Goal: Information Seeking & Learning: Check status

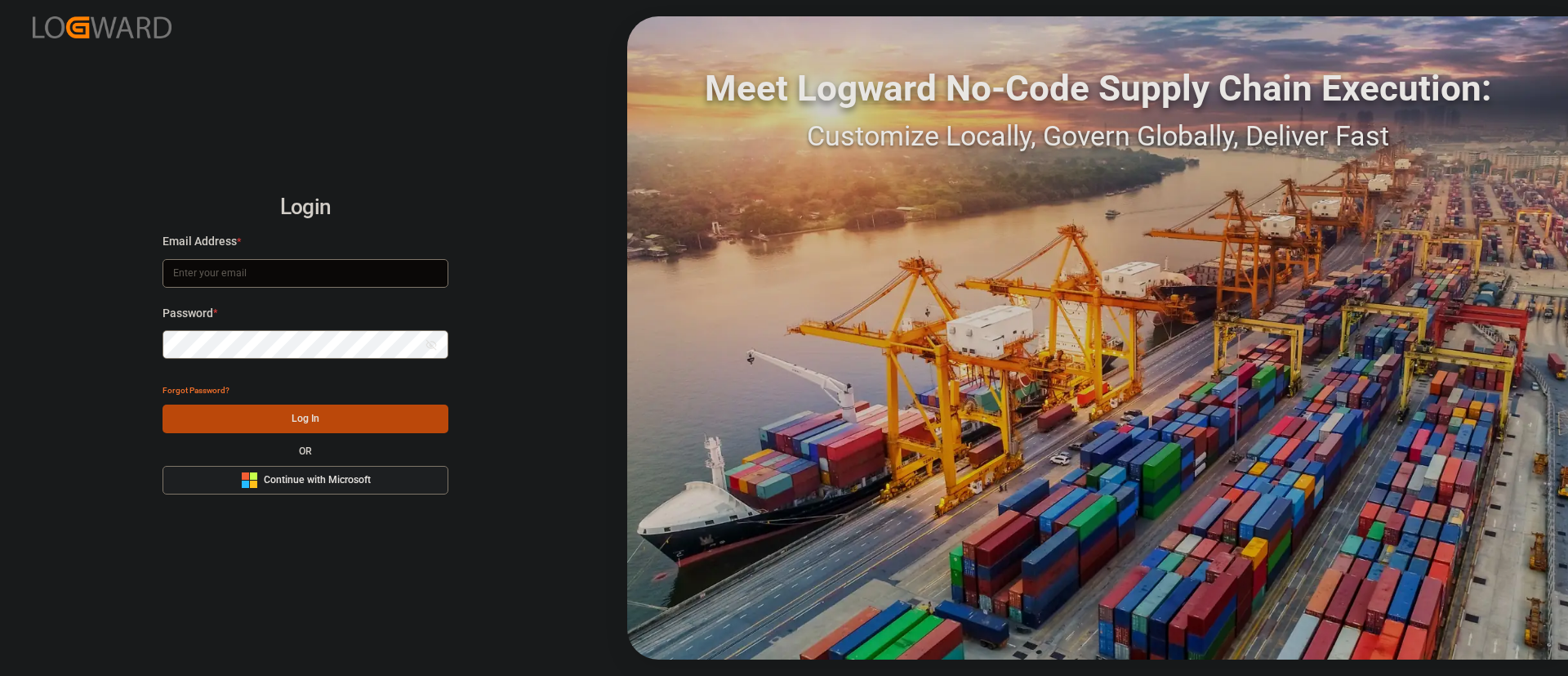
click at [420, 490] on button "Microsoft Logo Continue with Microsoft" at bounding box center [305, 480] width 286 height 29
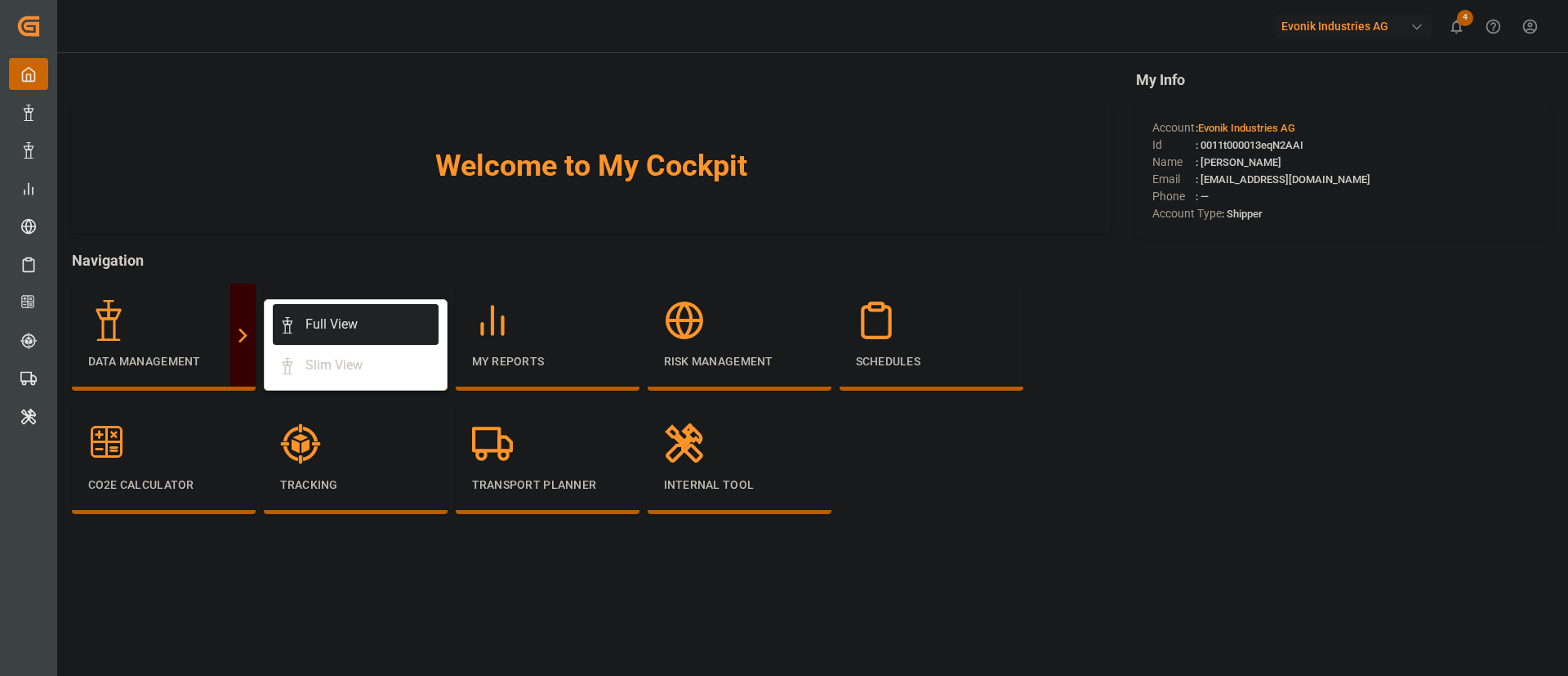
click at [355, 323] on div "Full View" at bounding box center [331, 324] width 52 height 19
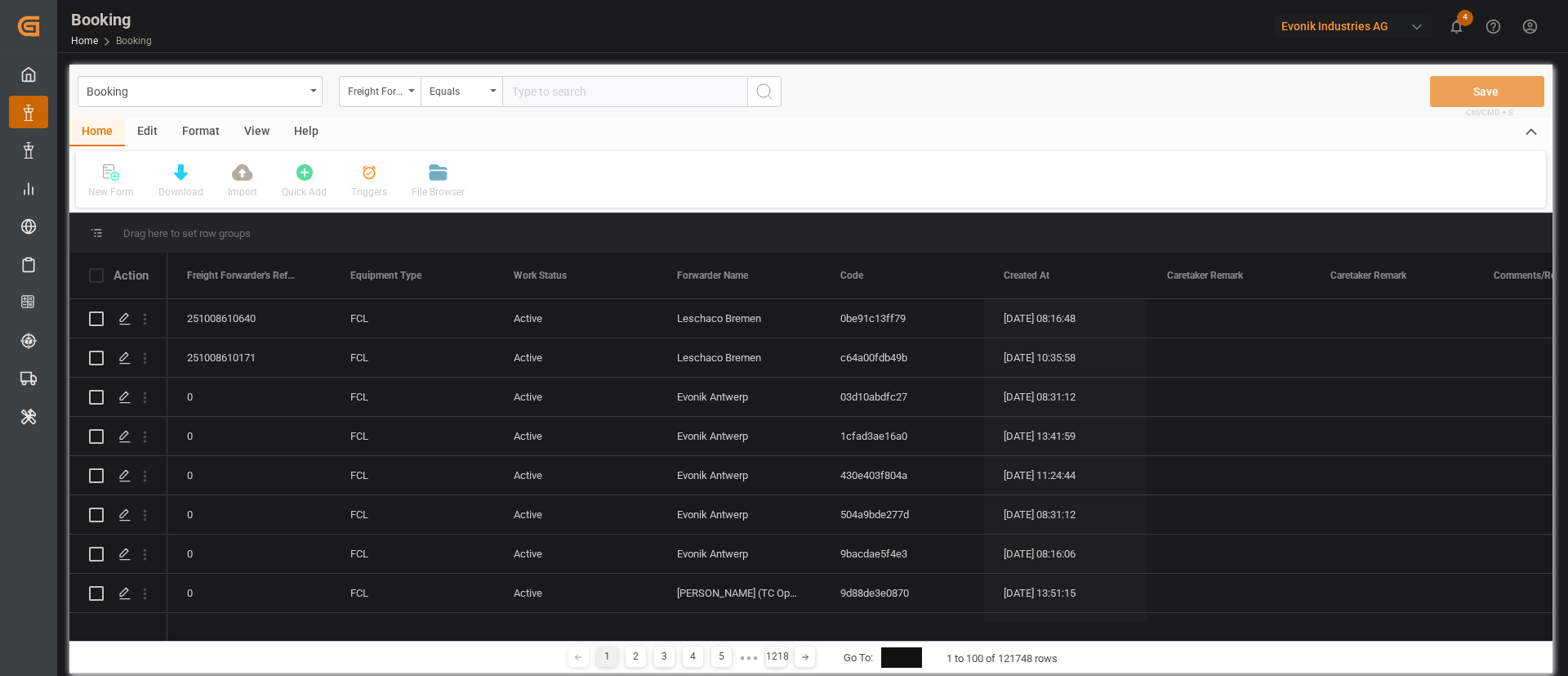
click at [201, 133] on div "Format" at bounding box center [200, 133] width 62 height 28
click at [122, 183] on div "Filter Rows" at bounding box center [112, 181] width 73 height 36
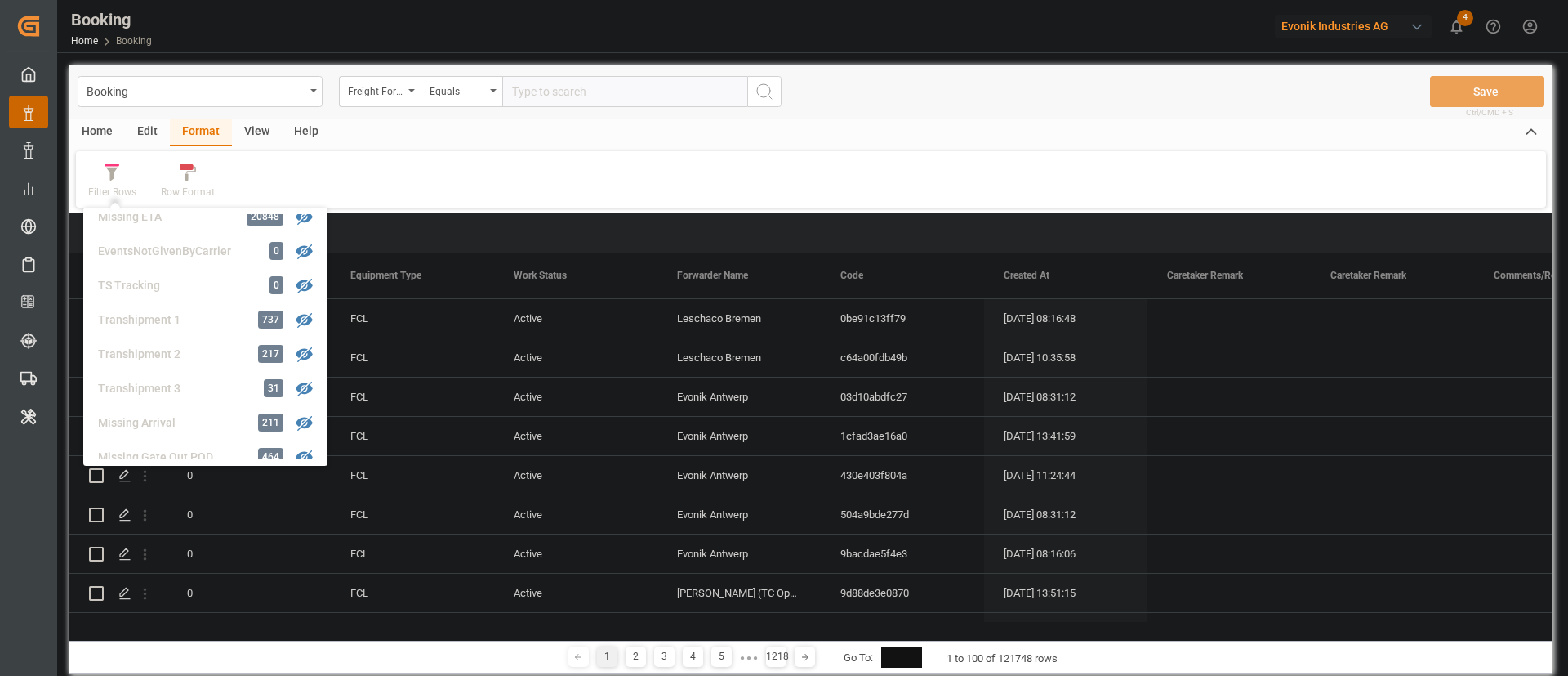
scroll to position [497, 0]
click at [204, 280] on div "Transhipment 1" at bounding box center [170, 284] width 143 height 18
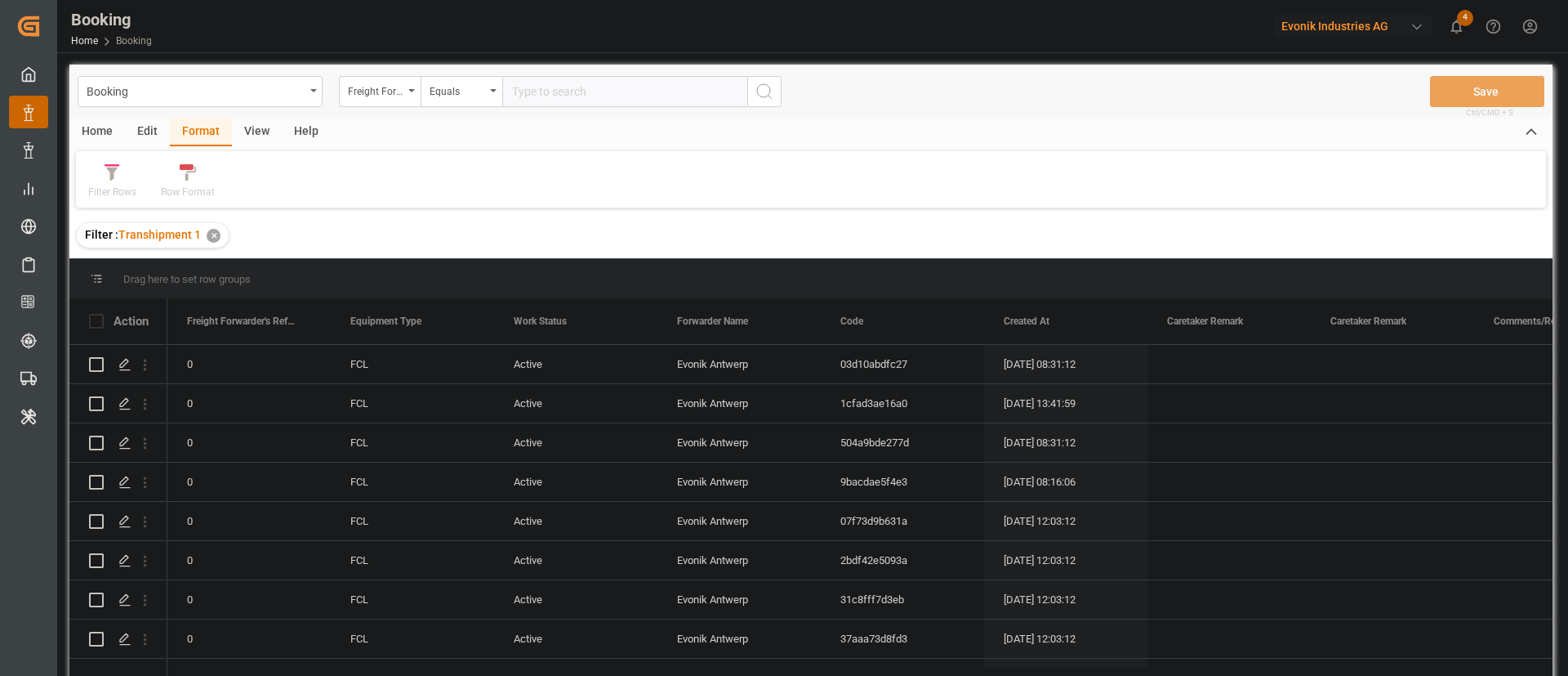
click at [251, 119] on div "View" at bounding box center [257, 133] width 50 height 28
click at [117, 185] on div "Default" at bounding box center [104, 192] width 32 height 15
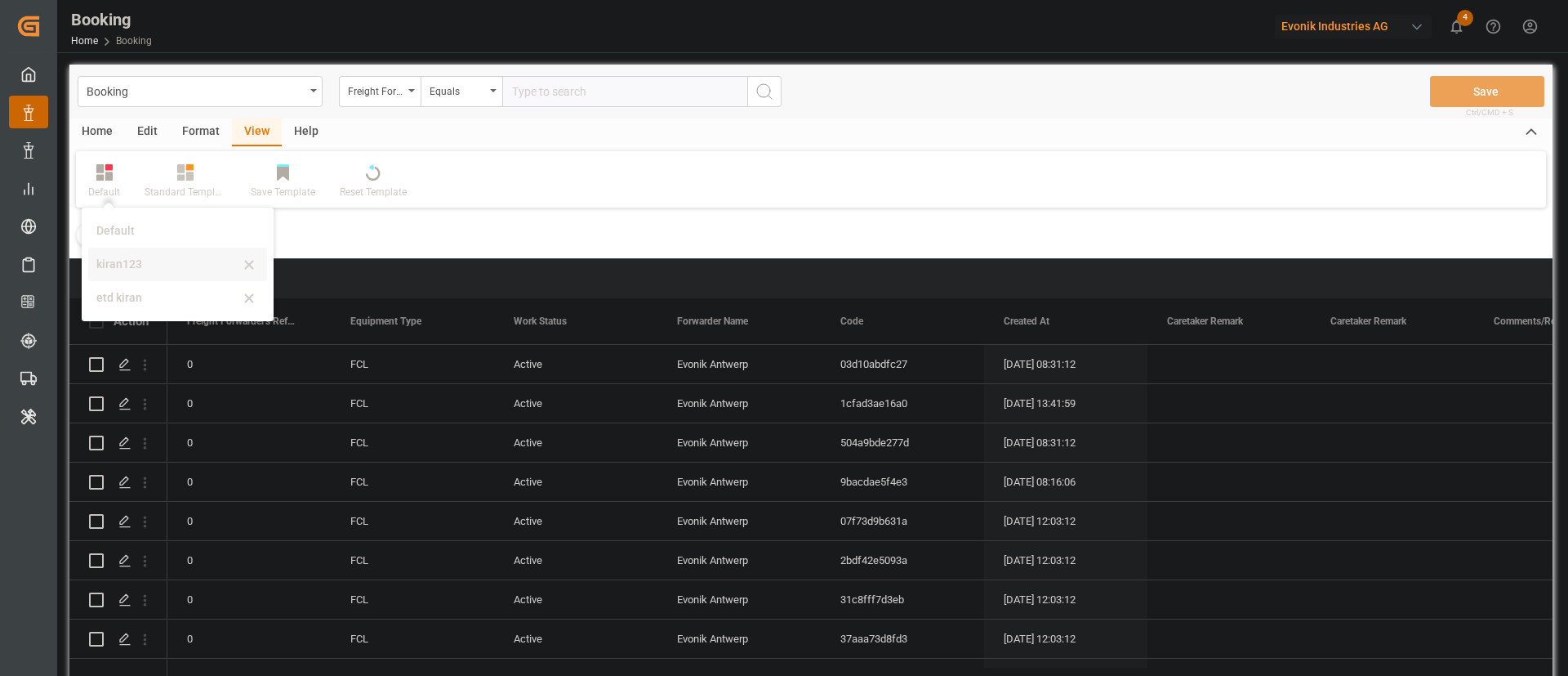
click at [148, 265] on div "kiran123" at bounding box center [168, 265] width 143 height 18
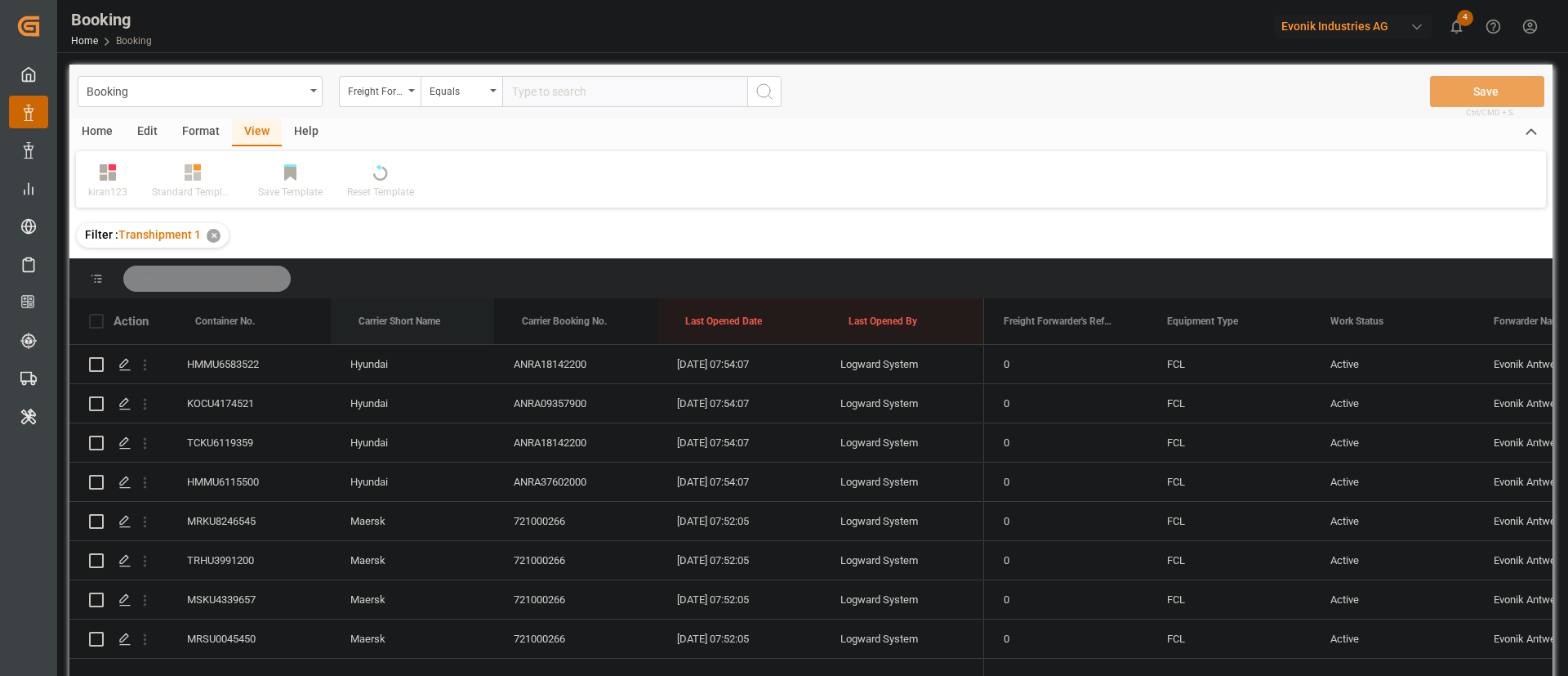
drag, startPoint x: 391, startPoint y: 318, endPoint x: 413, endPoint y: 284, distance: 40.5
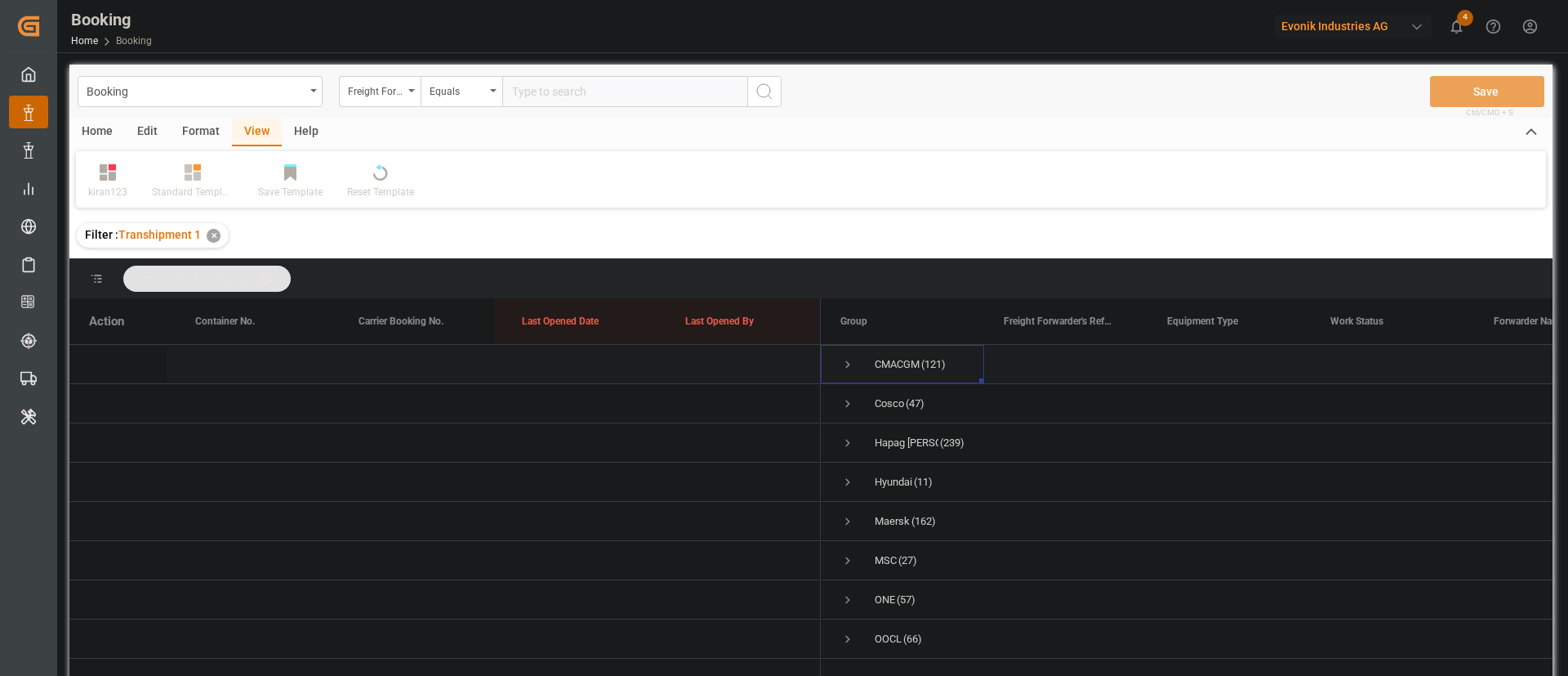
click at [848, 368] on span "Press SPACE to select this row." at bounding box center [847, 364] width 15 height 15
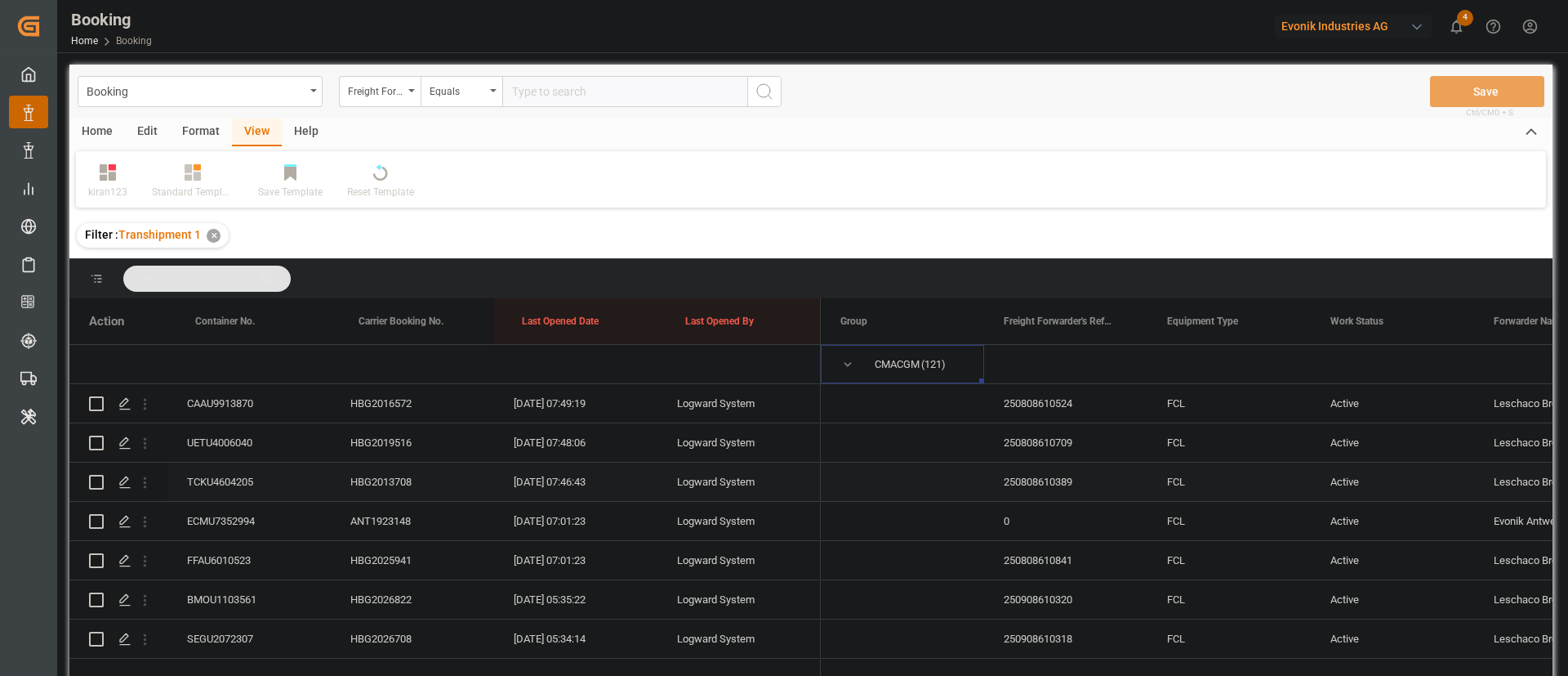
click at [237, 401] on div "CAAU9913870" at bounding box center [250, 403] width 163 height 39
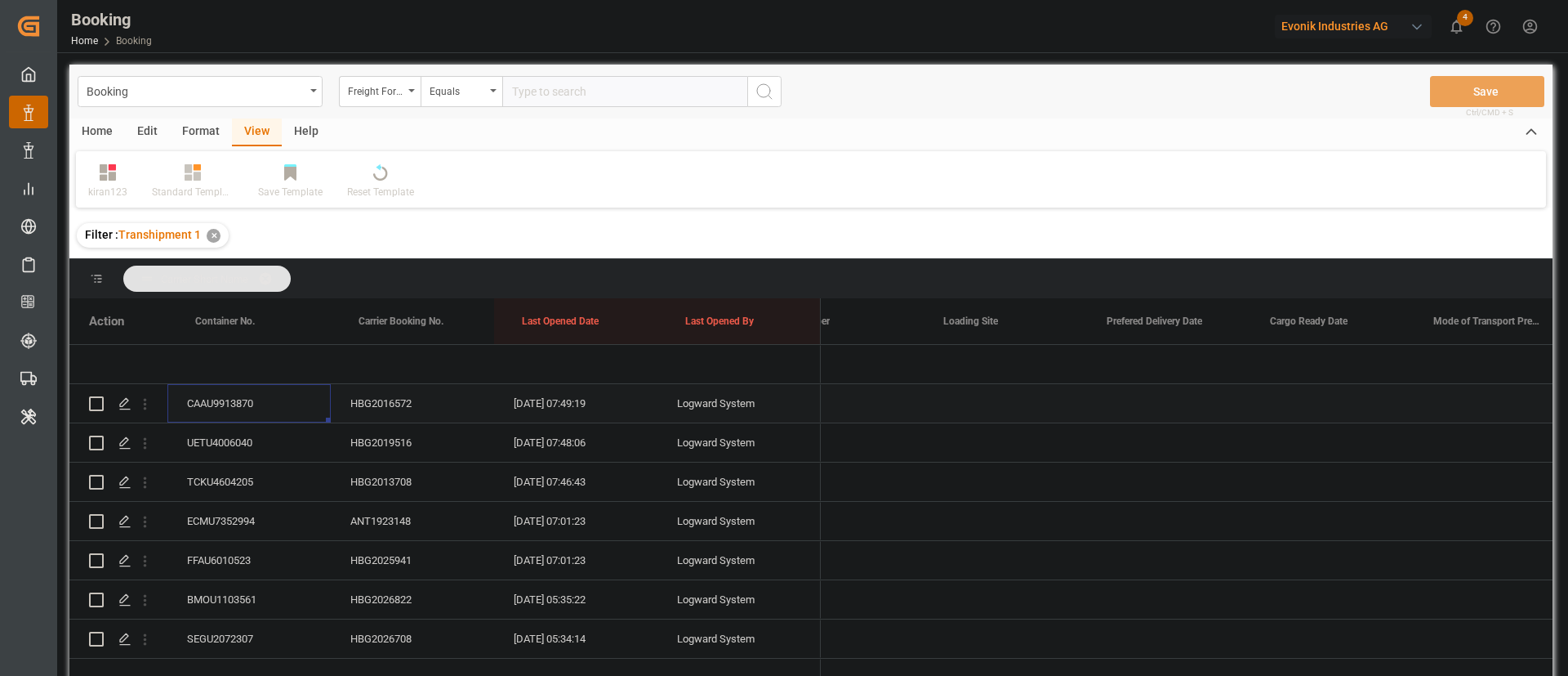
scroll to position [0, 4473]
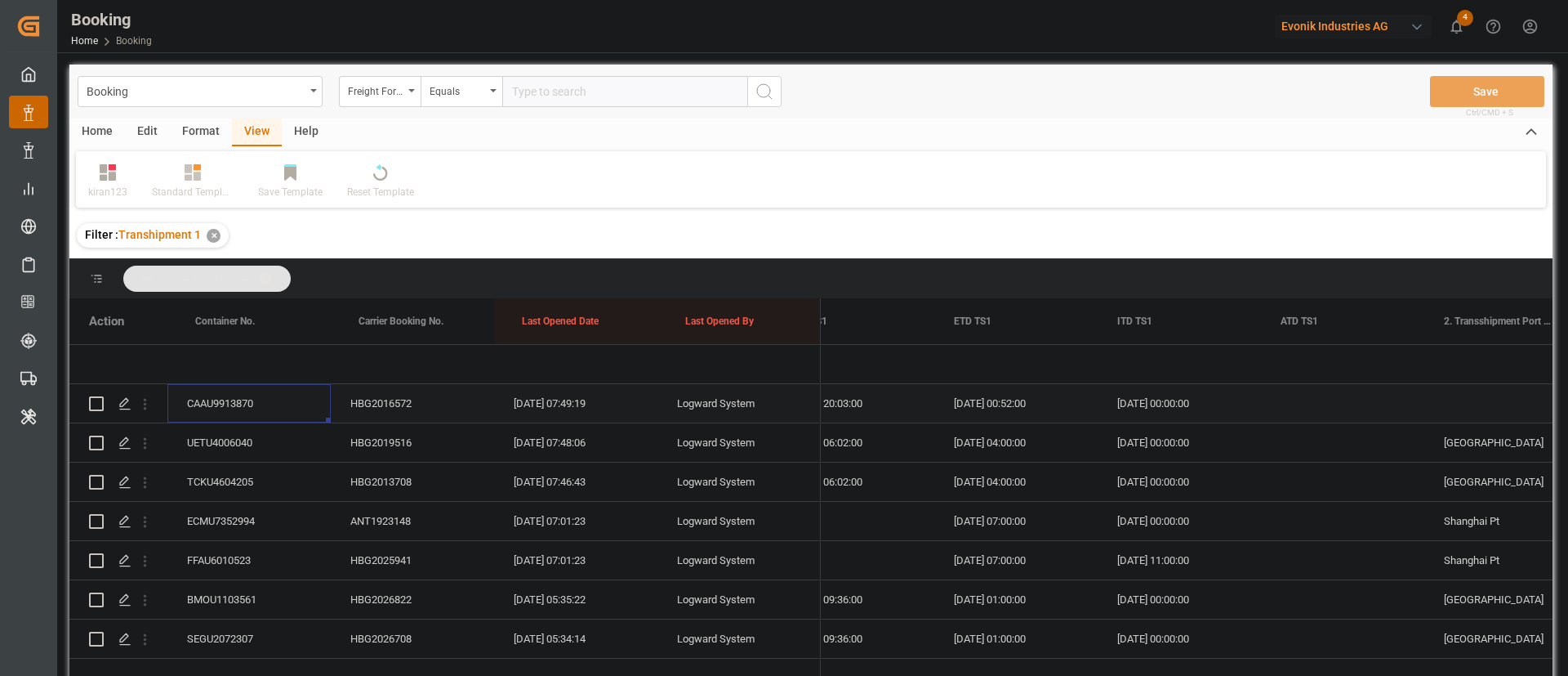
click at [1306, 395] on div "Press SPACE to select this row." at bounding box center [1343, 403] width 163 height 39
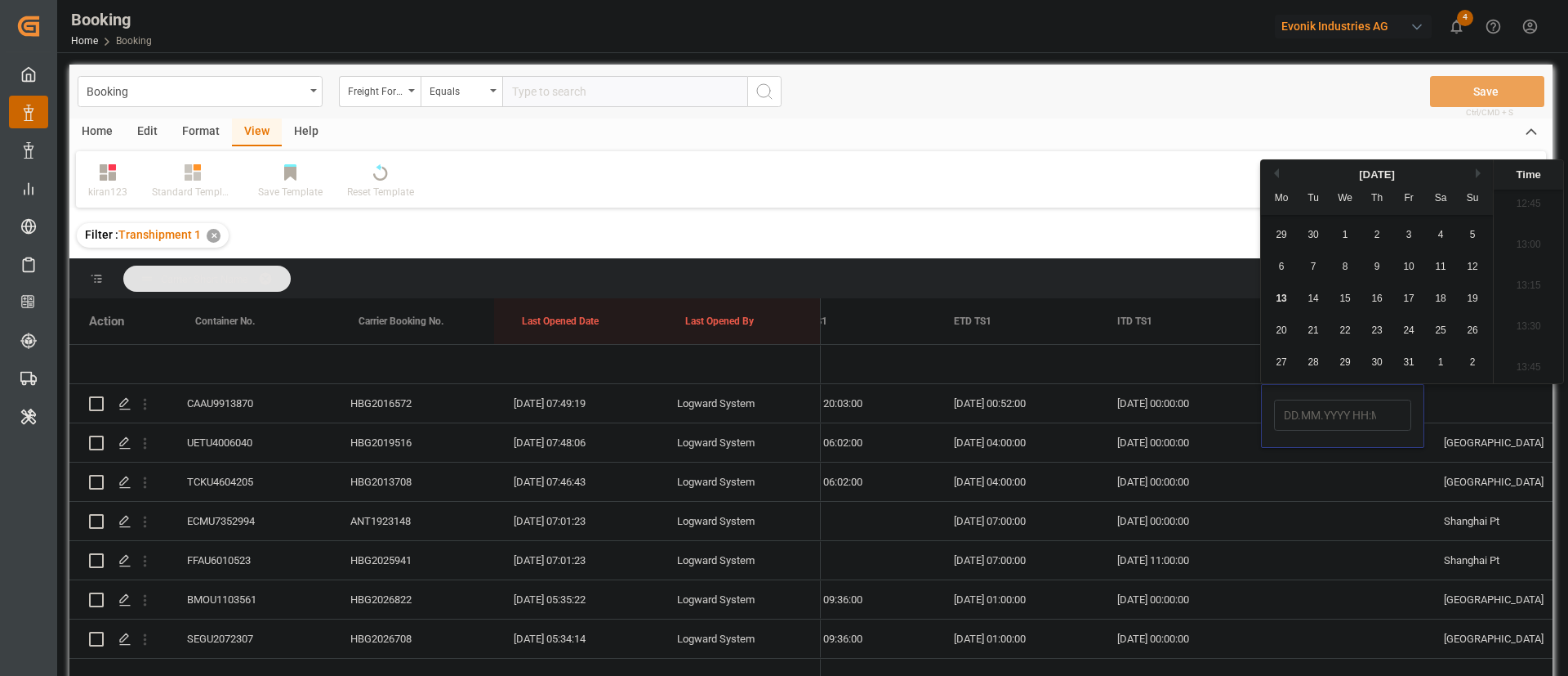
click at [1281, 294] on span "13" at bounding box center [1281, 298] width 11 height 11
type input "[DATE] 00:00"
click at [1279, 504] on div "Press SPACE to select this row." at bounding box center [1343, 521] width 163 height 39
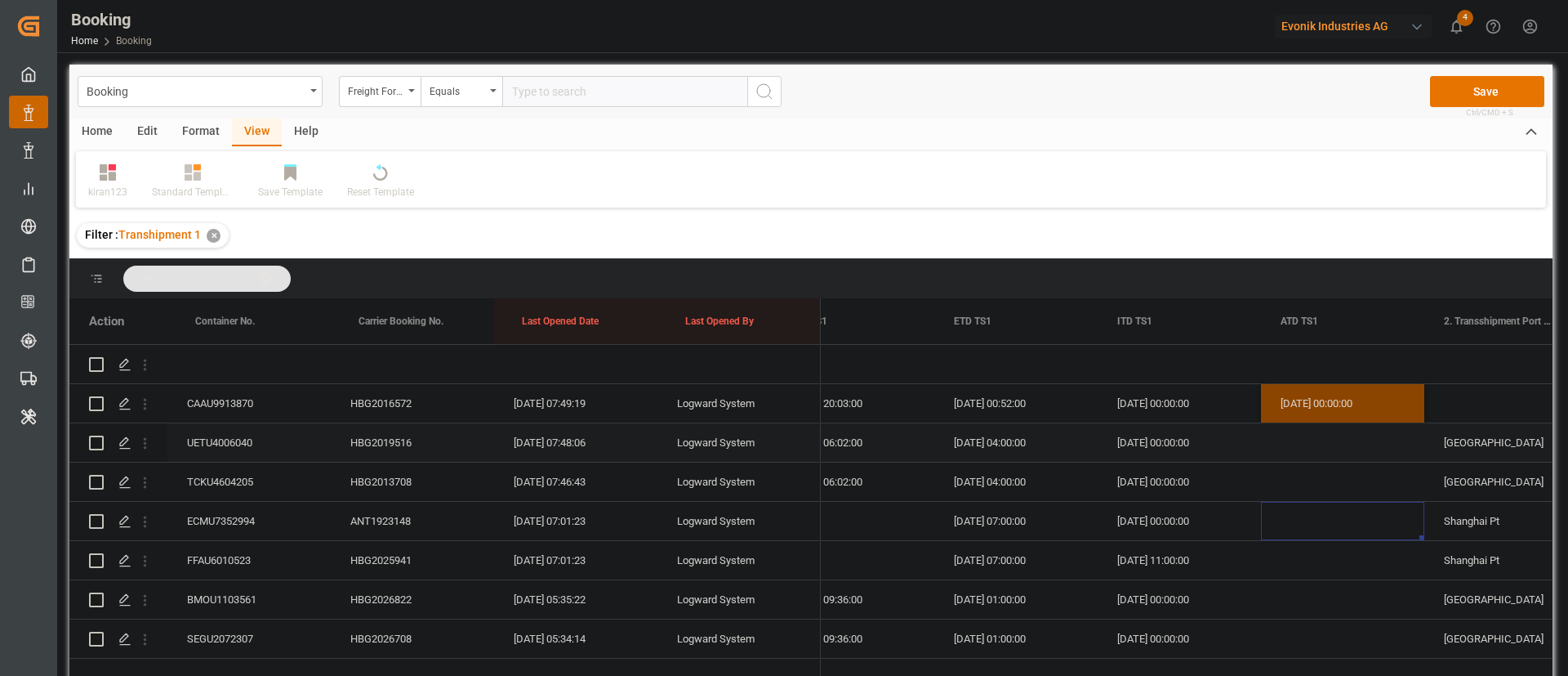
click at [231, 442] on div "UETU4006040" at bounding box center [250, 442] width 163 height 39
click at [238, 474] on div "TCKU4604205" at bounding box center [250, 482] width 163 height 39
click at [213, 516] on div "ECMU7352994" at bounding box center [250, 521] width 163 height 39
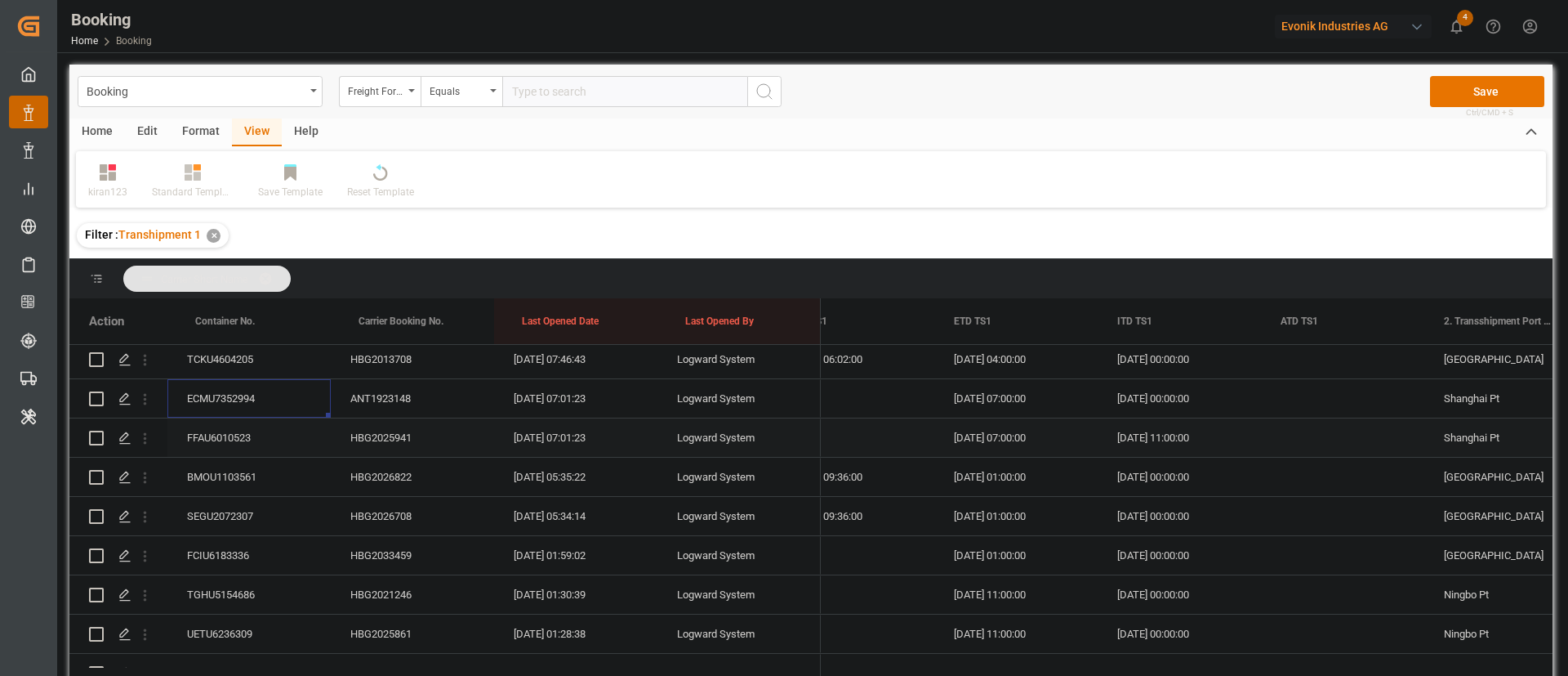
click at [278, 441] on div "FFAU6010523" at bounding box center [250, 438] width 163 height 39
click at [218, 472] on div "BMOU1103561" at bounding box center [250, 476] width 163 height 39
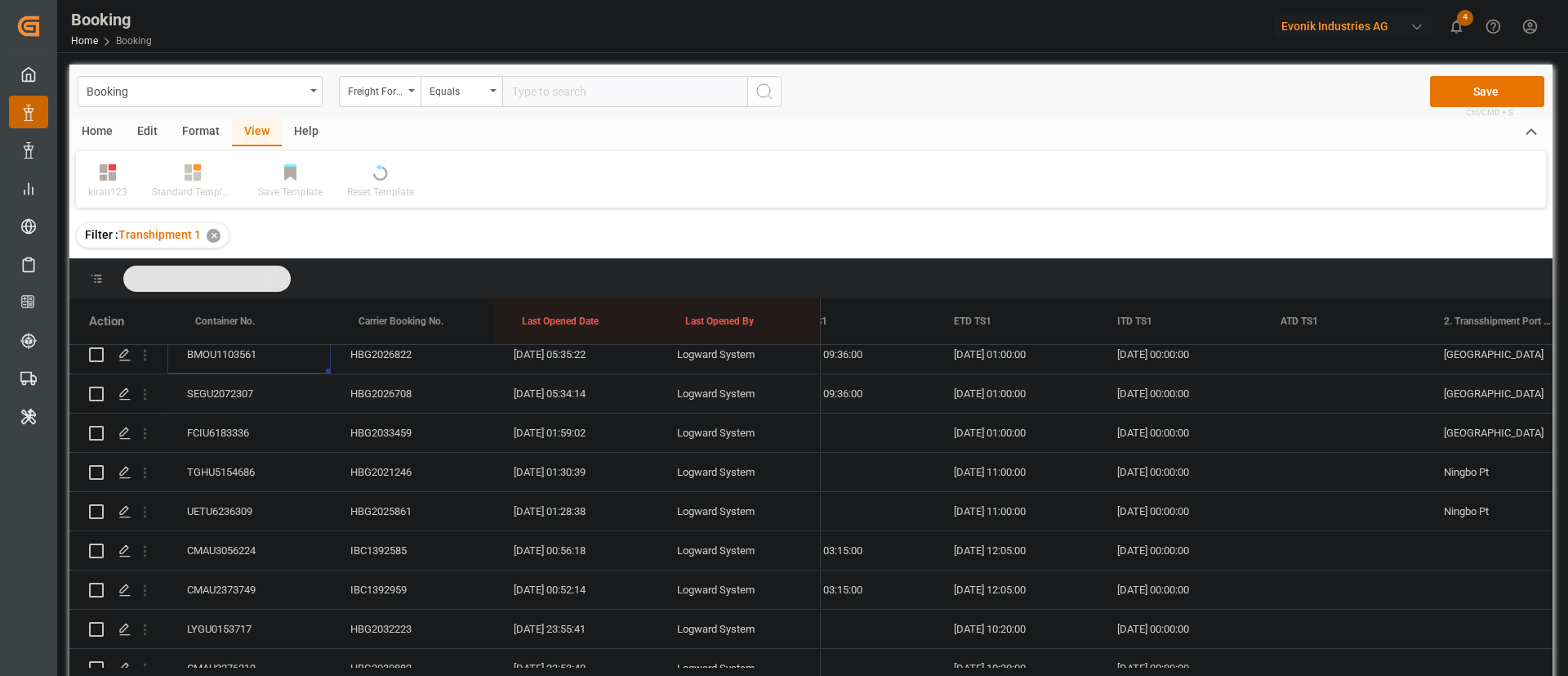
click at [257, 388] on div "SEGU2072307" at bounding box center [250, 394] width 163 height 39
click at [249, 423] on div "FCIU6183336" at bounding box center [250, 432] width 163 height 39
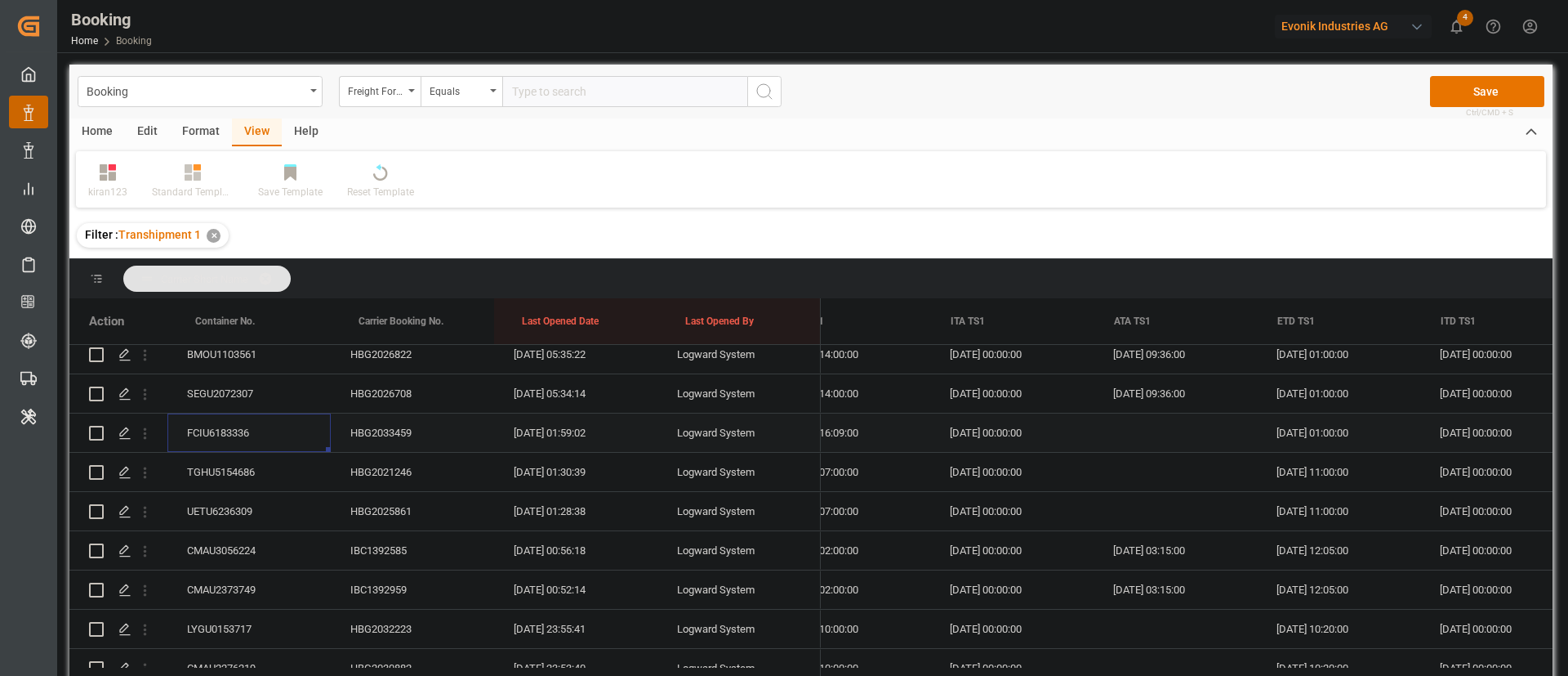
scroll to position [0, 17696]
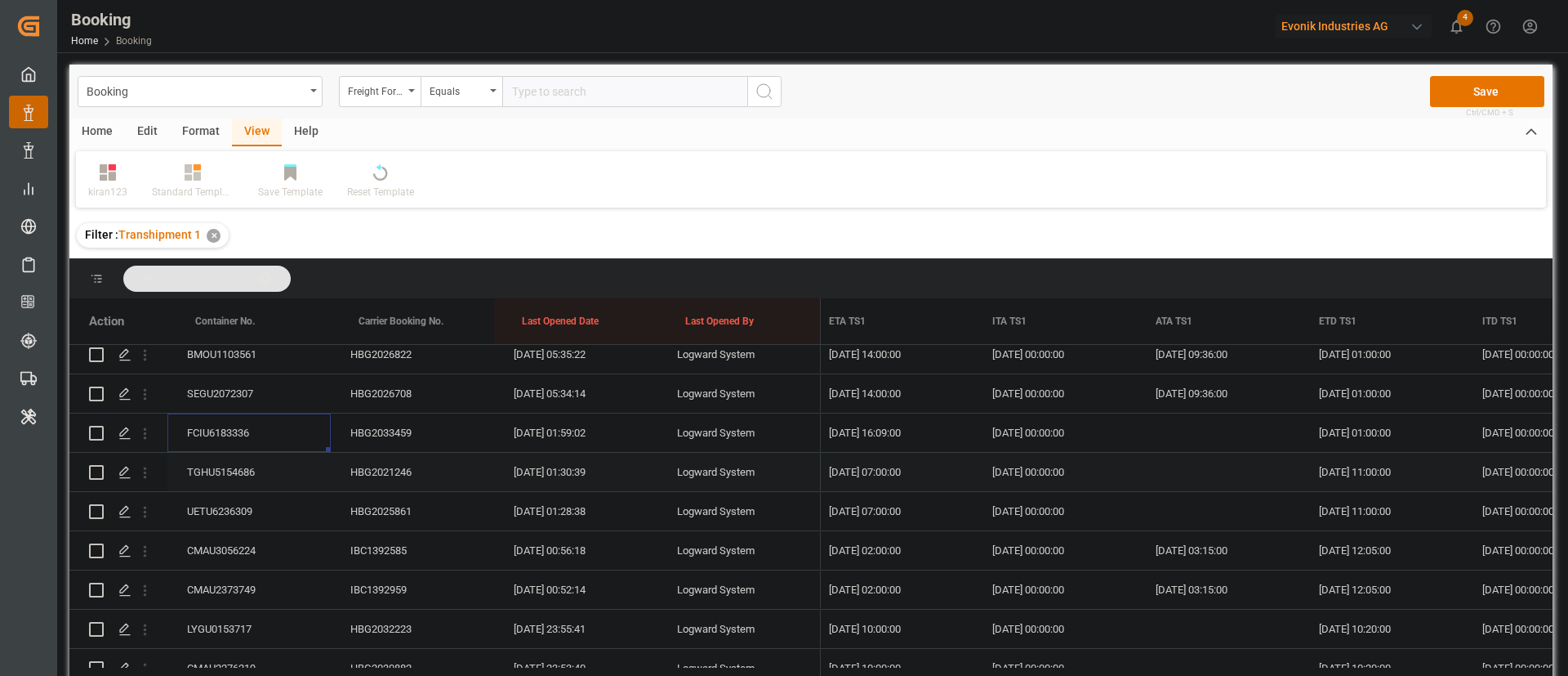
click at [258, 471] on div "TGHU5154686" at bounding box center [250, 472] width 163 height 39
click at [245, 505] on div "UETU6236309" at bounding box center [250, 512] width 163 height 39
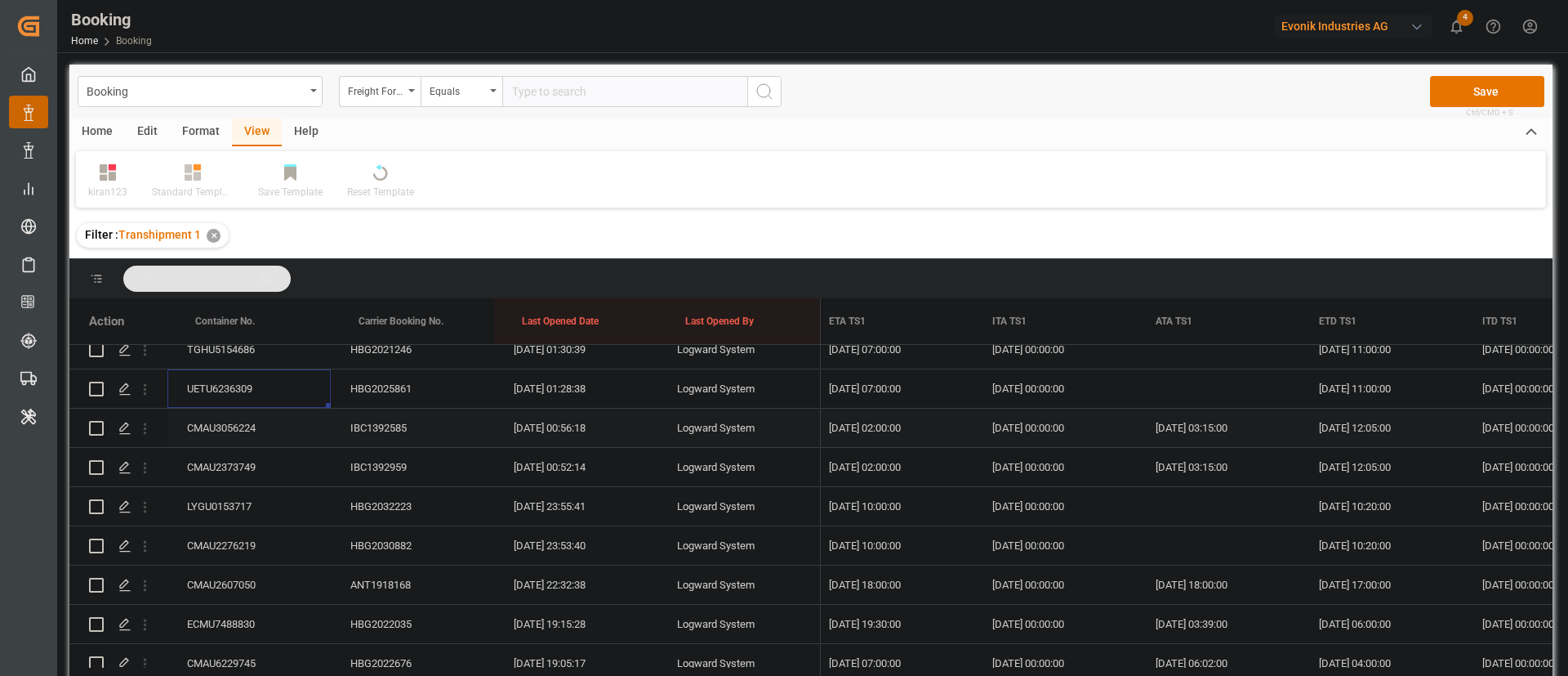
click at [233, 434] on div "CMAU3056224" at bounding box center [250, 428] width 163 height 39
click at [238, 465] on div "CMAU2373749" at bounding box center [250, 467] width 163 height 39
click at [261, 500] on div "LYGU0153717" at bounding box center [250, 506] width 163 height 39
click at [258, 559] on div "CMAU2276219" at bounding box center [250, 546] width 163 height 39
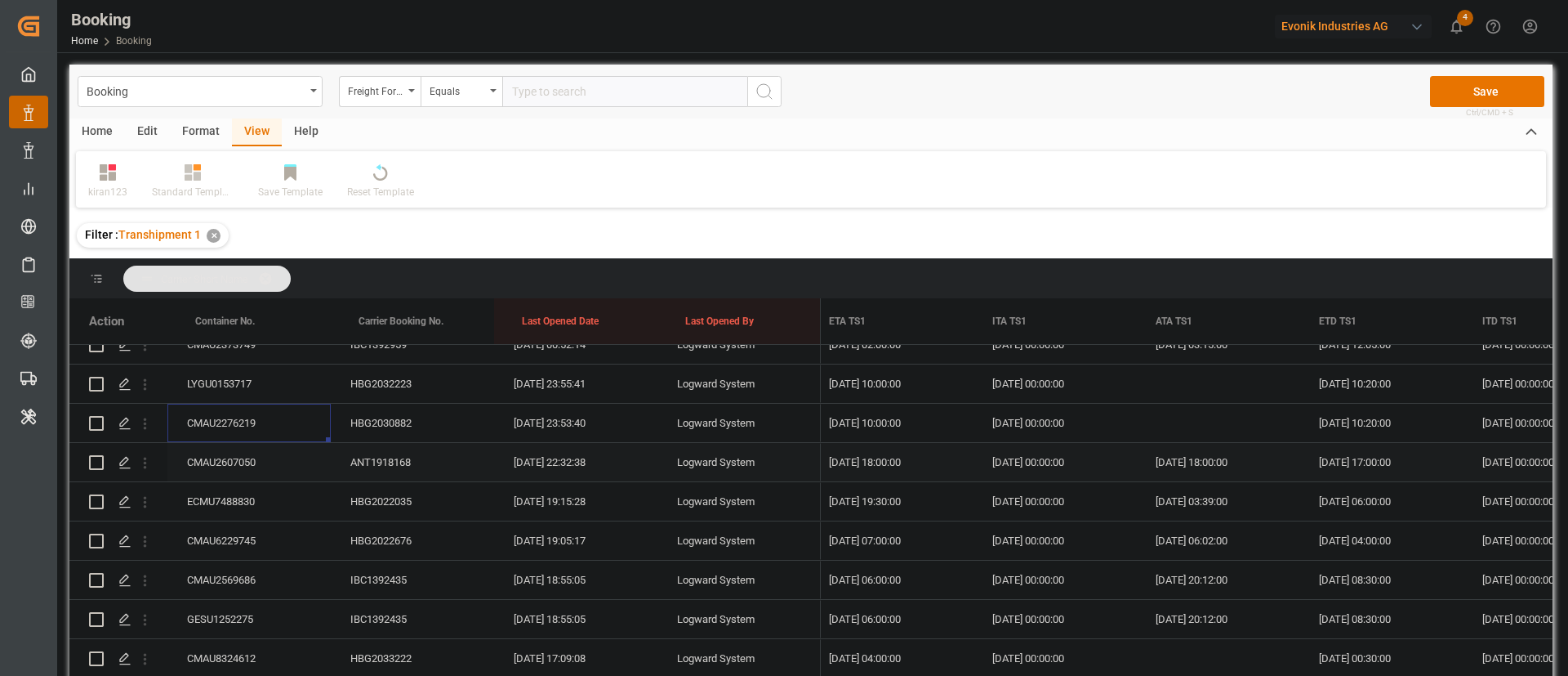
click at [255, 457] on div "CMAU2607050" at bounding box center [250, 462] width 163 height 39
click at [242, 504] on div "ECMU7488830" at bounding box center [250, 501] width 163 height 39
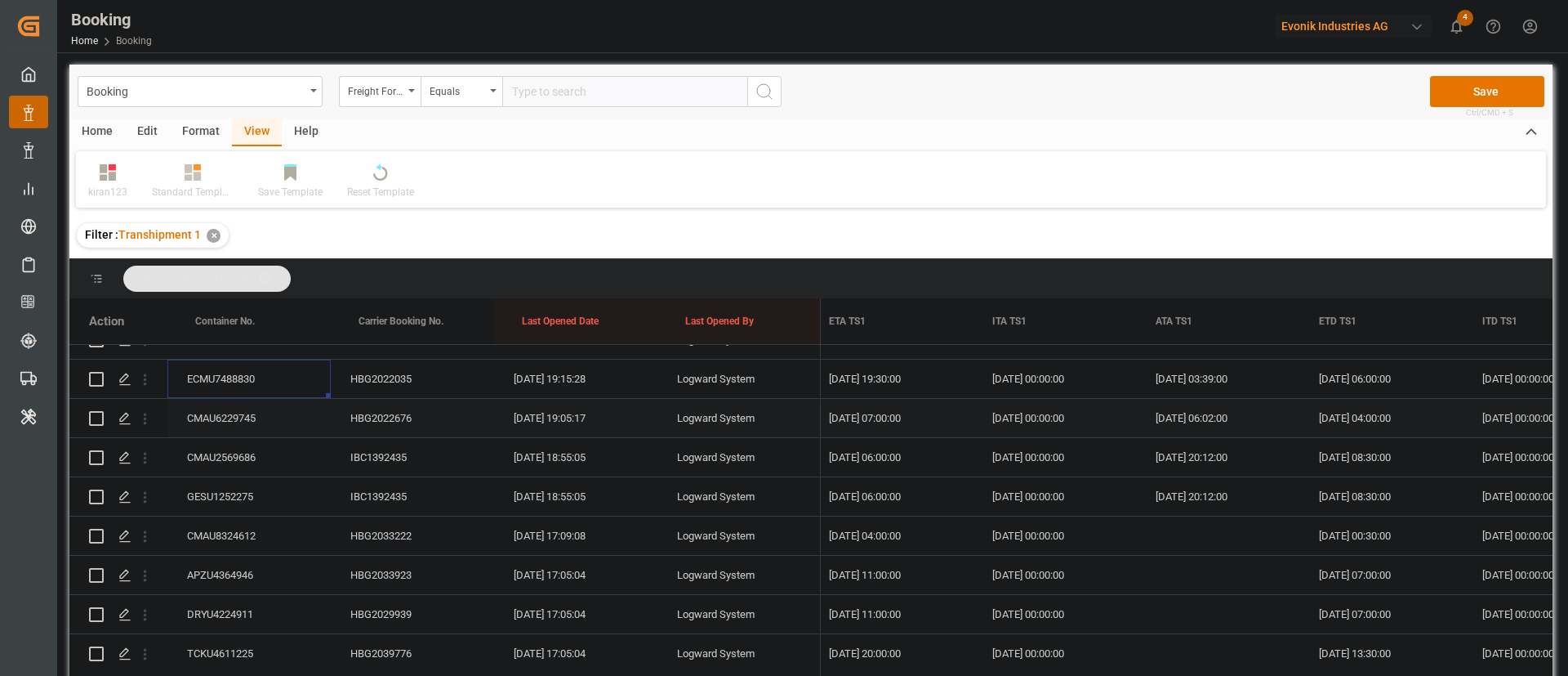
click at [240, 417] on div "CMAU6229745" at bounding box center [250, 418] width 163 height 39
click at [252, 461] on div "CMAU2569686" at bounding box center [250, 457] width 163 height 39
click at [265, 489] on div "GESU1252275" at bounding box center [250, 497] width 163 height 39
click at [226, 539] on div "CMAU8324612" at bounding box center [250, 535] width 163 height 39
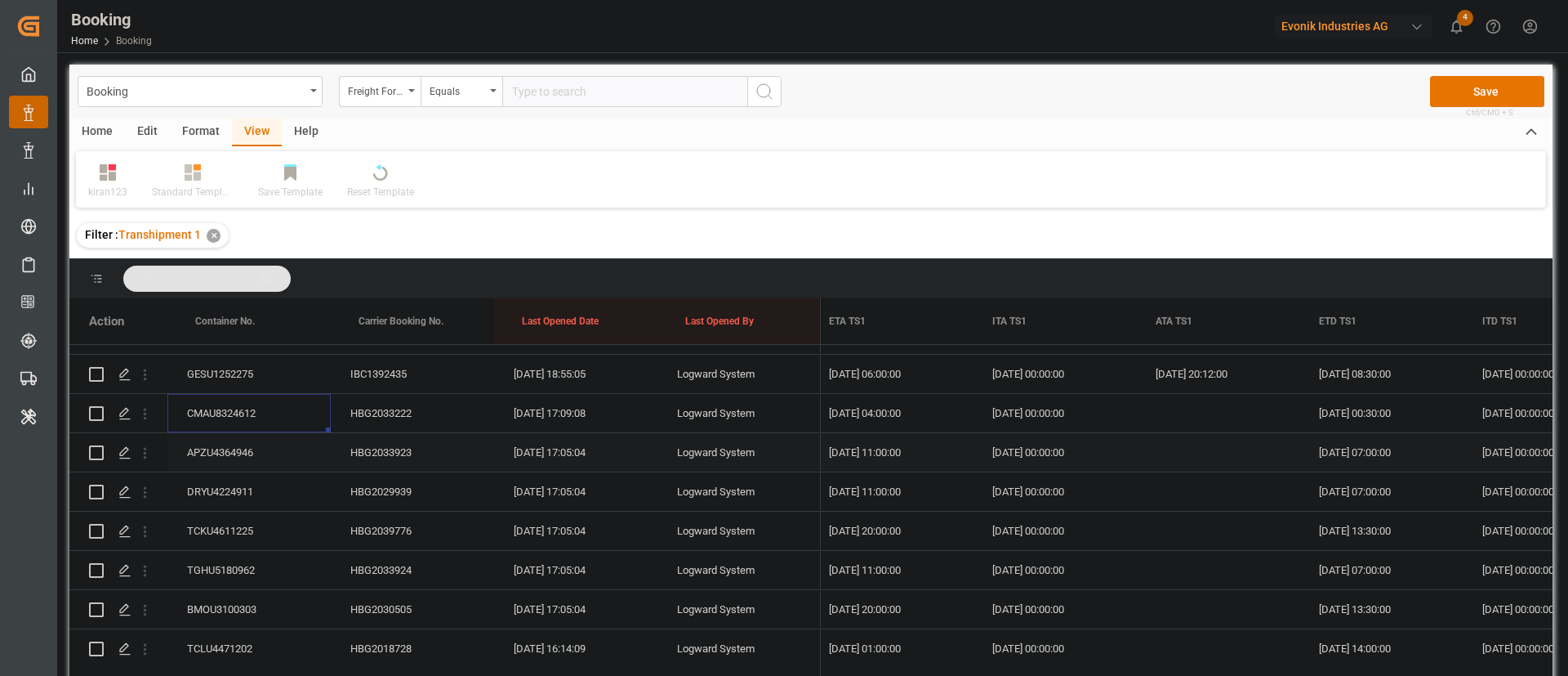
click at [249, 439] on div "APZU4364946" at bounding box center [250, 453] width 163 height 39
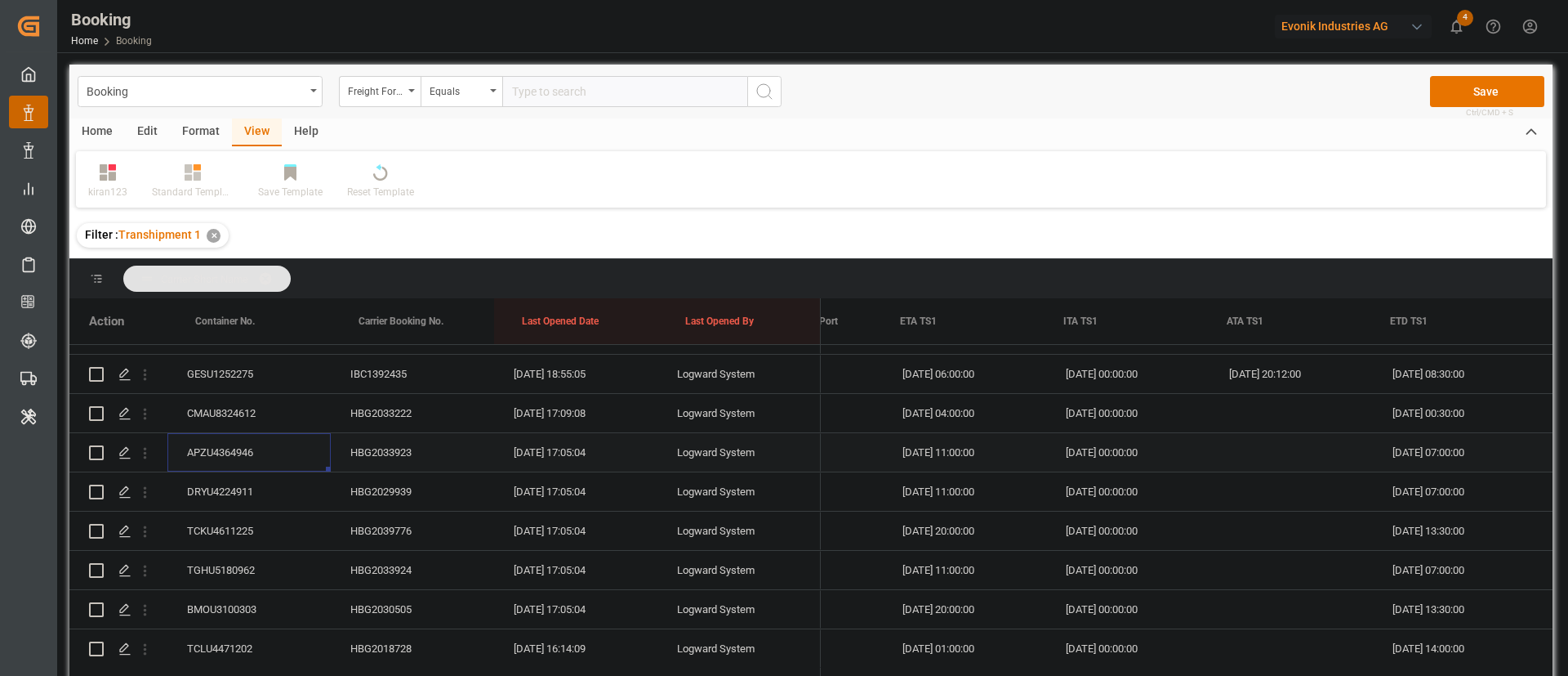
scroll to position [0, 17575]
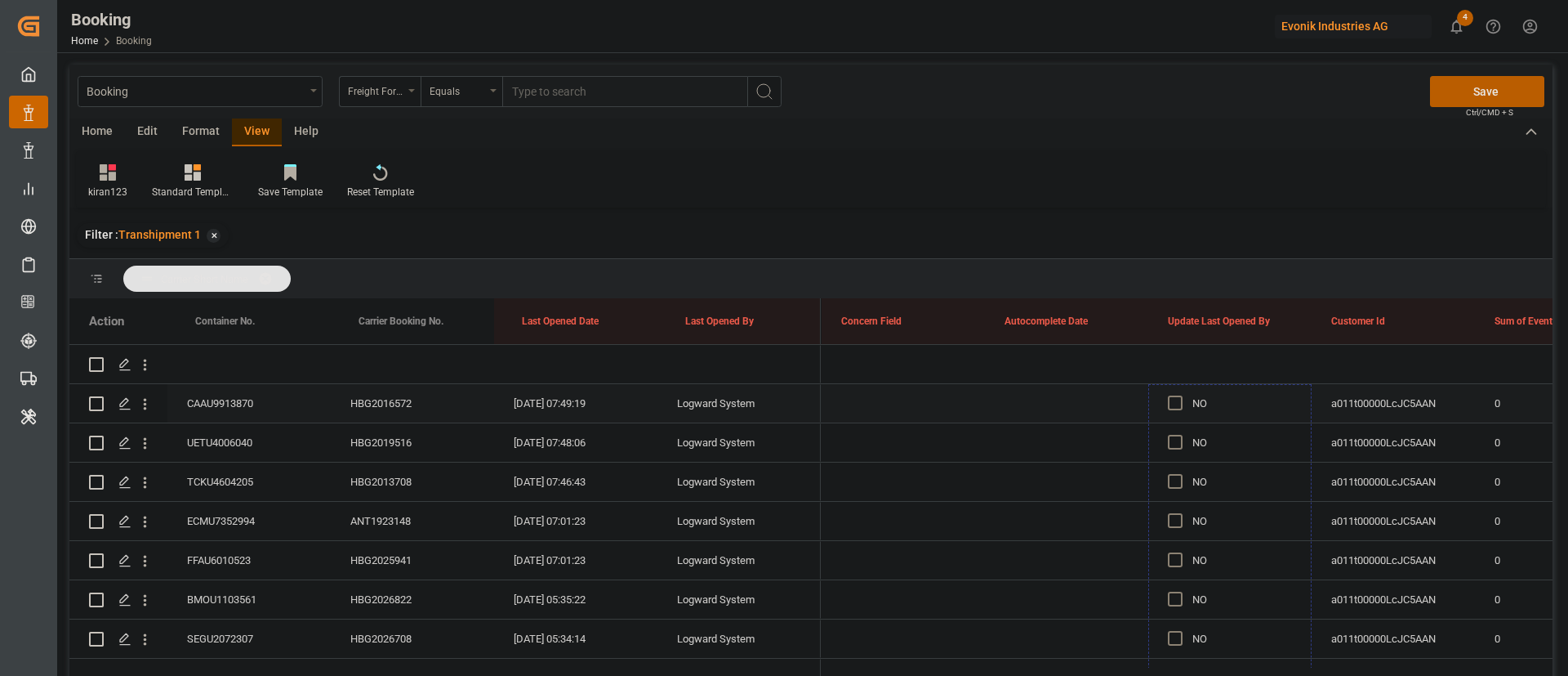
drag, startPoint x: 1309, startPoint y: 548, endPoint x: 1048, endPoint y: 498, distance: 265.7
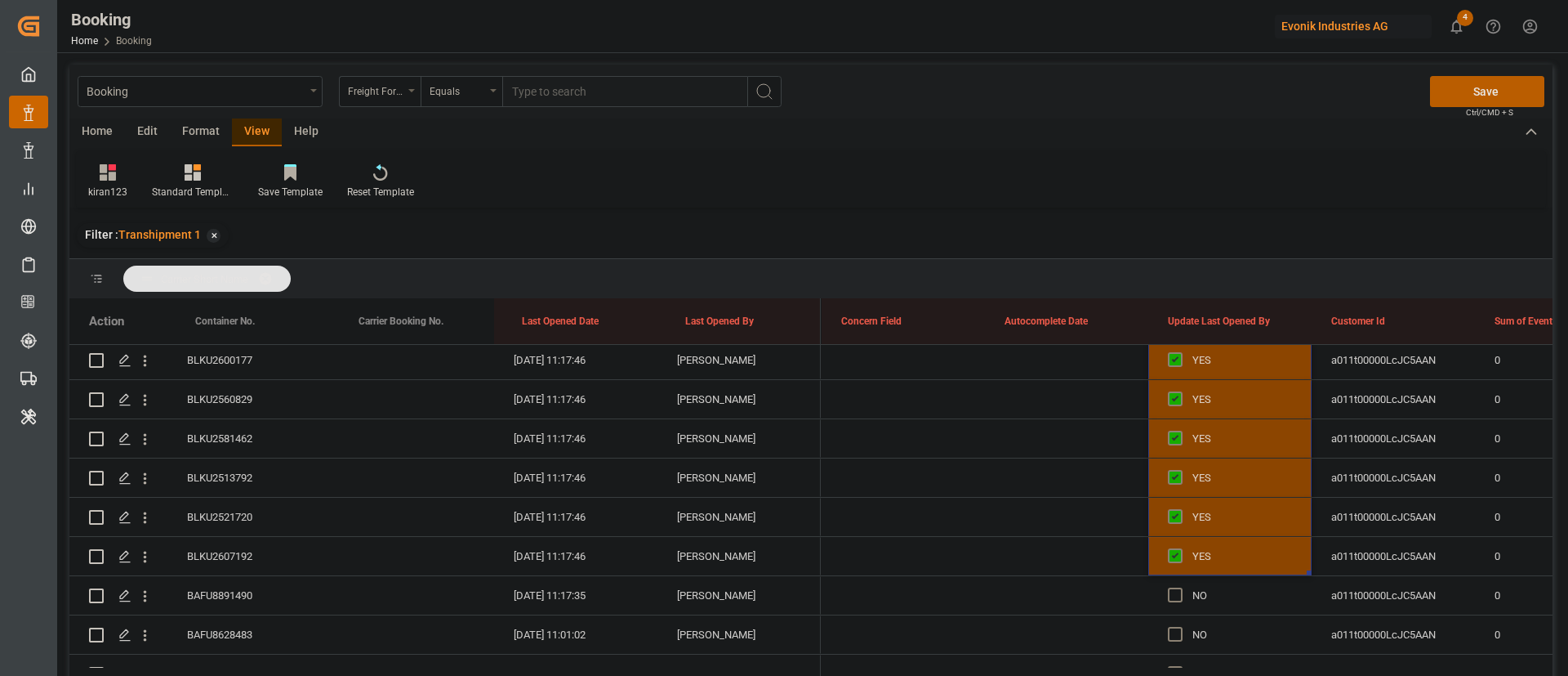
scroll to position [1838, 0]
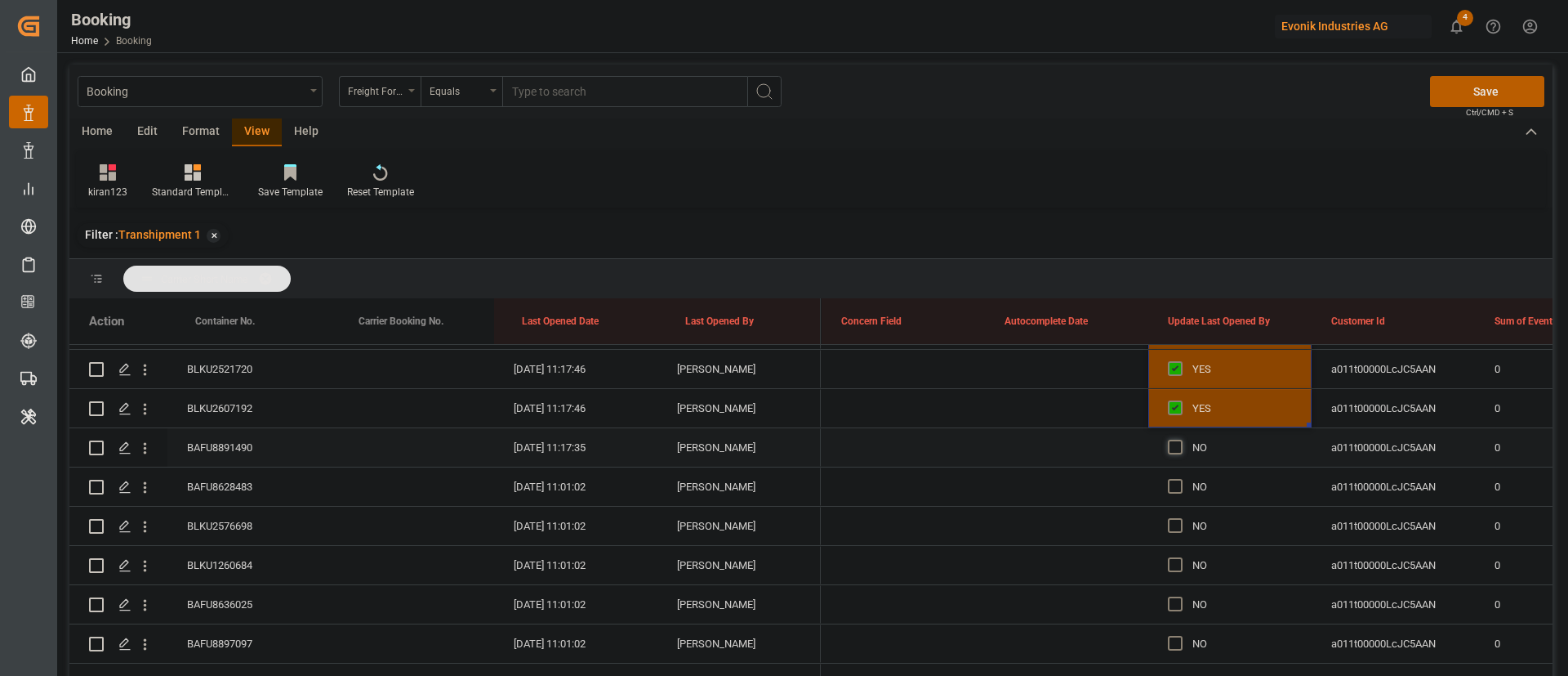
click at [1176, 443] on span "Press SPACE to select this row." at bounding box center [1175, 447] width 15 height 15
click at [1180, 440] on input "Press SPACE to select this row." at bounding box center [1180, 440] width 0 height 0
click at [1177, 480] on span "Press SPACE to select this row." at bounding box center [1175, 486] width 15 height 15
click at [1180, 479] on input "Press SPACE to select this row." at bounding box center [1180, 479] width 0 height 0
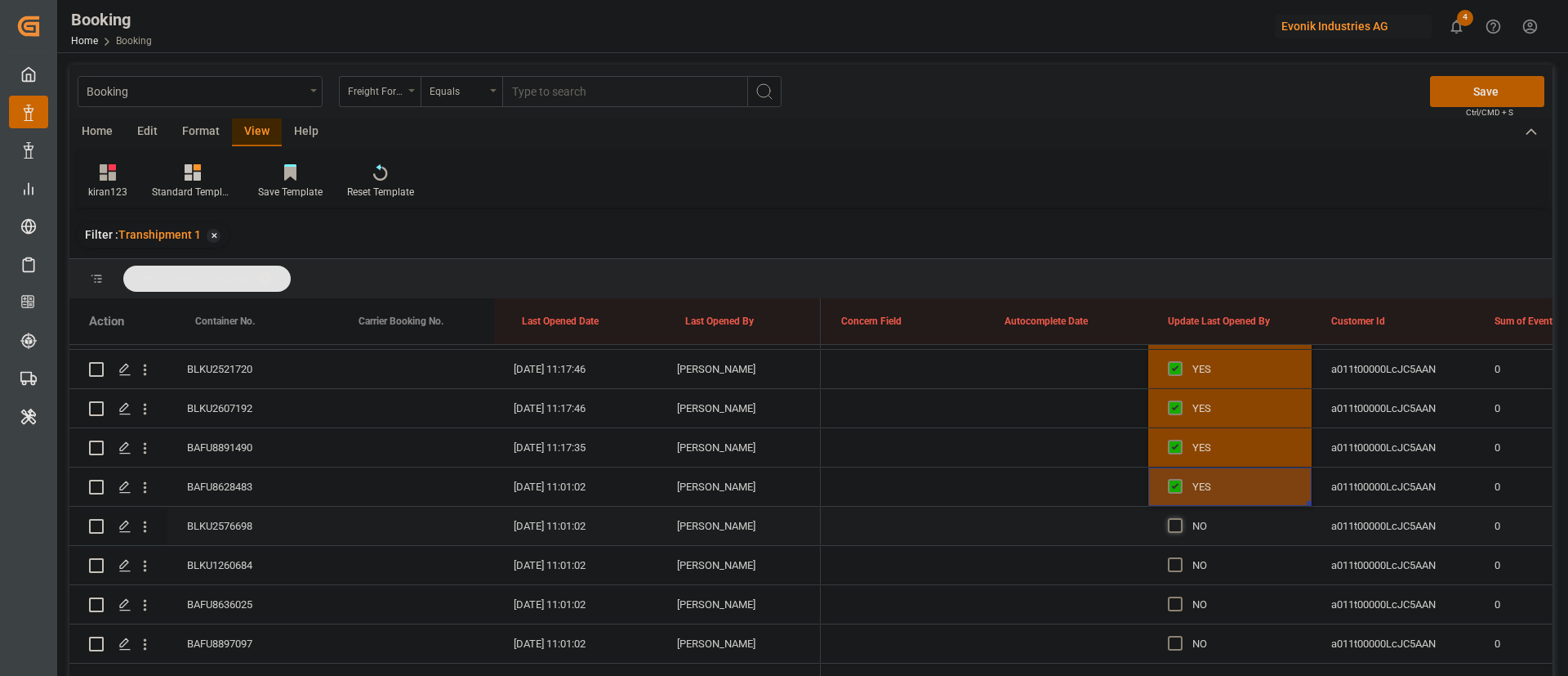
click at [1177, 518] on span "Press SPACE to select this row." at bounding box center [1175, 525] width 15 height 15
click at [1180, 518] on input "Press SPACE to select this row." at bounding box center [1180, 518] width 0 height 0
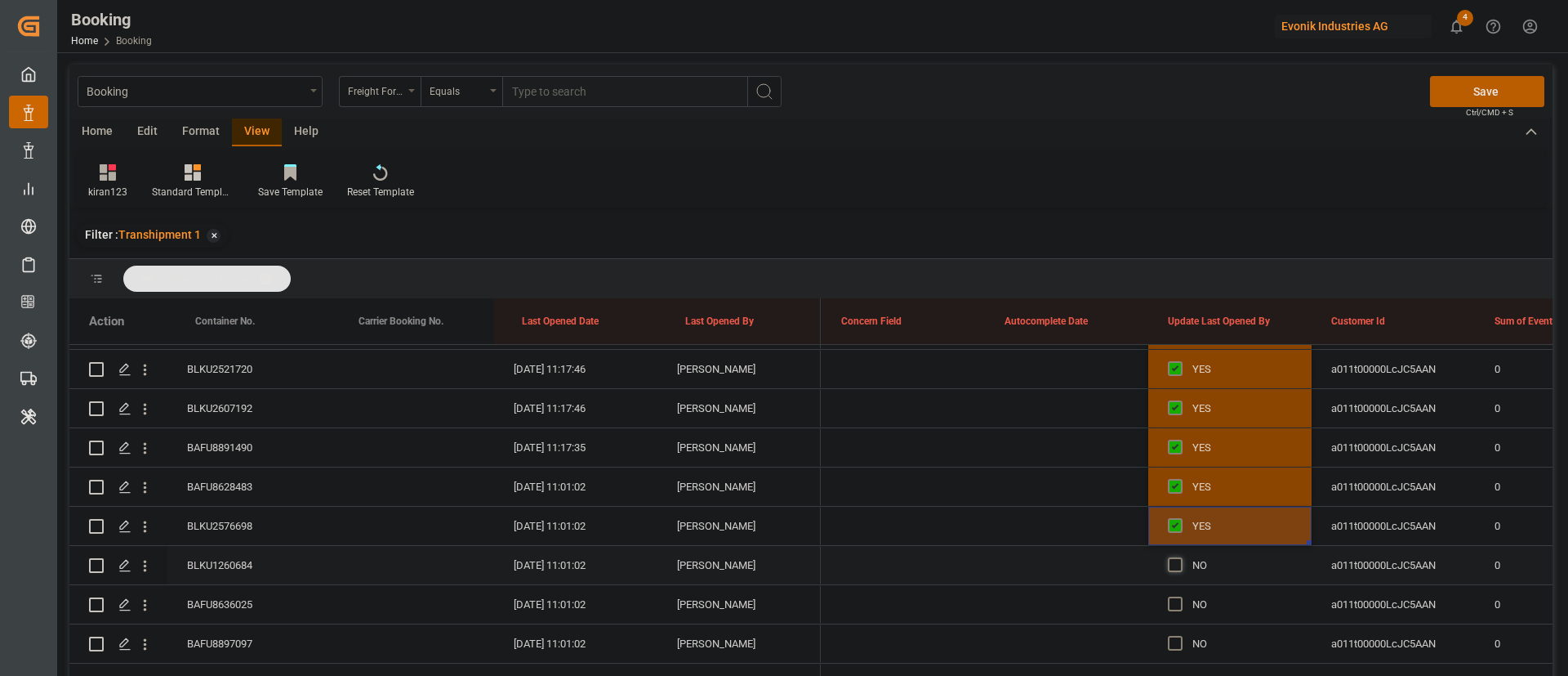
click at [1176, 563] on span "Press SPACE to select this row." at bounding box center [1175, 564] width 15 height 15
click at [1180, 557] on input "Press SPACE to select this row." at bounding box center [1180, 557] width 0 height 0
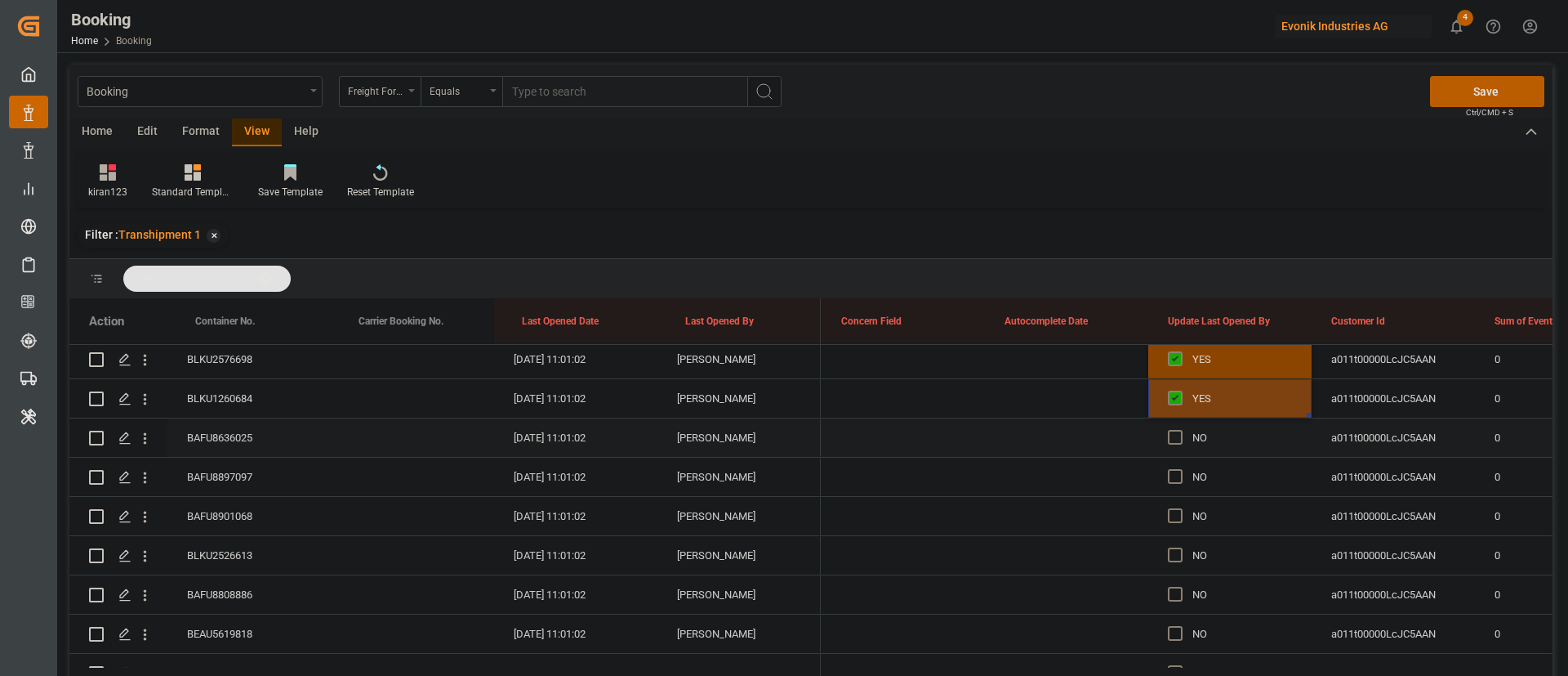
scroll to position [2083, 0]
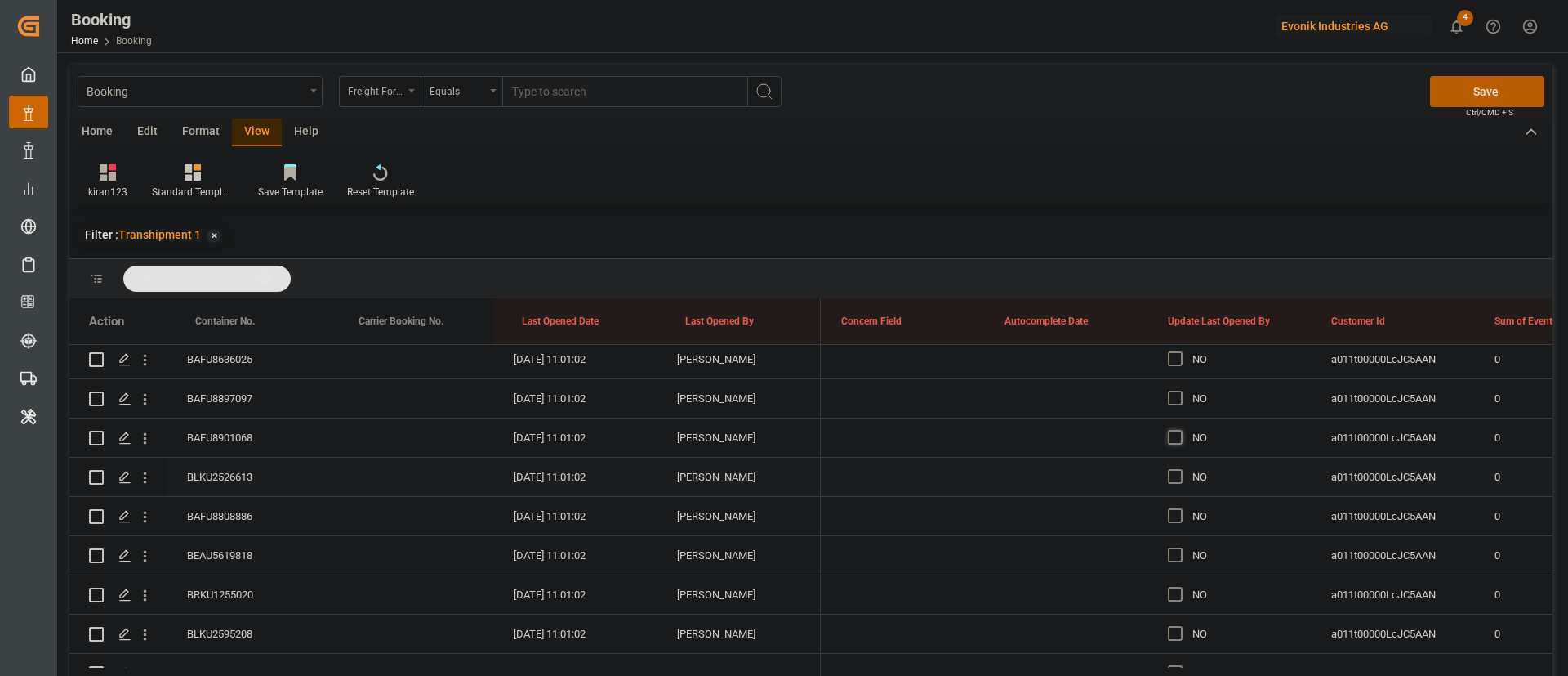
click at [1174, 438] on span "Press SPACE to select this row." at bounding box center [1175, 437] width 15 height 15
click at [1180, 430] on input "Press SPACE to select this row." at bounding box center [1180, 430] width 0 height 0
click at [1173, 390] on span "Press SPACE to select this row." at bounding box center [1175, 397] width 15 height 15
click at [1180, 390] on input "Press SPACE to select this row." at bounding box center [1180, 390] width 0 height 0
click at [1173, 361] on span "Press SPACE to select this row." at bounding box center [1175, 359] width 15 height 15
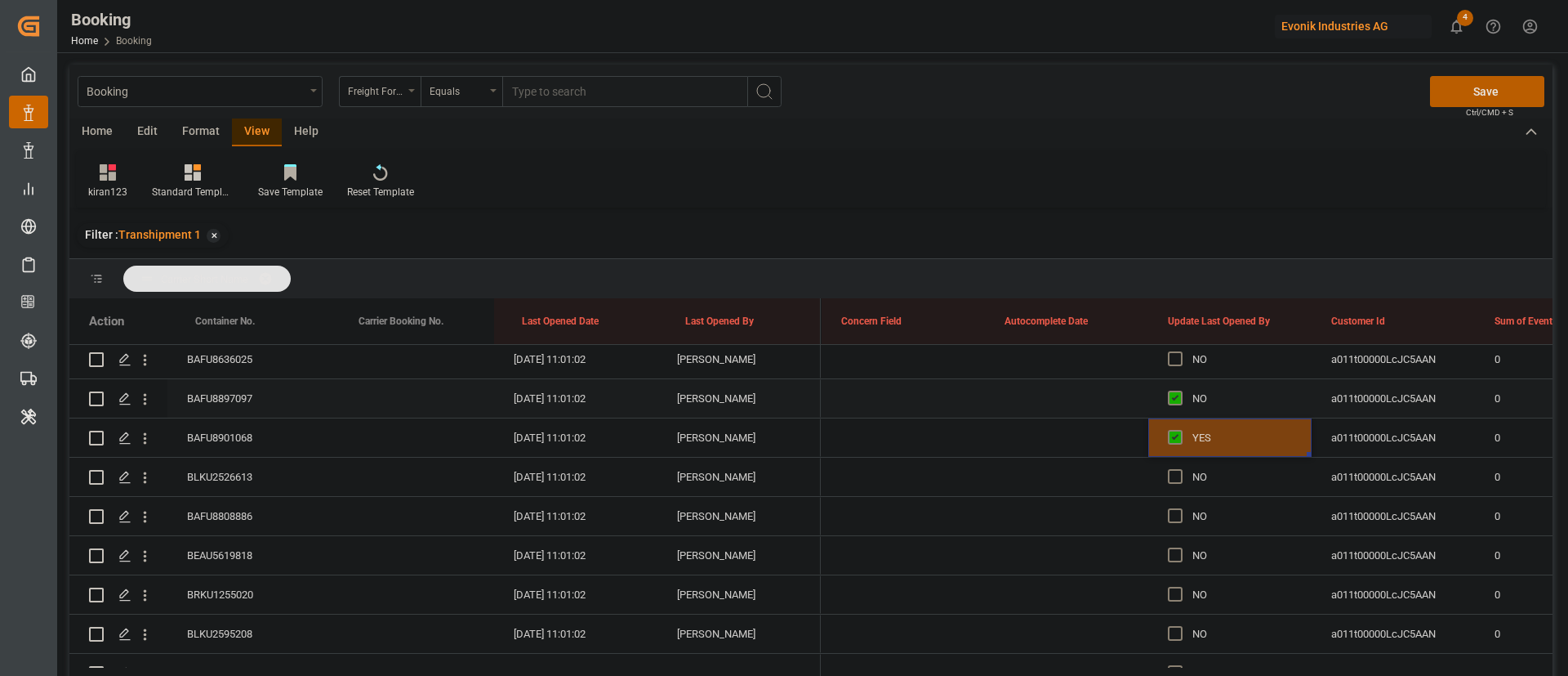
click at [1180, 352] on input "Press SPACE to select this row." at bounding box center [1180, 352] width 0 height 0
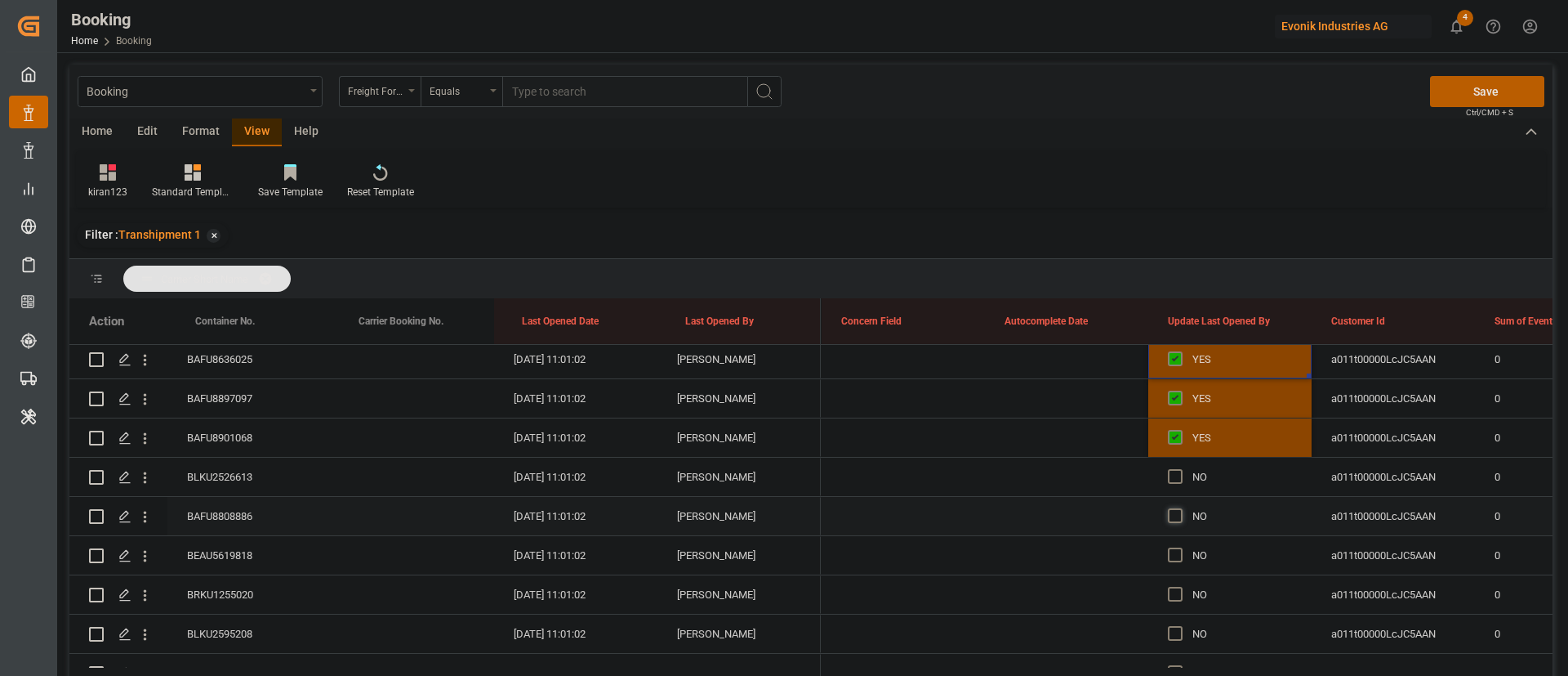
click at [1179, 510] on span "Press SPACE to select this row." at bounding box center [1175, 515] width 15 height 15
click at [1180, 508] on input "Press SPACE to select this row." at bounding box center [1180, 508] width 0 height 0
click at [1174, 476] on span "Press SPACE to select this row." at bounding box center [1175, 476] width 15 height 15
click at [1180, 469] on input "Press SPACE to select this row." at bounding box center [1180, 469] width 0 height 0
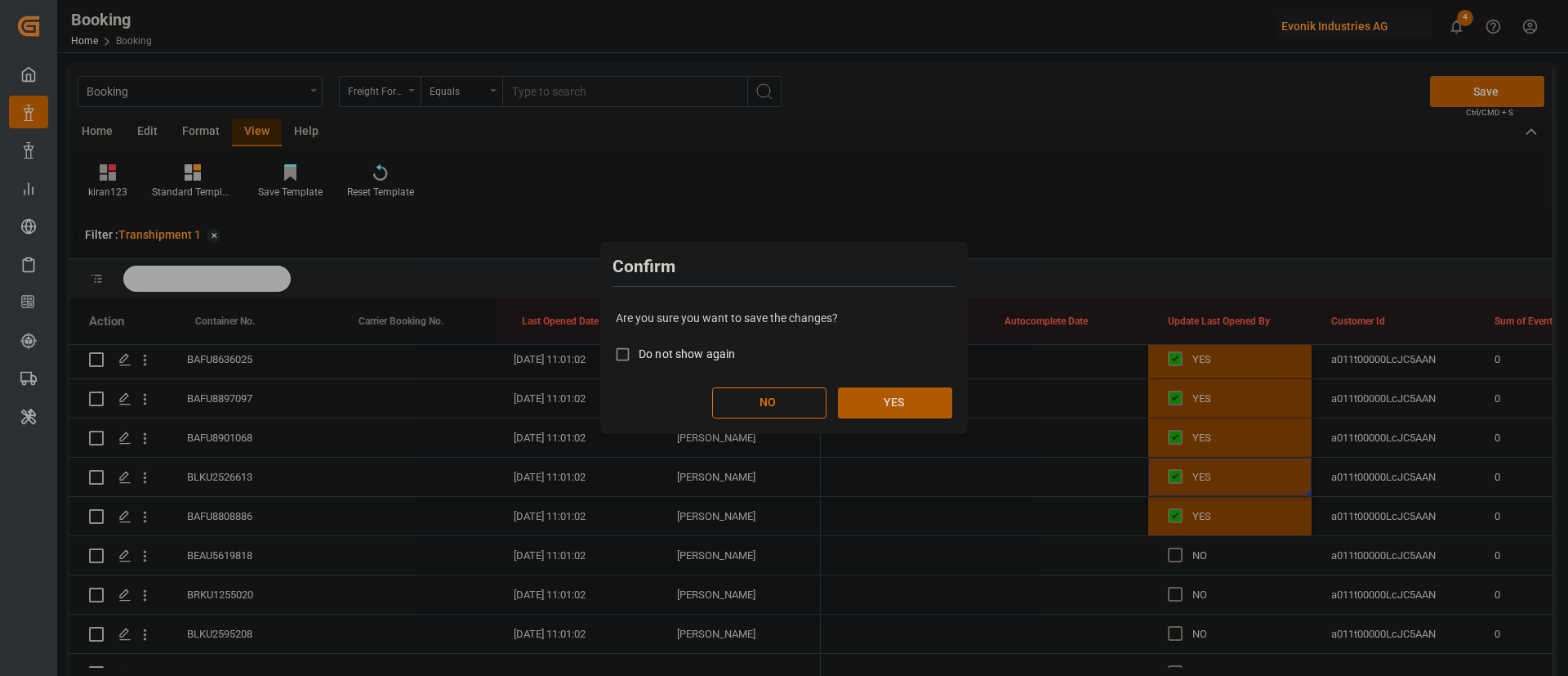
click at [899, 407] on button "YES" at bounding box center [896, 403] width 114 height 31
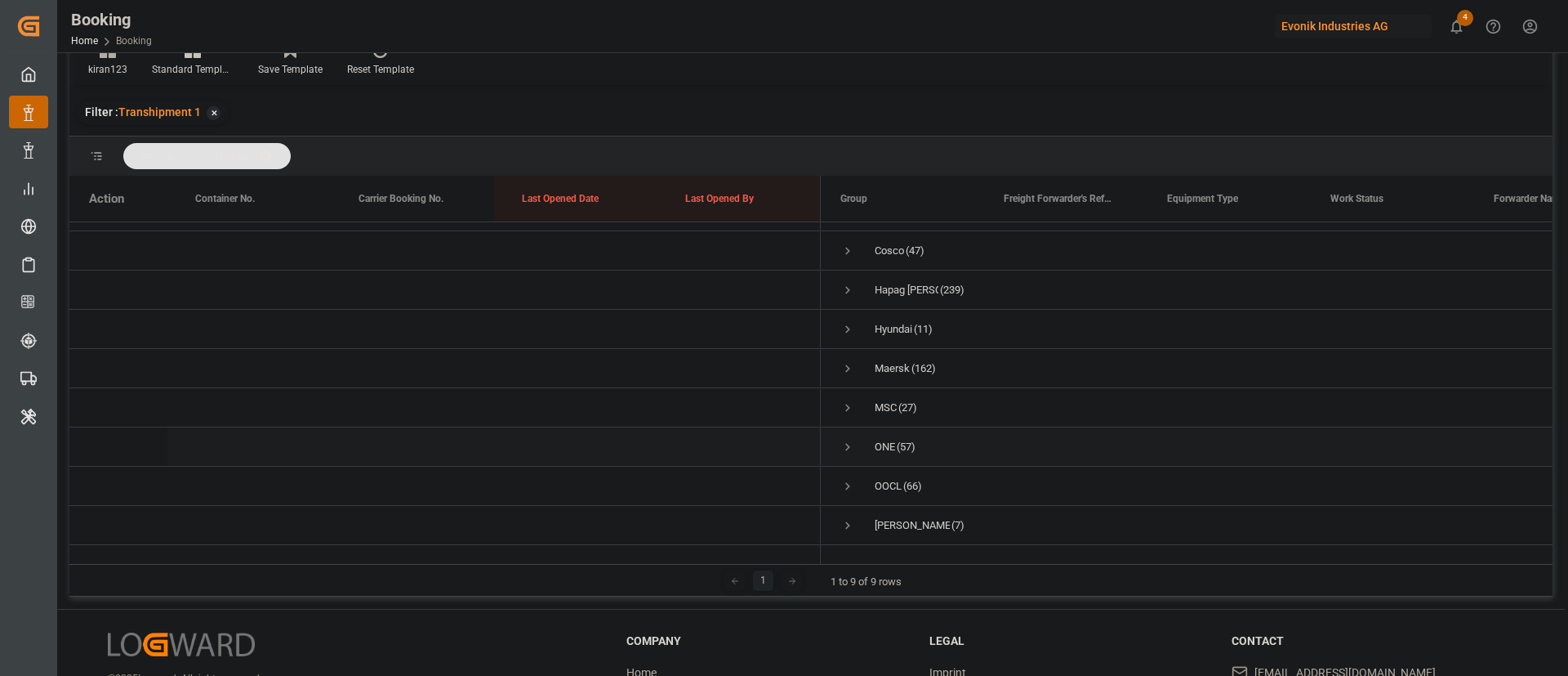
scroll to position [0, 0]
click at [849, 244] on span "Press SPACE to select this row." at bounding box center [847, 242] width 15 height 15
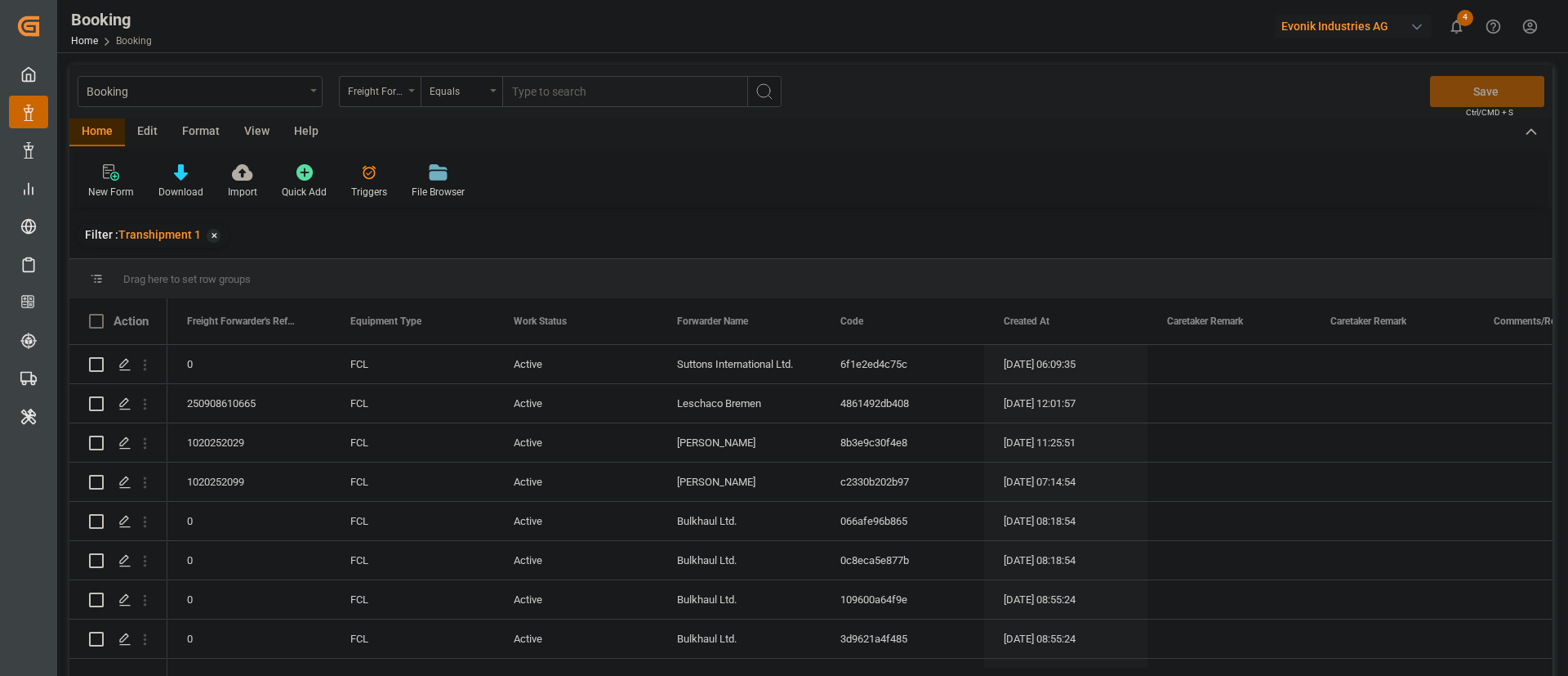
click at [257, 133] on div "View" at bounding box center [257, 133] width 50 height 28
click at [106, 182] on div "Default" at bounding box center [104, 181] width 56 height 36
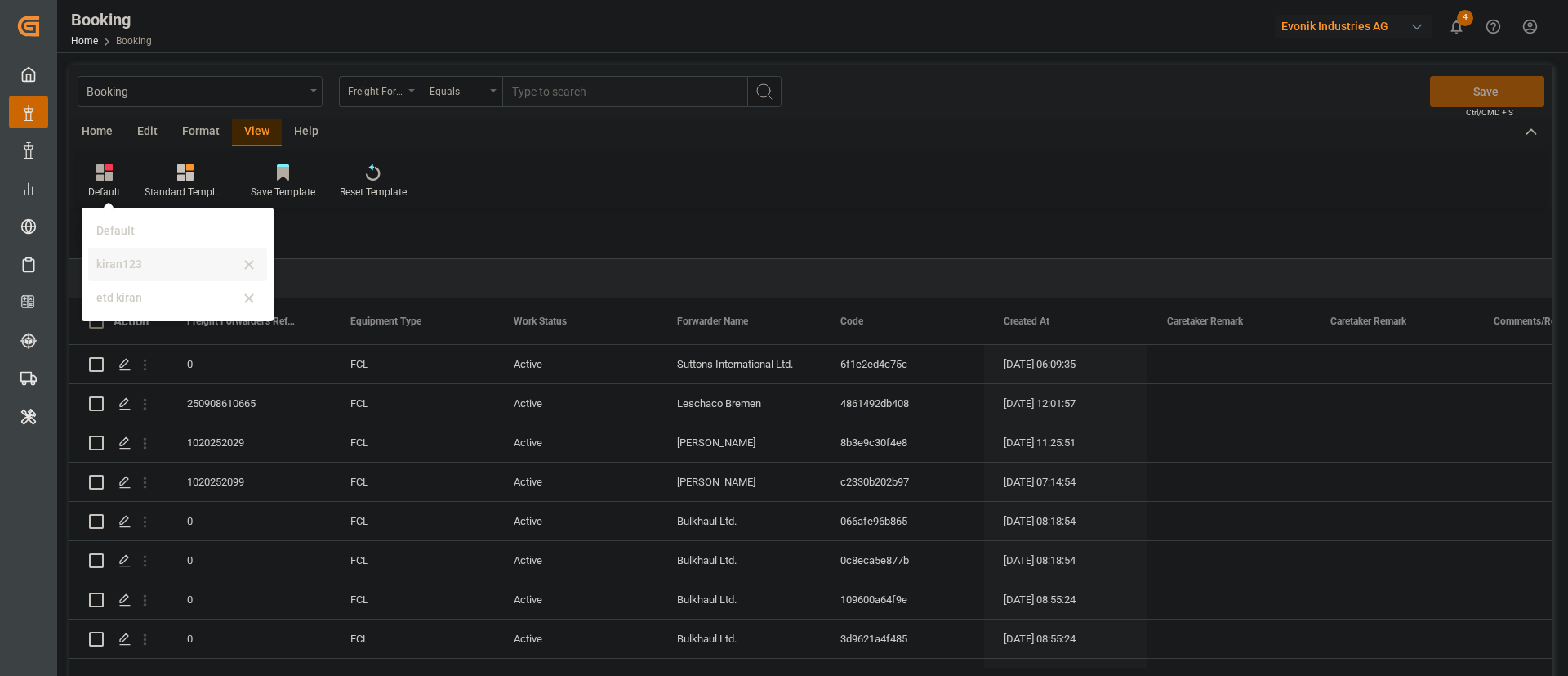
click at [126, 265] on div "kiran123" at bounding box center [168, 265] width 143 height 18
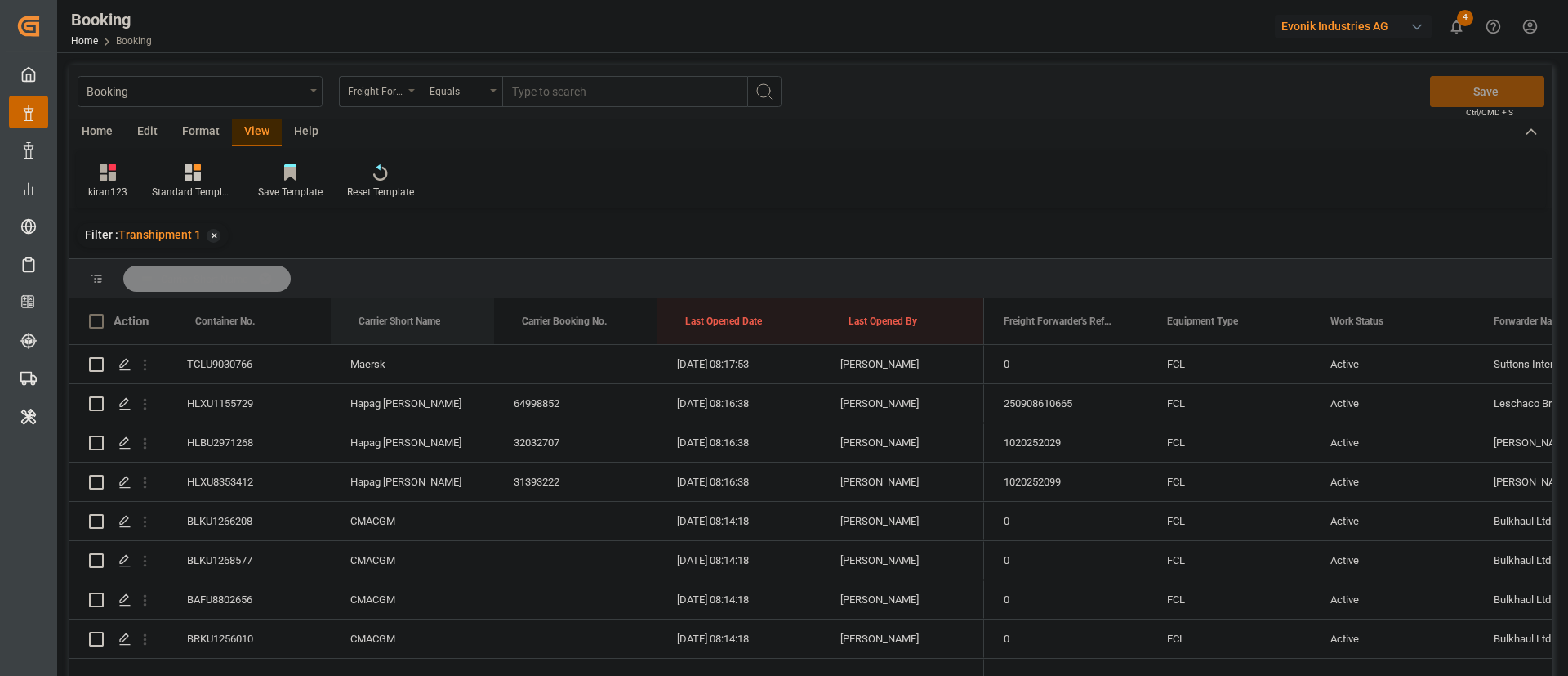
drag, startPoint x: 415, startPoint y: 312, endPoint x: 420, endPoint y: 290, distance: 22.6
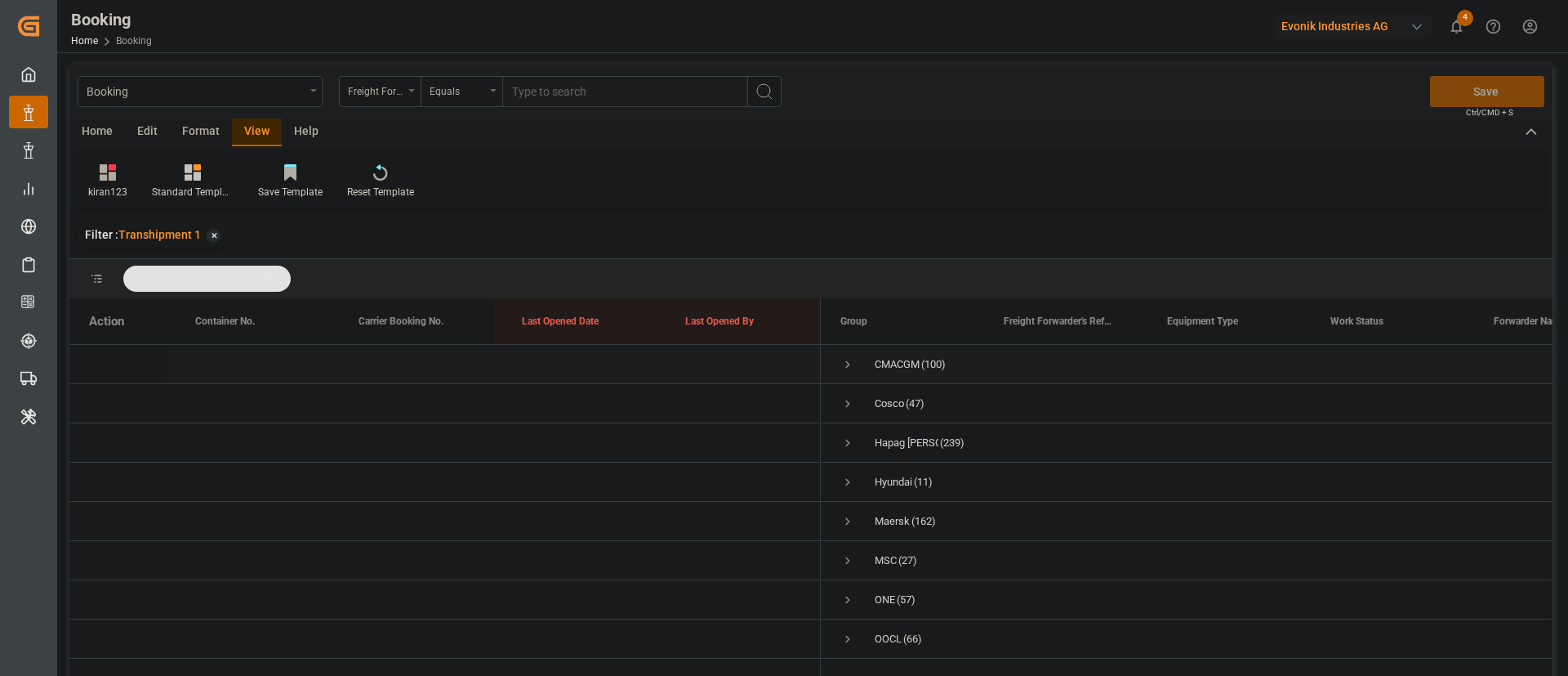
click at [848, 360] on span "Press SPACE to select this row." at bounding box center [847, 364] width 15 height 15
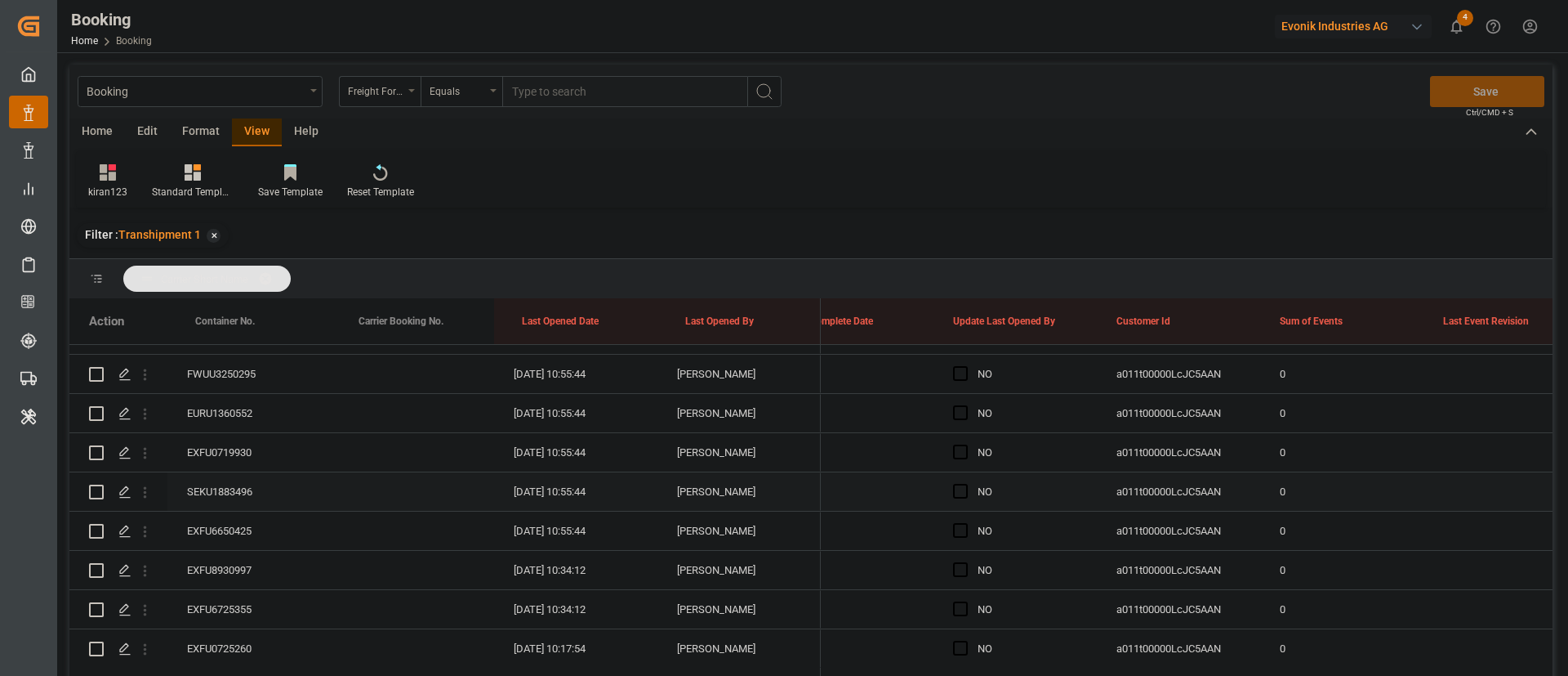
scroll to position [3358, 0]
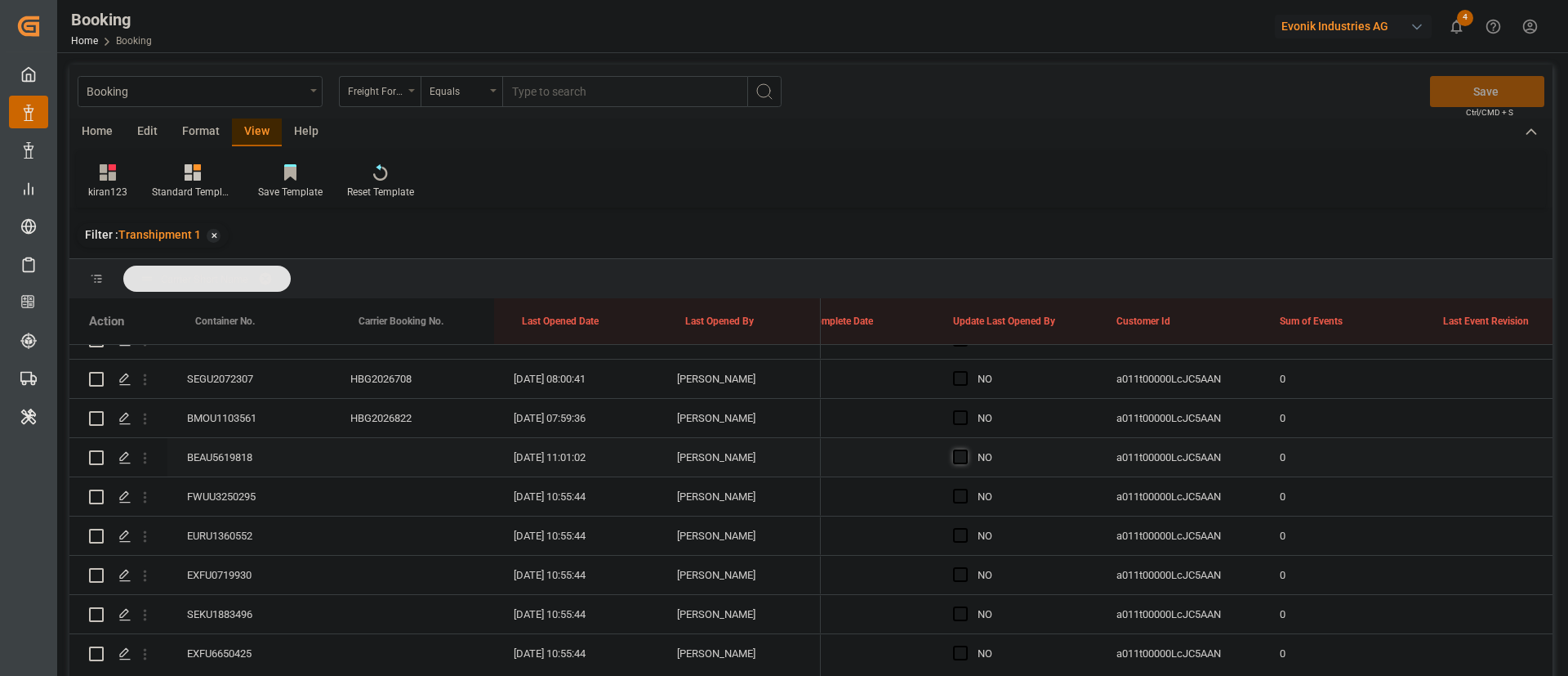
click at [965, 463] on span "Press SPACE to select this row." at bounding box center [961, 456] width 15 height 15
click at [966, 449] on input "Press SPACE to select this row." at bounding box center [966, 449] width 0 height 0
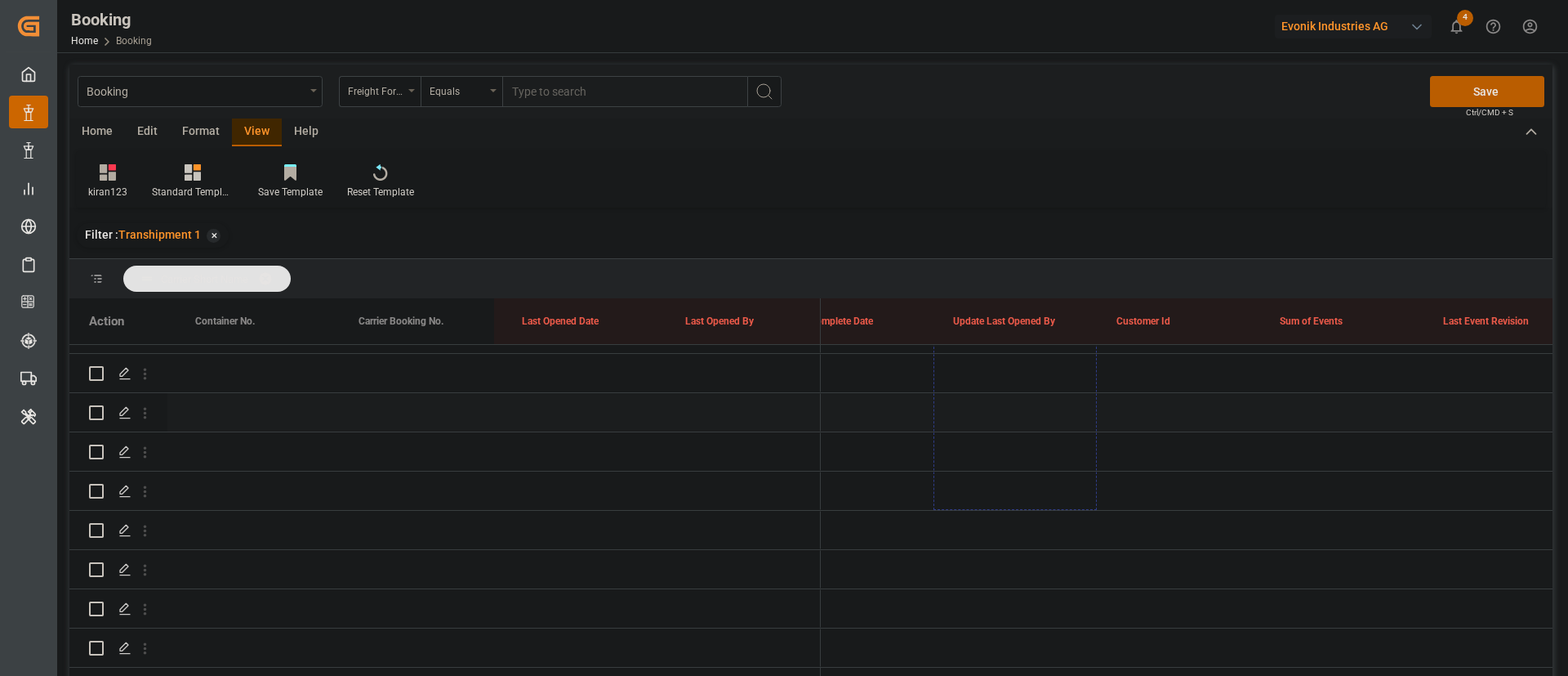
scroll to position [3849, 0]
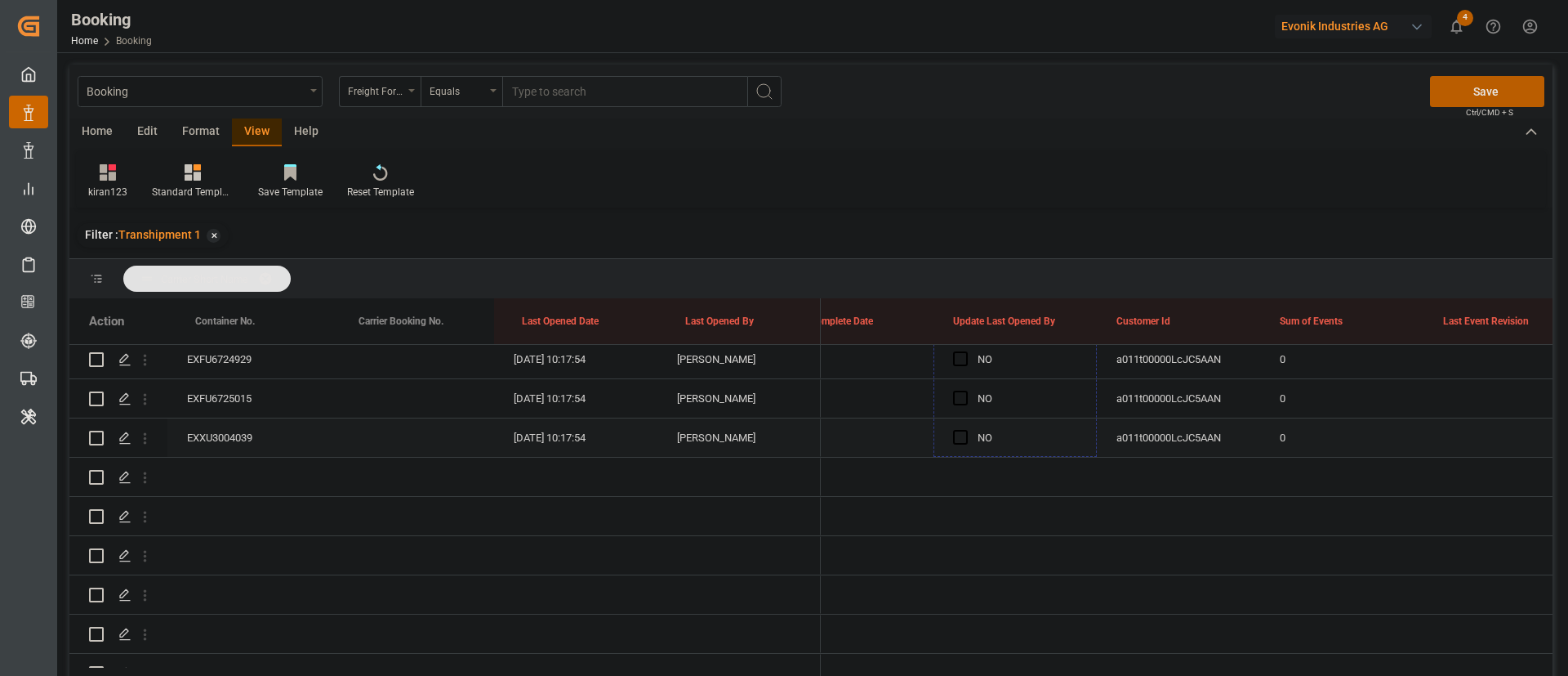
drag, startPoint x: 1093, startPoint y: 473, endPoint x: 1070, endPoint y: 435, distance: 44.4
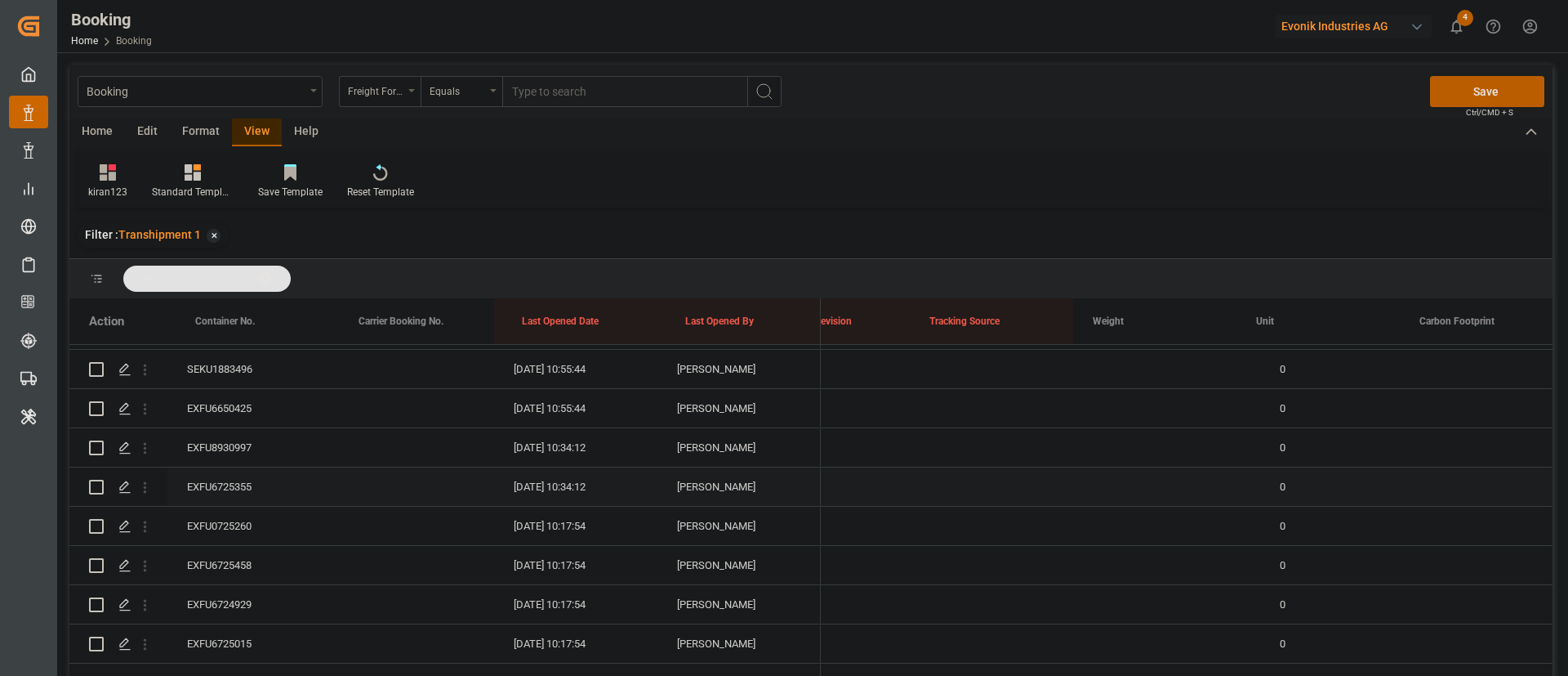
scroll to position [0, 0]
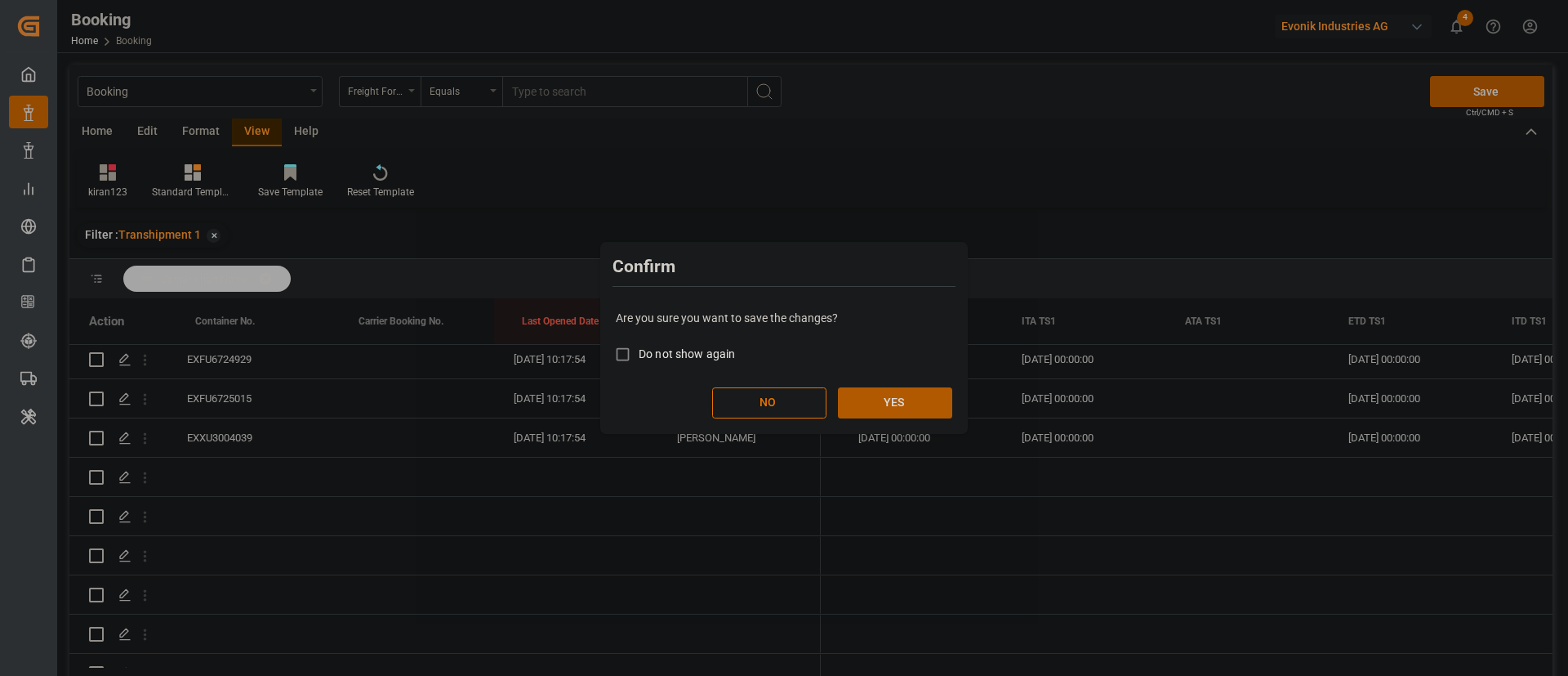
click at [889, 405] on button "YES" at bounding box center [896, 403] width 114 height 31
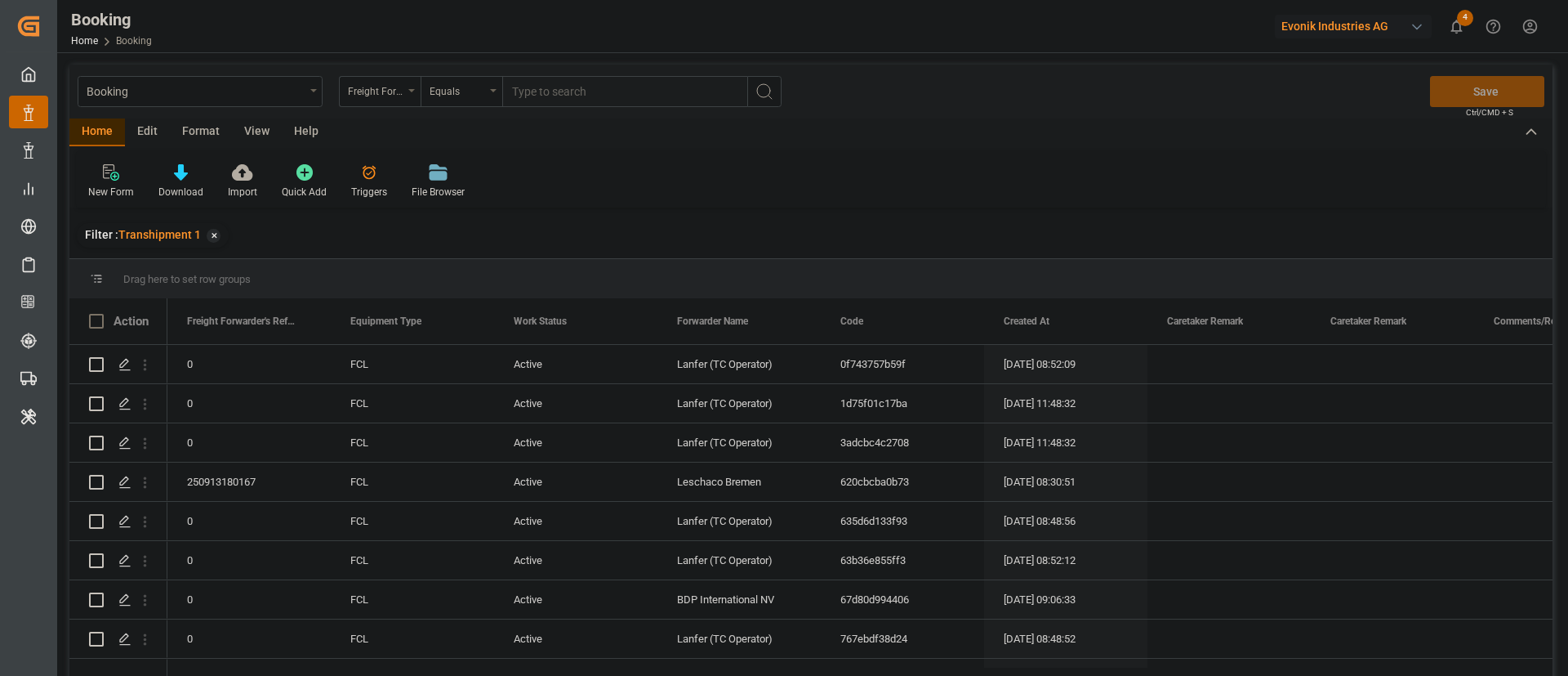
click at [254, 131] on div "View" at bounding box center [257, 133] width 50 height 28
click at [118, 188] on div "Default" at bounding box center [104, 192] width 32 height 15
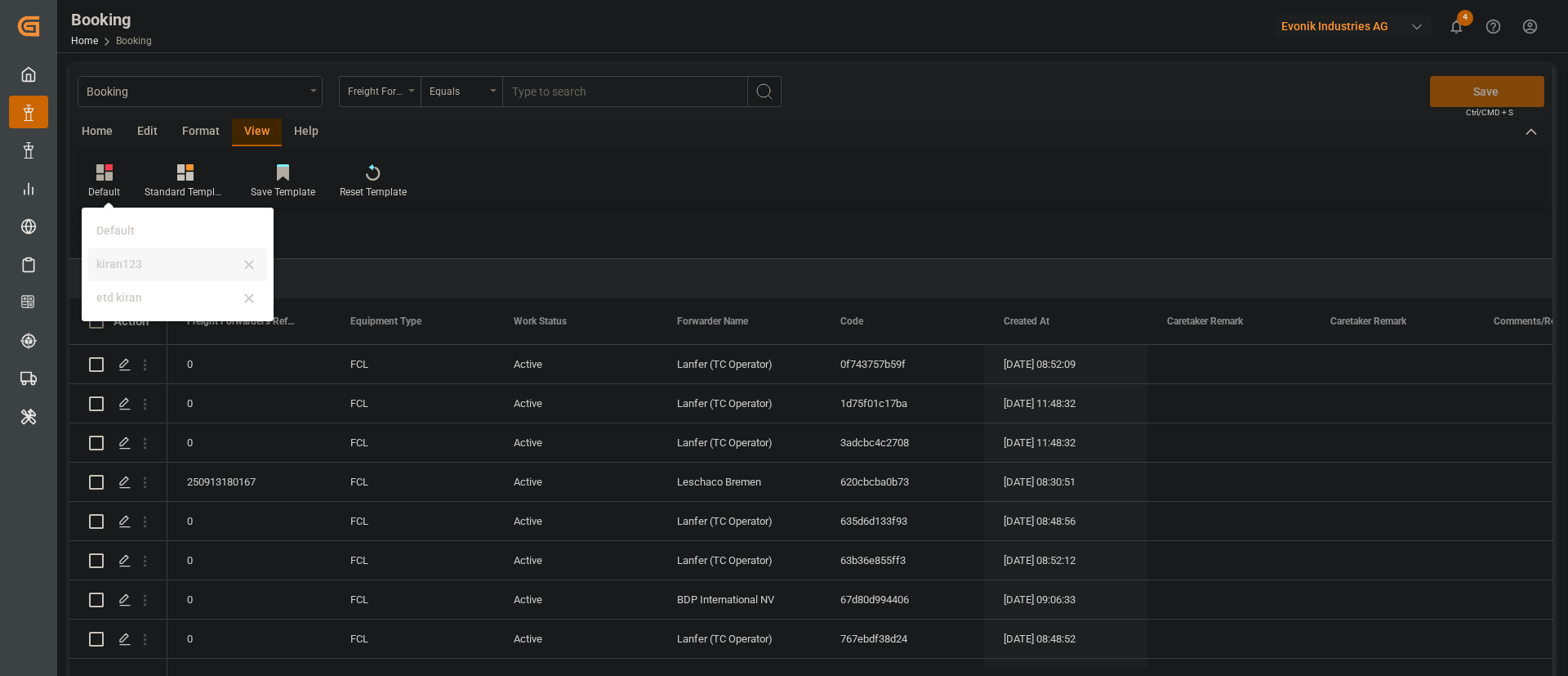
click at [141, 262] on div "kiran123" at bounding box center [168, 265] width 143 height 18
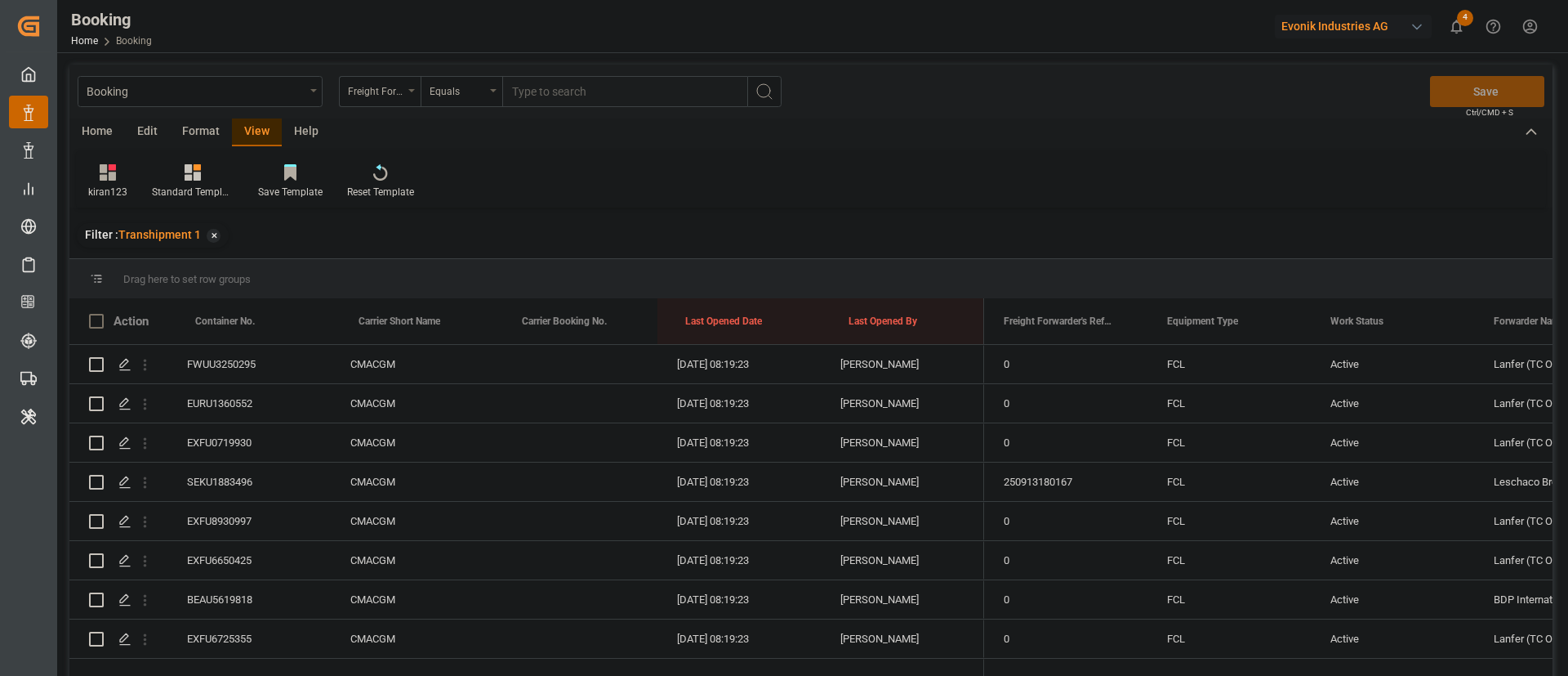
click at [205, 132] on div "Format" at bounding box center [200, 133] width 62 height 28
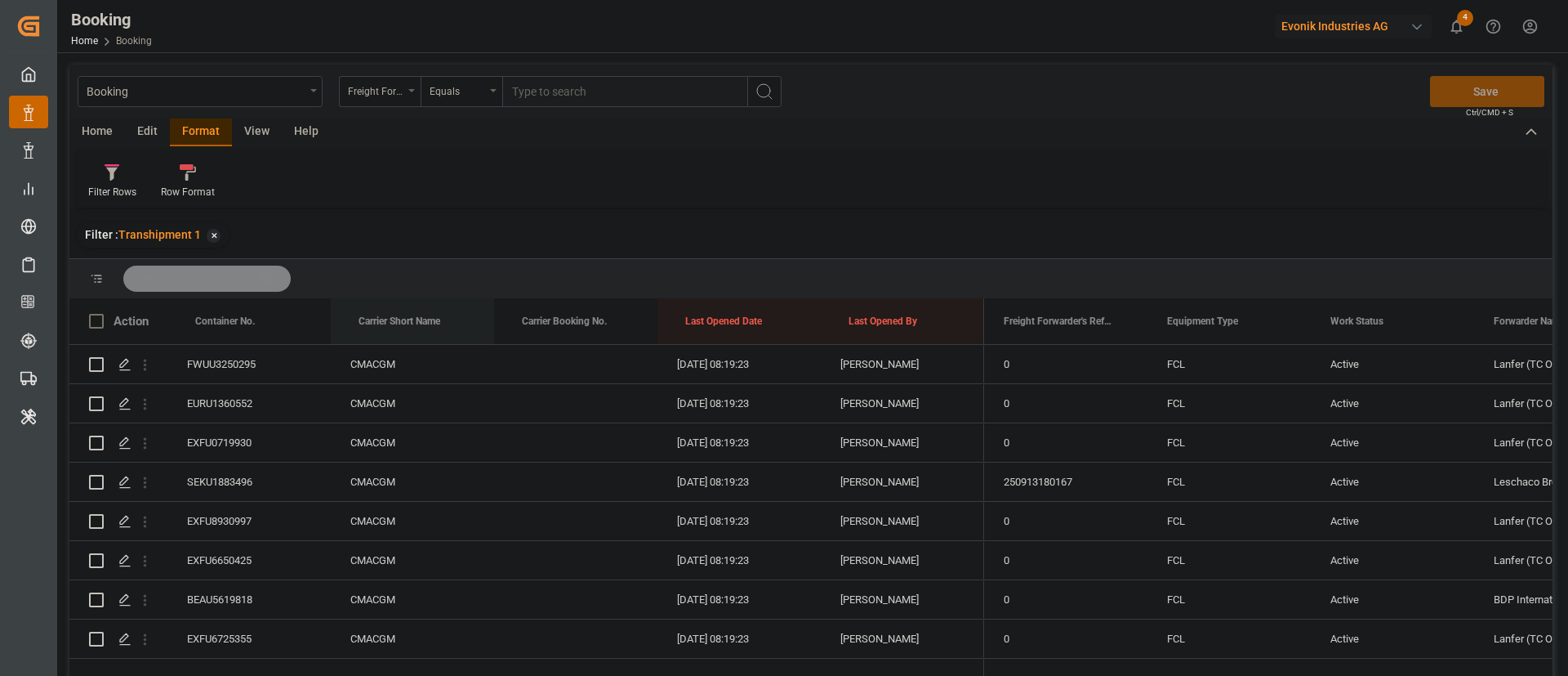
drag, startPoint x: 402, startPoint y: 325, endPoint x: 414, endPoint y: 290, distance: 37.0
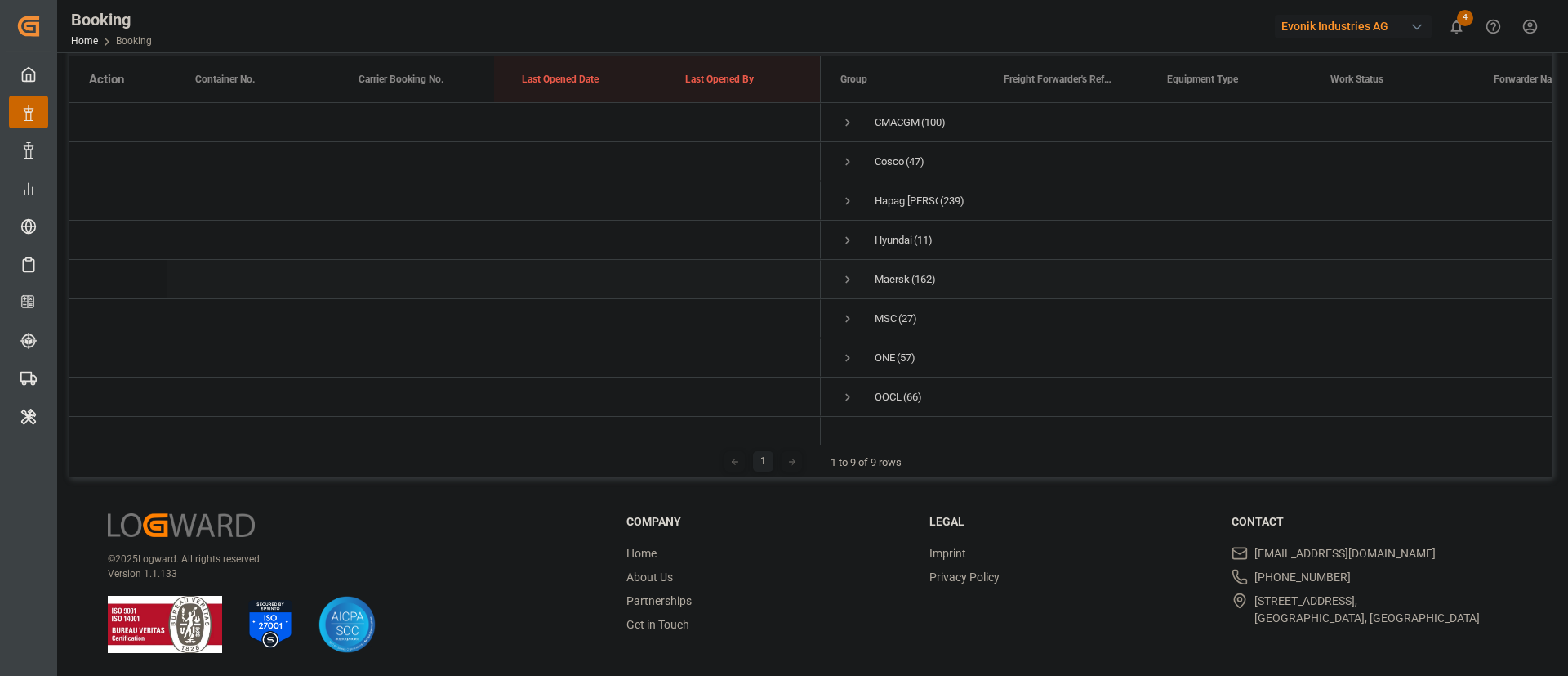
scroll to position [49, 0]
click at [853, 360] on span "Press SPACE to select this row." at bounding box center [847, 367] width 15 height 15
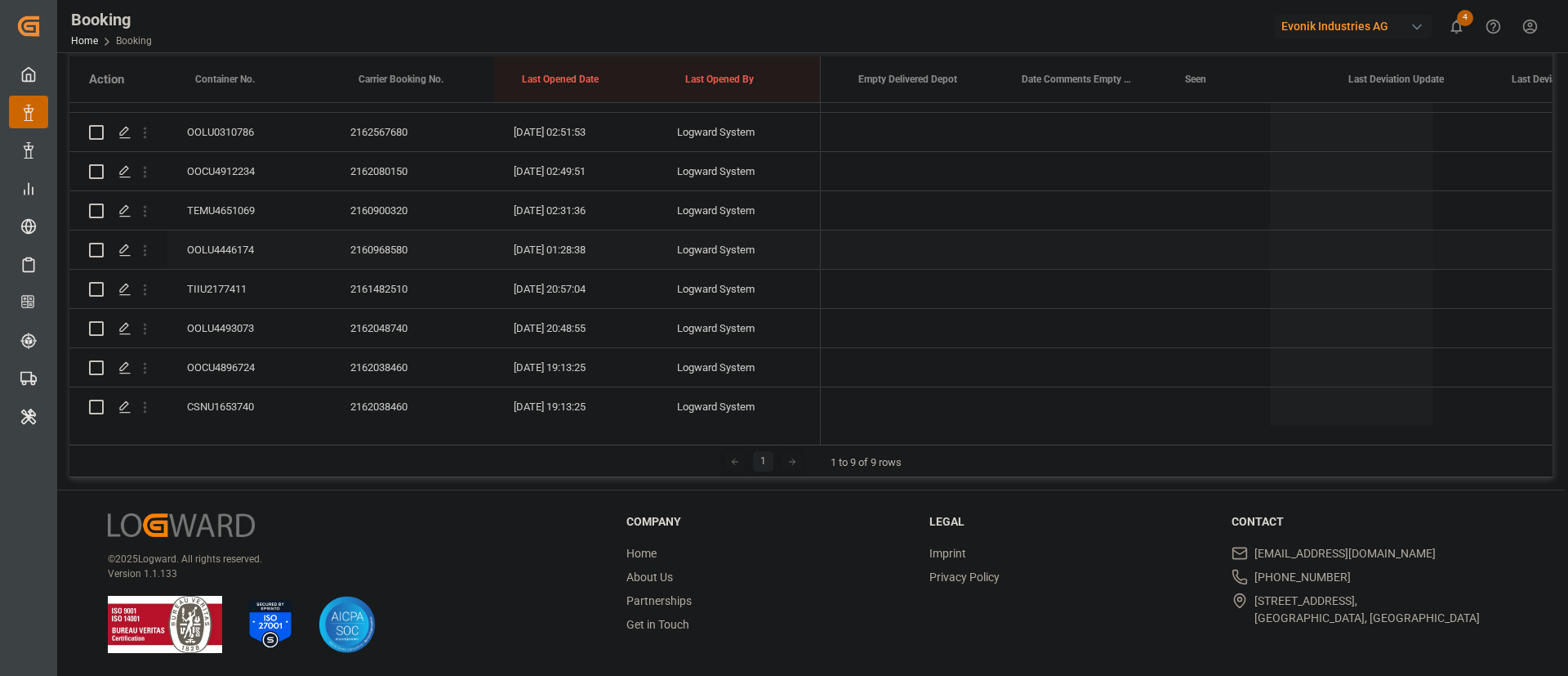
scroll to position [0, 0]
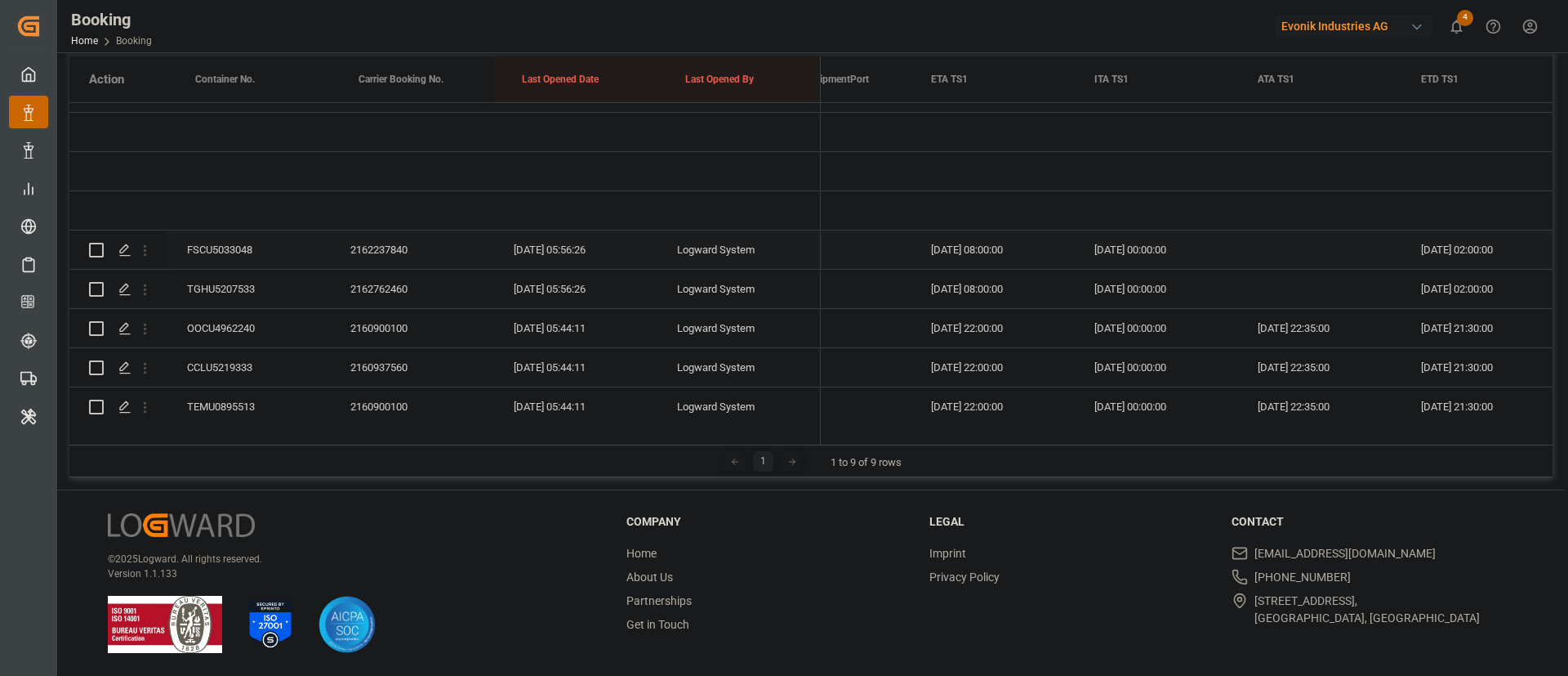
click at [233, 239] on div "FSCU5033048" at bounding box center [250, 250] width 163 height 39
click at [234, 283] on div "TGHU5207533" at bounding box center [250, 289] width 163 height 39
click at [249, 338] on div "OOCU4962240" at bounding box center [250, 328] width 163 height 39
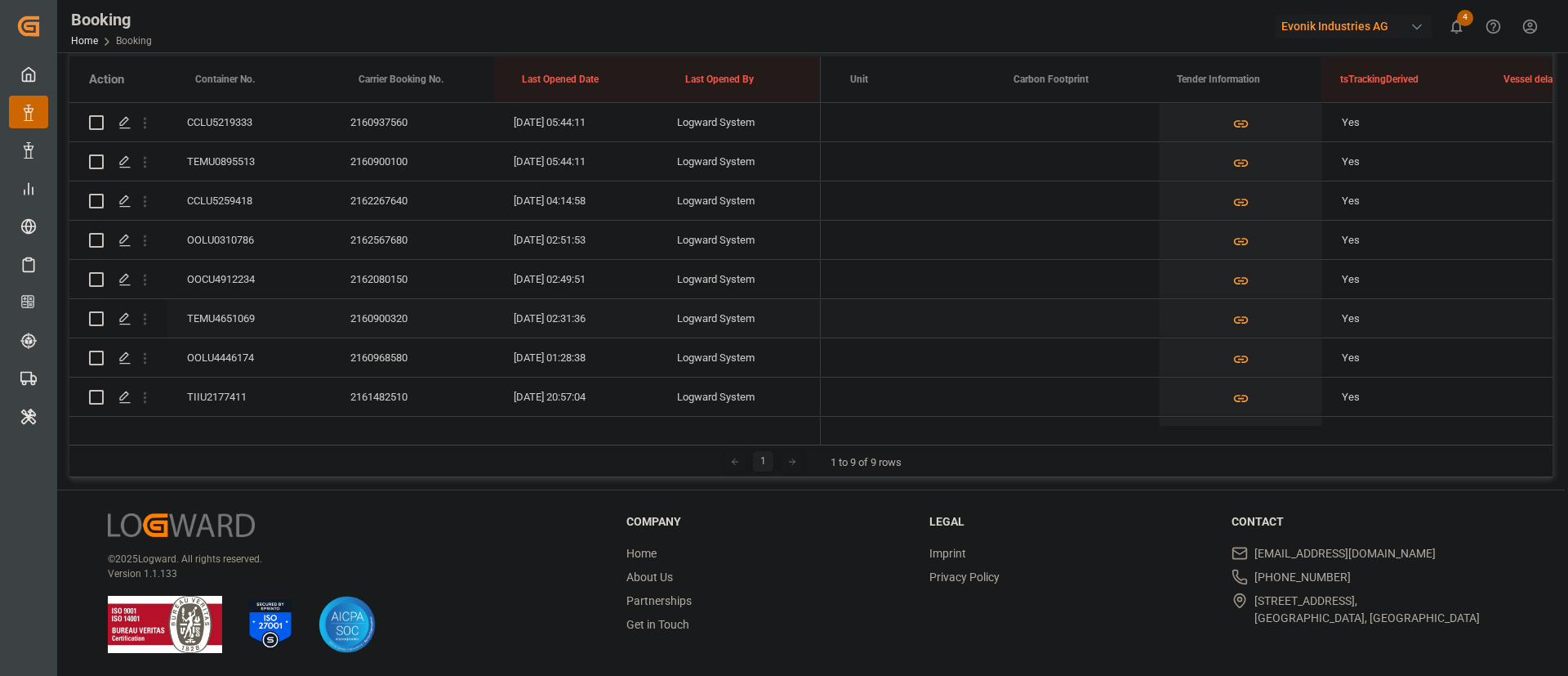
scroll to position [0, 13873]
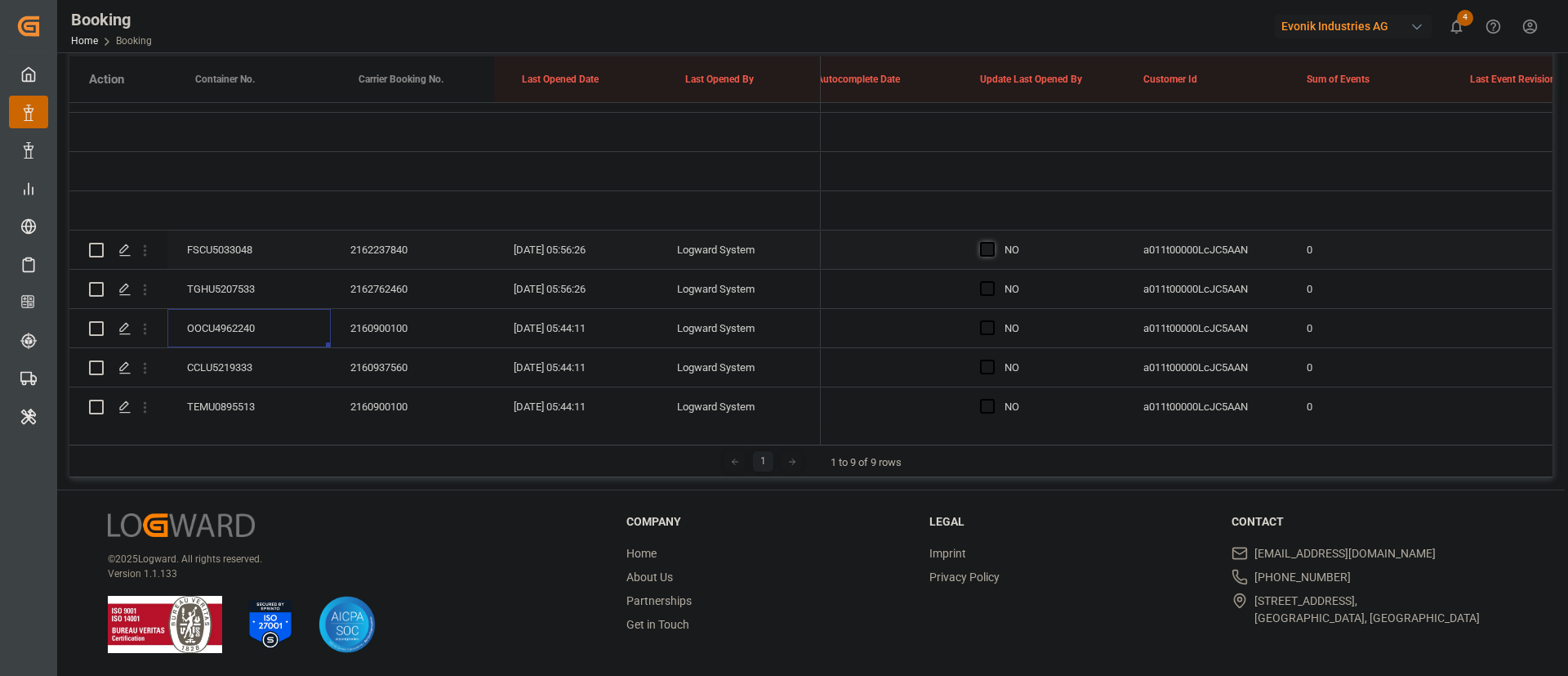
click at [982, 253] on span "Press SPACE to select this row." at bounding box center [987, 249] width 15 height 15
click at [992, 242] on input "Press SPACE to select this row." at bounding box center [992, 242] width 0 height 0
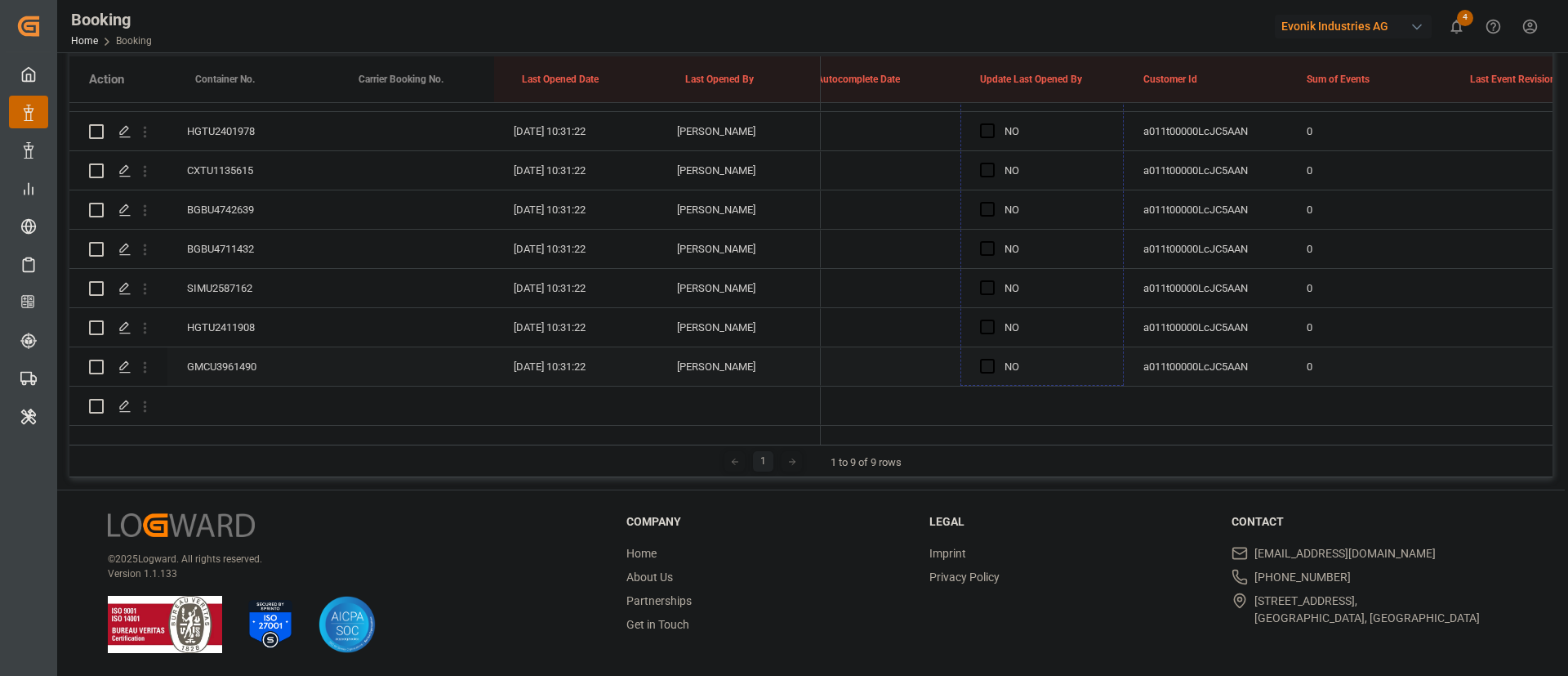
drag, startPoint x: 1122, startPoint y: 265, endPoint x: 1059, endPoint y: 330, distance: 90.5
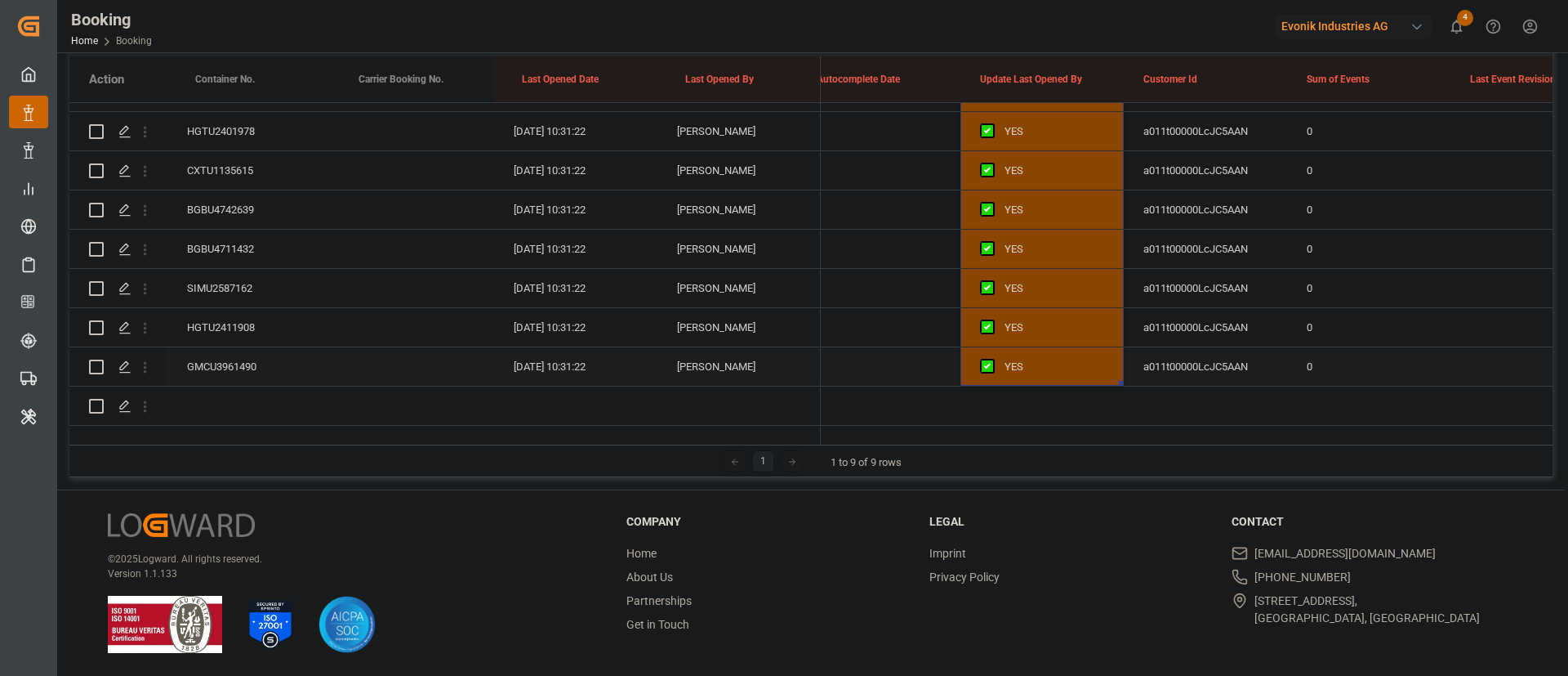
click at [254, 353] on div "GMCU3961490" at bounding box center [250, 367] width 163 height 39
click at [263, 312] on div "HGTU2411908" at bounding box center [250, 327] width 163 height 39
click at [236, 276] on div "SIMU2587162" at bounding box center [250, 288] width 163 height 39
click at [234, 229] on div "BGBU4711432" at bounding box center [250, 249] width 163 height 39
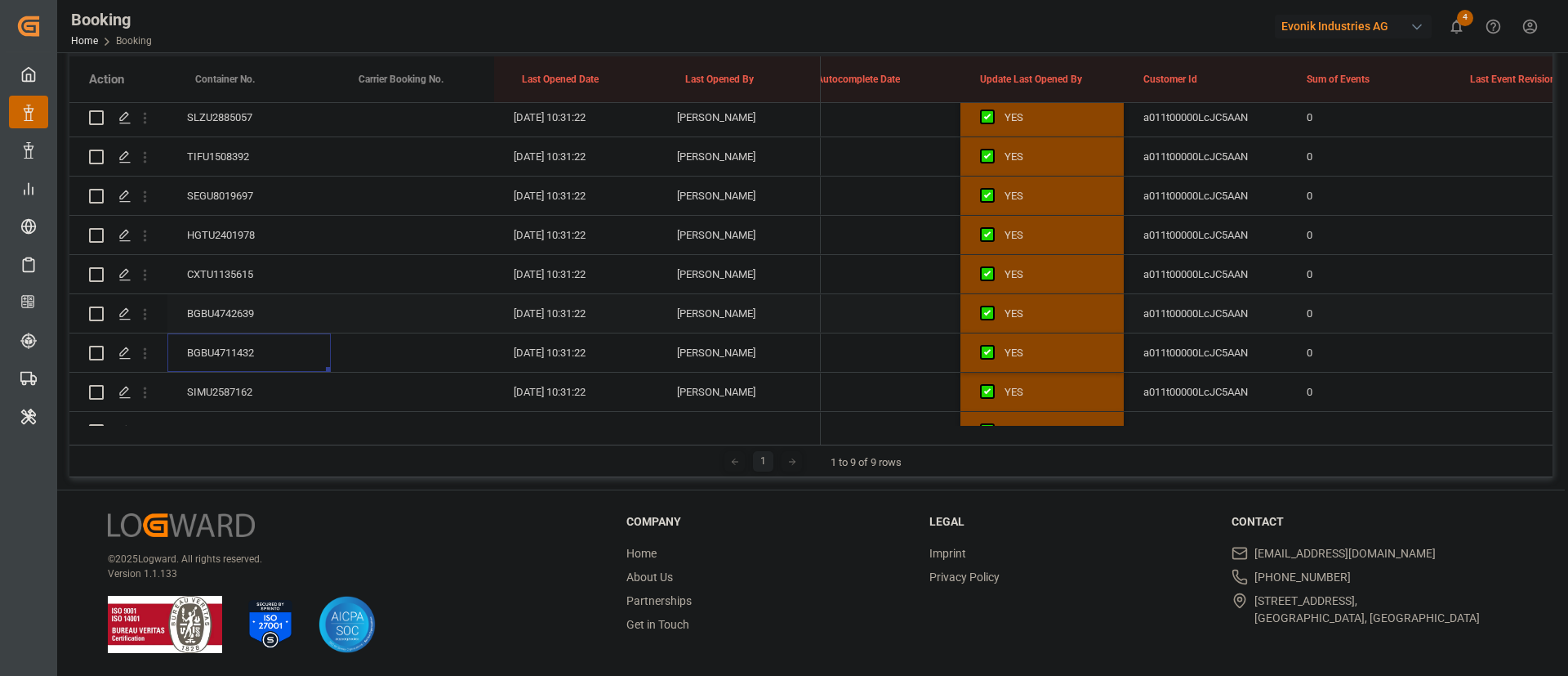
click at [250, 309] on div "BGBU4742639" at bounding box center [250, 314] width 163 height 39
click at [236, 257] on div "CXTU1135615" at bounding box center [250, 274] width 163 height 39
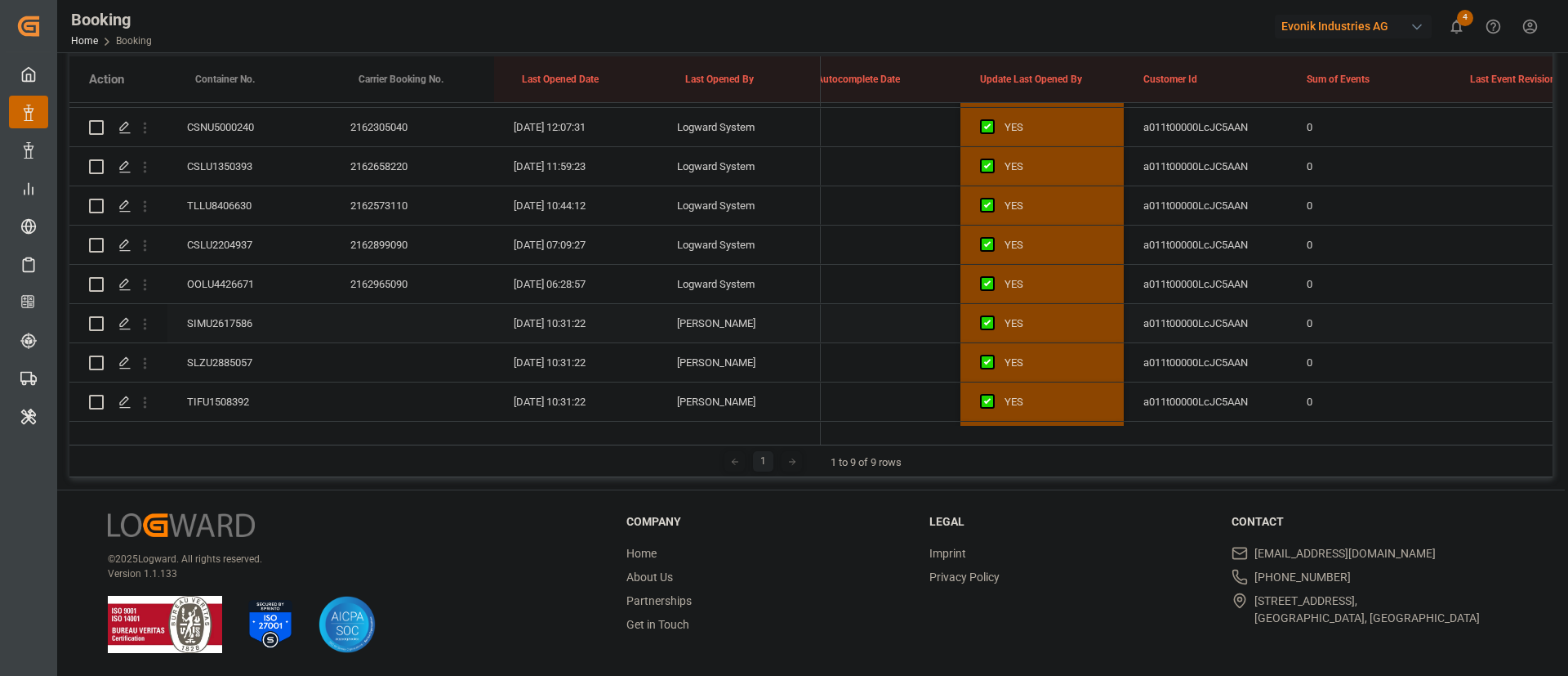
click at [229, 309] on div "SIMU2617586" at bounding box center [250, 323] width 163 height 39
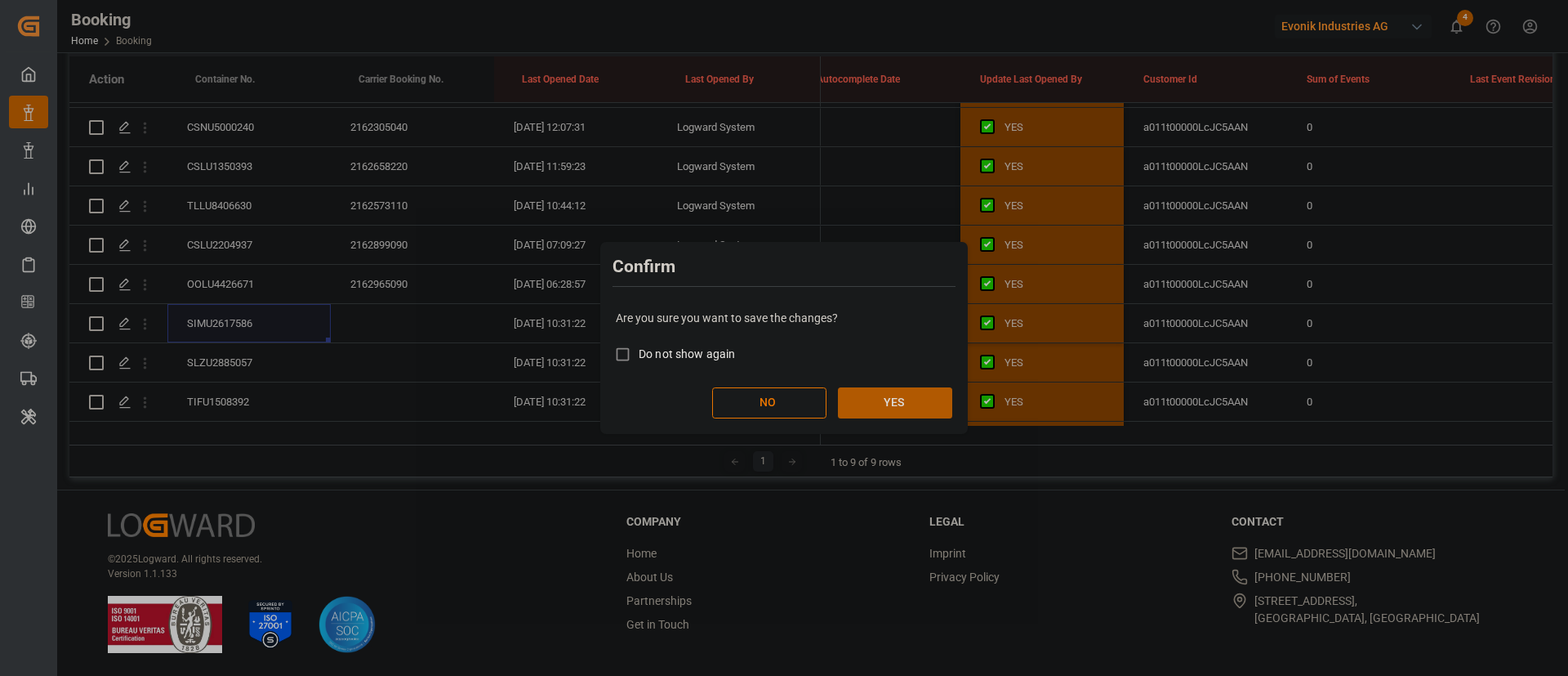
click at [900, 394] on button "YES" at bounding box center [896, 403] width 114 height 31
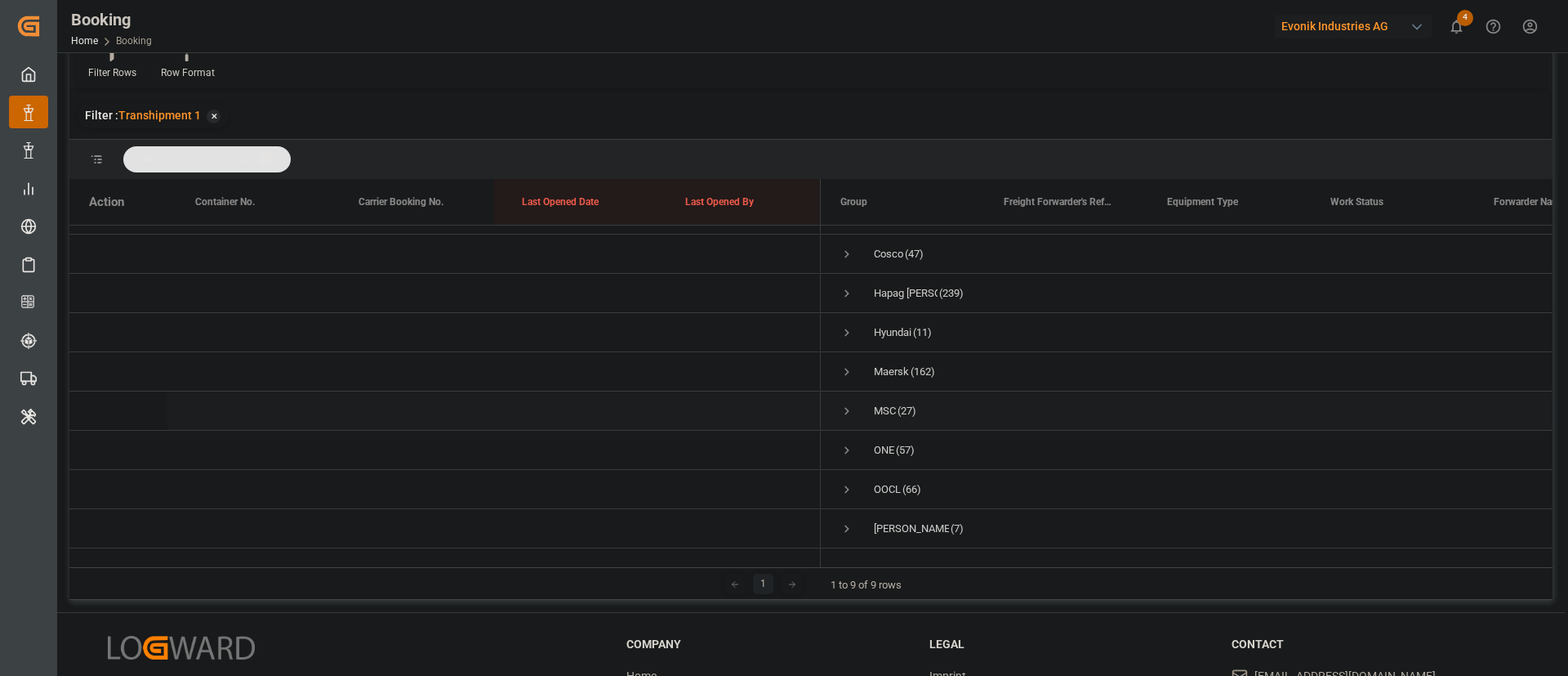
scroll to position [49, 0]
click at [851, 403] on span "Press SPACE to select this row." at bounding box center [846, 411] width 15 height 15
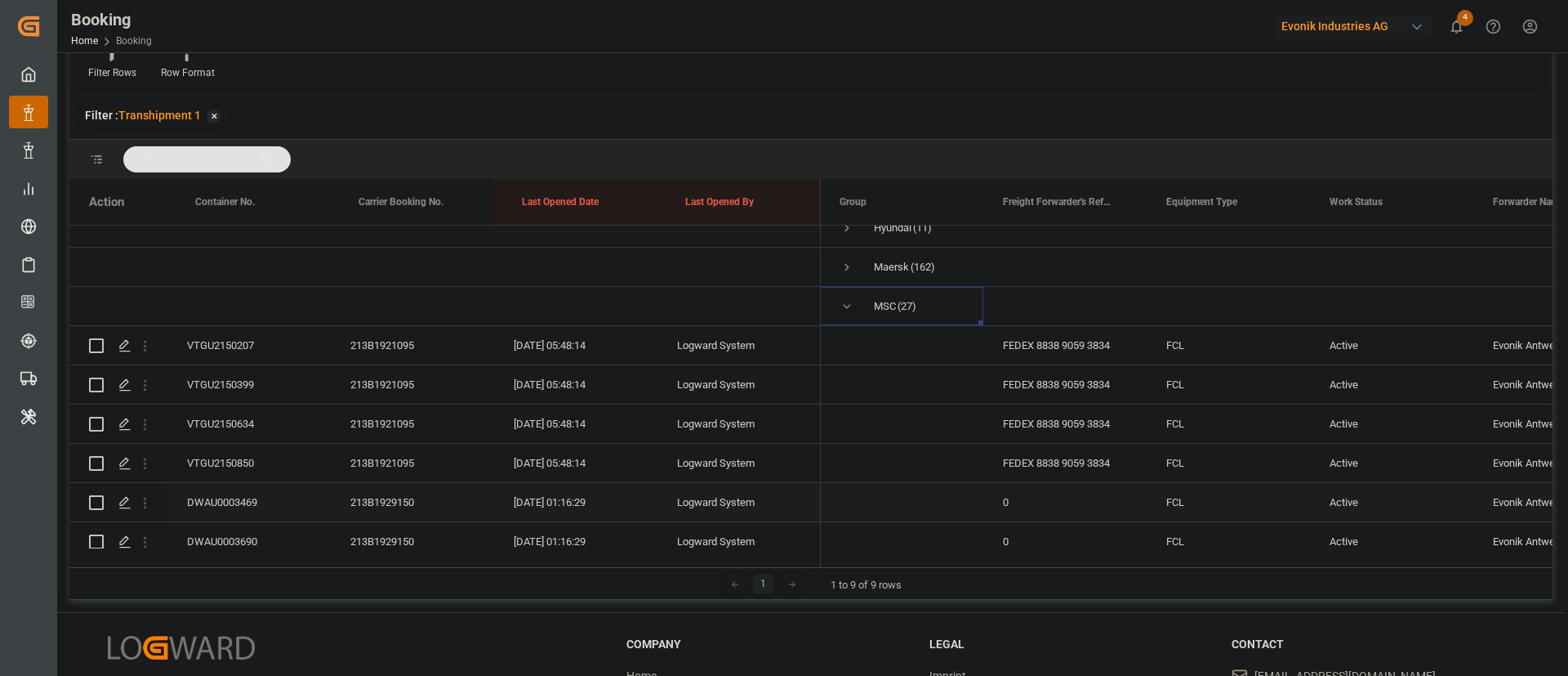
scroll to position [0, 0]
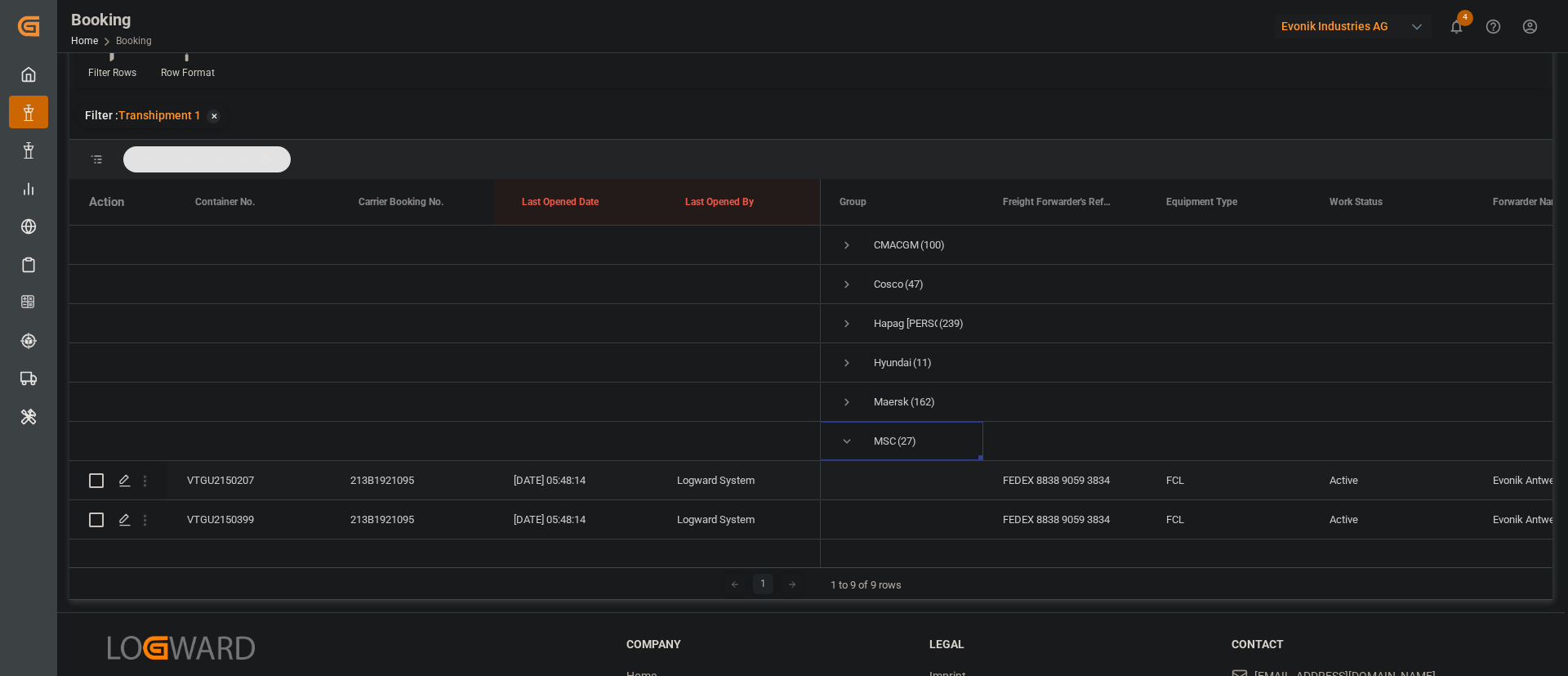
click at [259, 471] on div "VTGU2150207" at bounding box center [250, 480] width 163 height 39
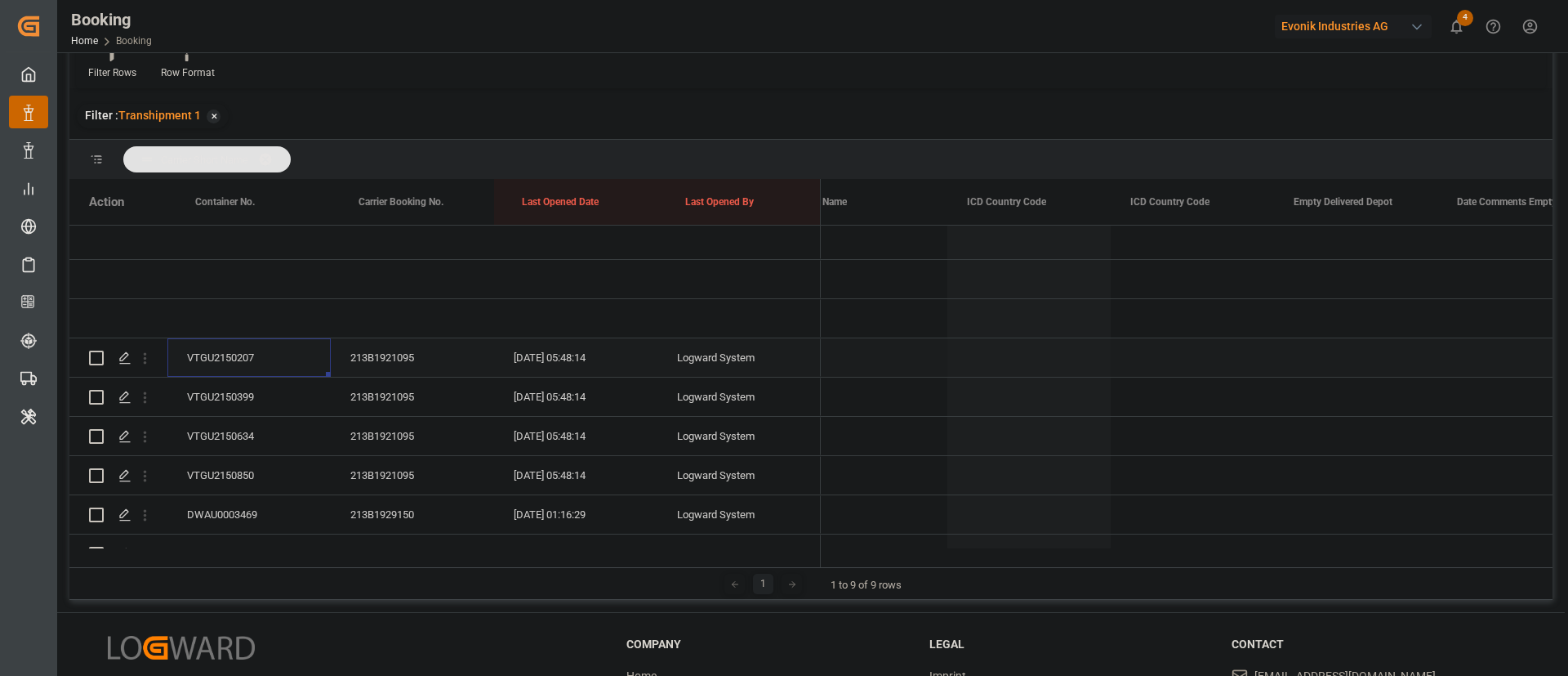
scroll to position [0, 8905]
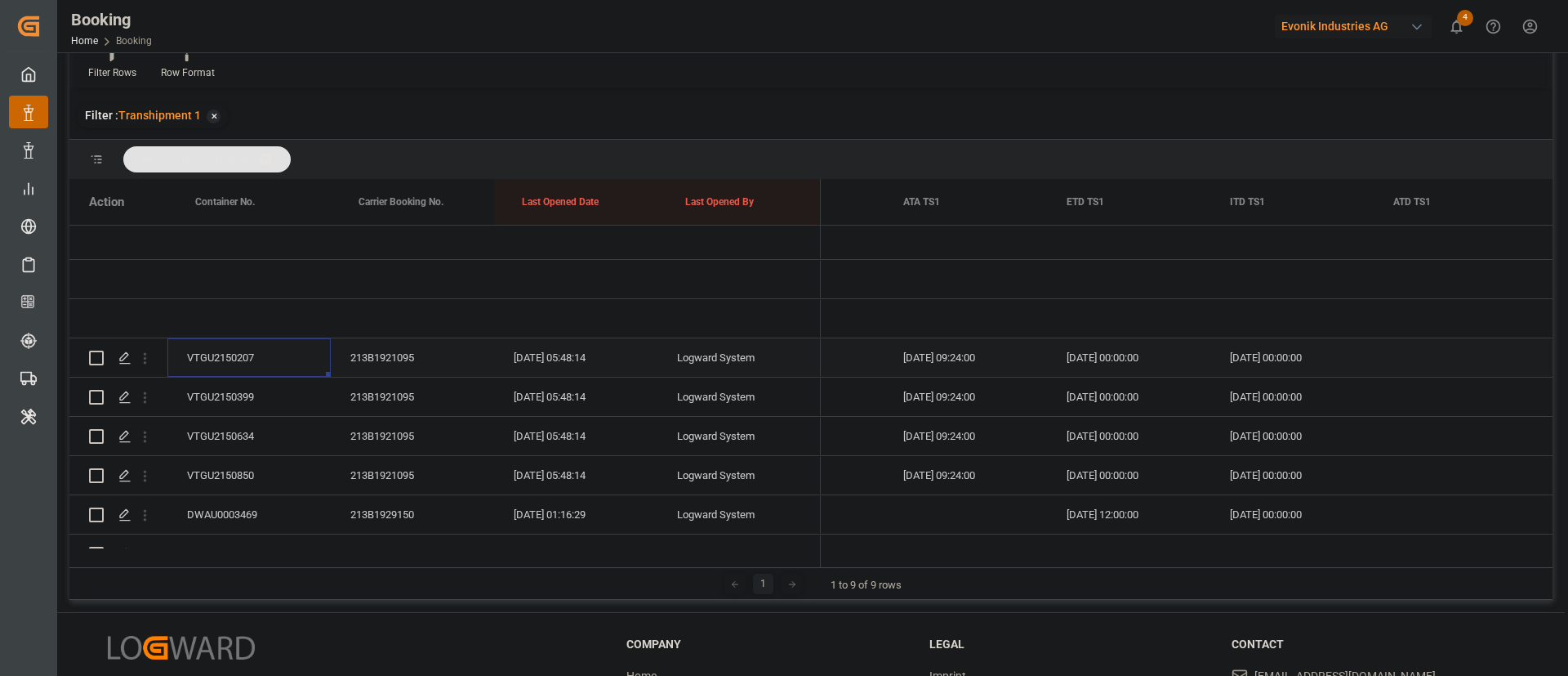
click at [1390, 346] on div "Press SPACE to select this row." at bounding box center [1455, 358] width 163 height 39
click at [1276, 532] on span "13" at bounding box center [1281, 535] width 11 height 11
type input "[DATE] 00:00"
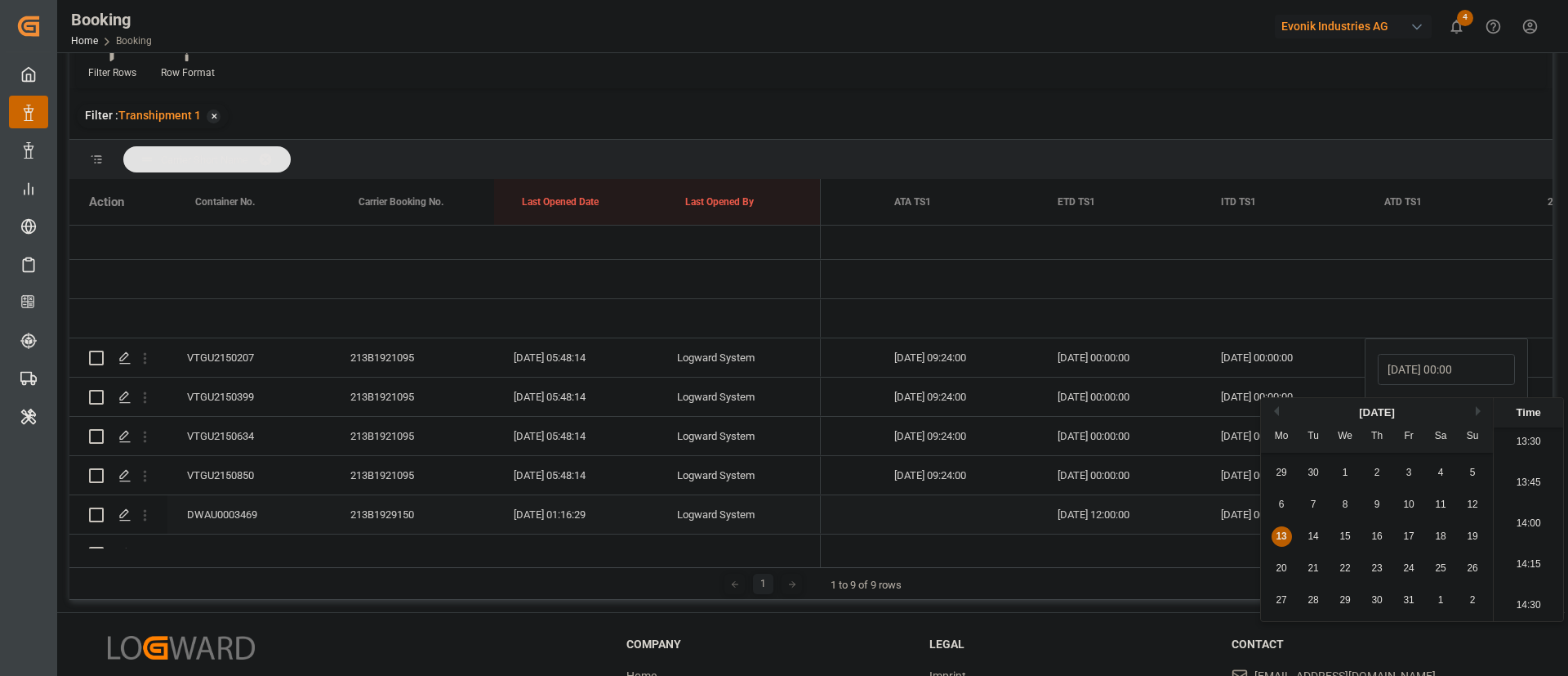
click at [1063, 425] on div "[DATE] 00:00:00" at bounding box center [1120, 436] width 163 height 39
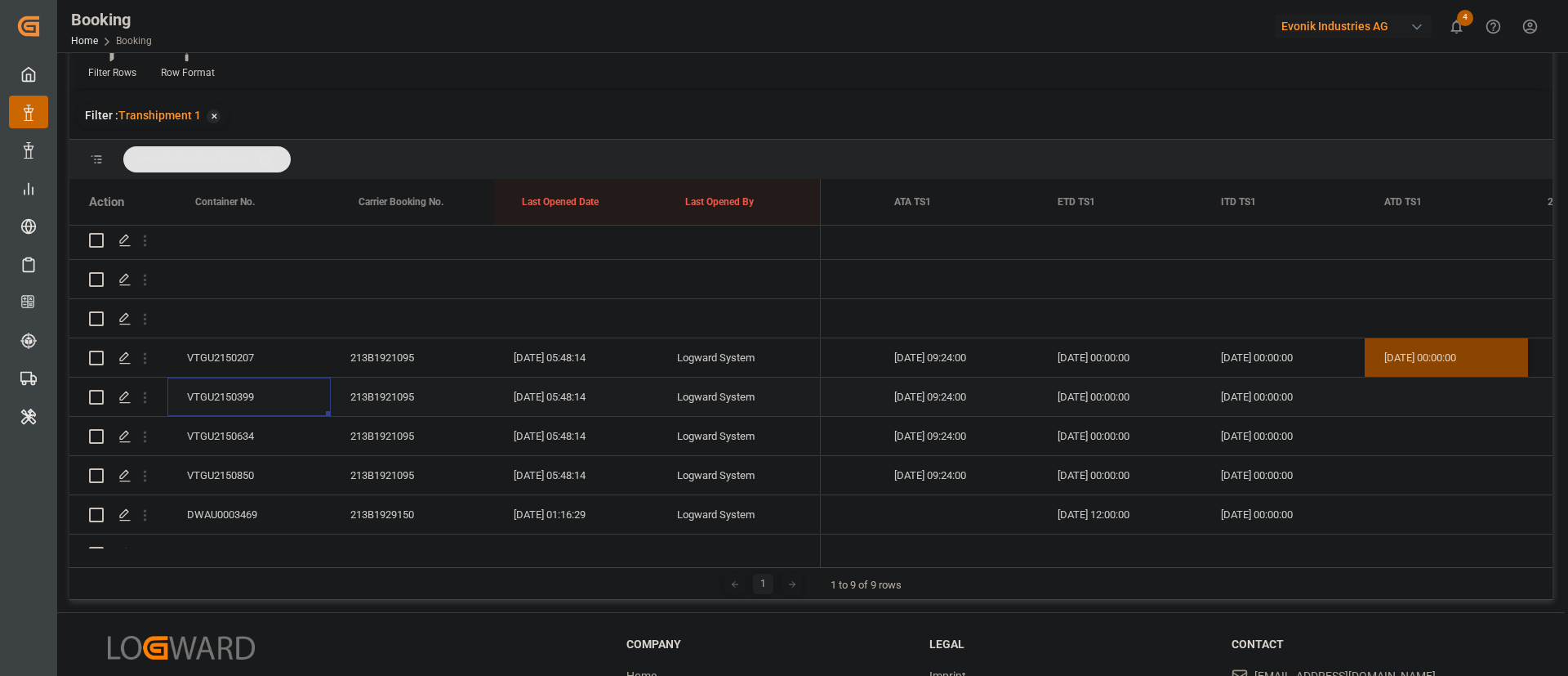
click at [260, 388] on div "VTGU2150399" at bounding box center [250, 396] width 163 height 39
click at [1401, 389] on div "Press SPACE to select this row." at bounding box center [1447, 396] width 163 height 39
click at [1285, 575] on span "13" at bounding box center [1281, 575] width 11 height 11
type input "[DATE] 00:00"
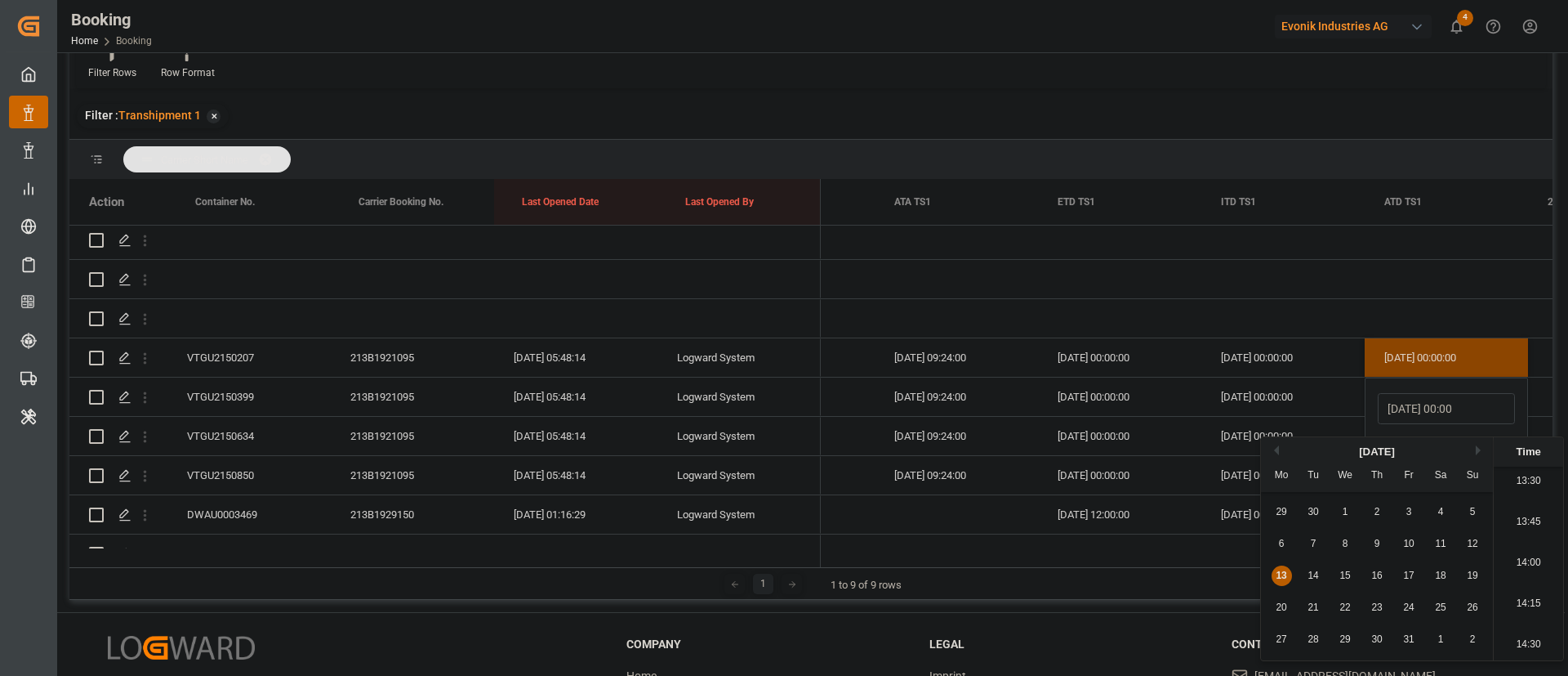
click at [1105, 458] on div "[DATE] 00:00:00" at bounding box center [1120, 476] width 163 height 39
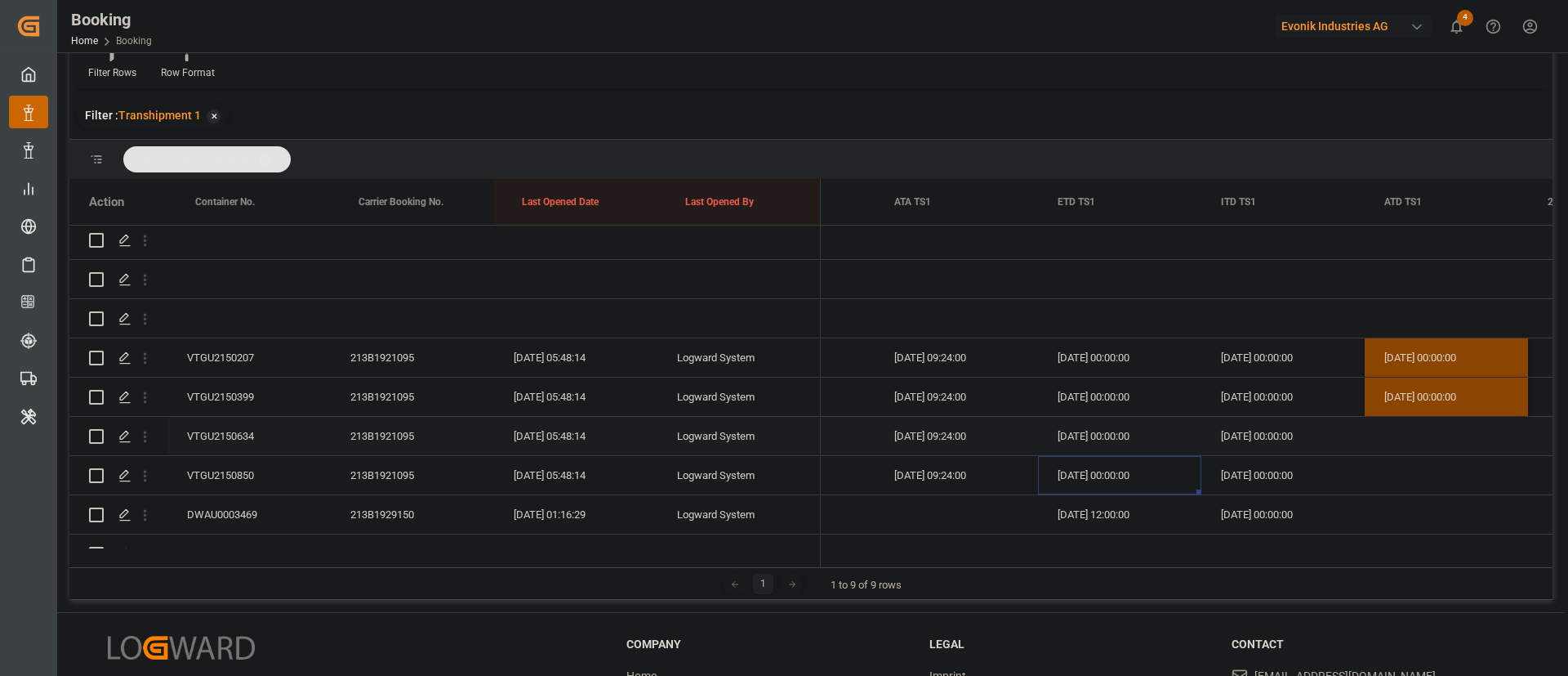
click at [241, 438] on div "VTGU2150634" at bounding box center [250, 436] width 163 height 39
click at [1412, 430] on div "Press SPACE to select this row." at bounding box center [1447, 436] width 163 height 39
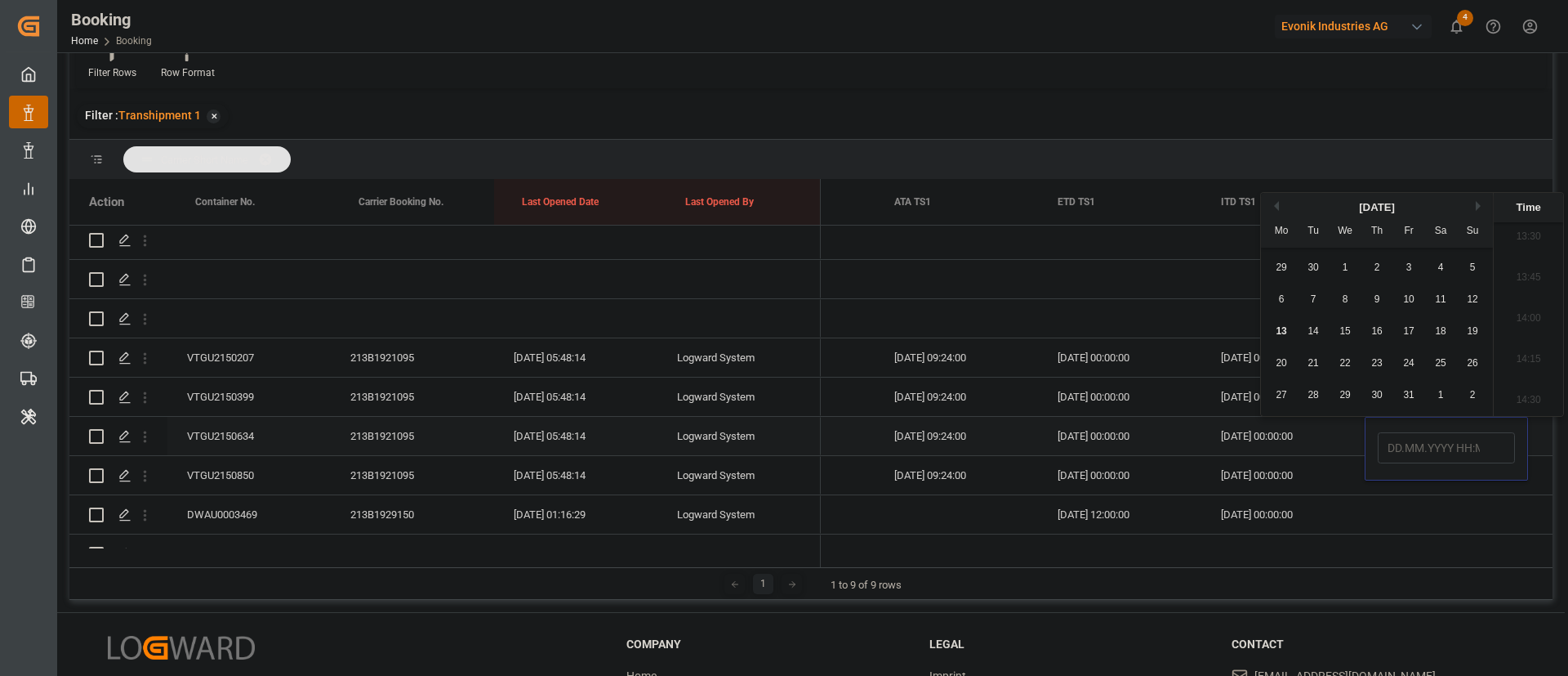
click at [236, 422] on div "VTGU2150634" at bounding box center [250, 436] width 163 height 39
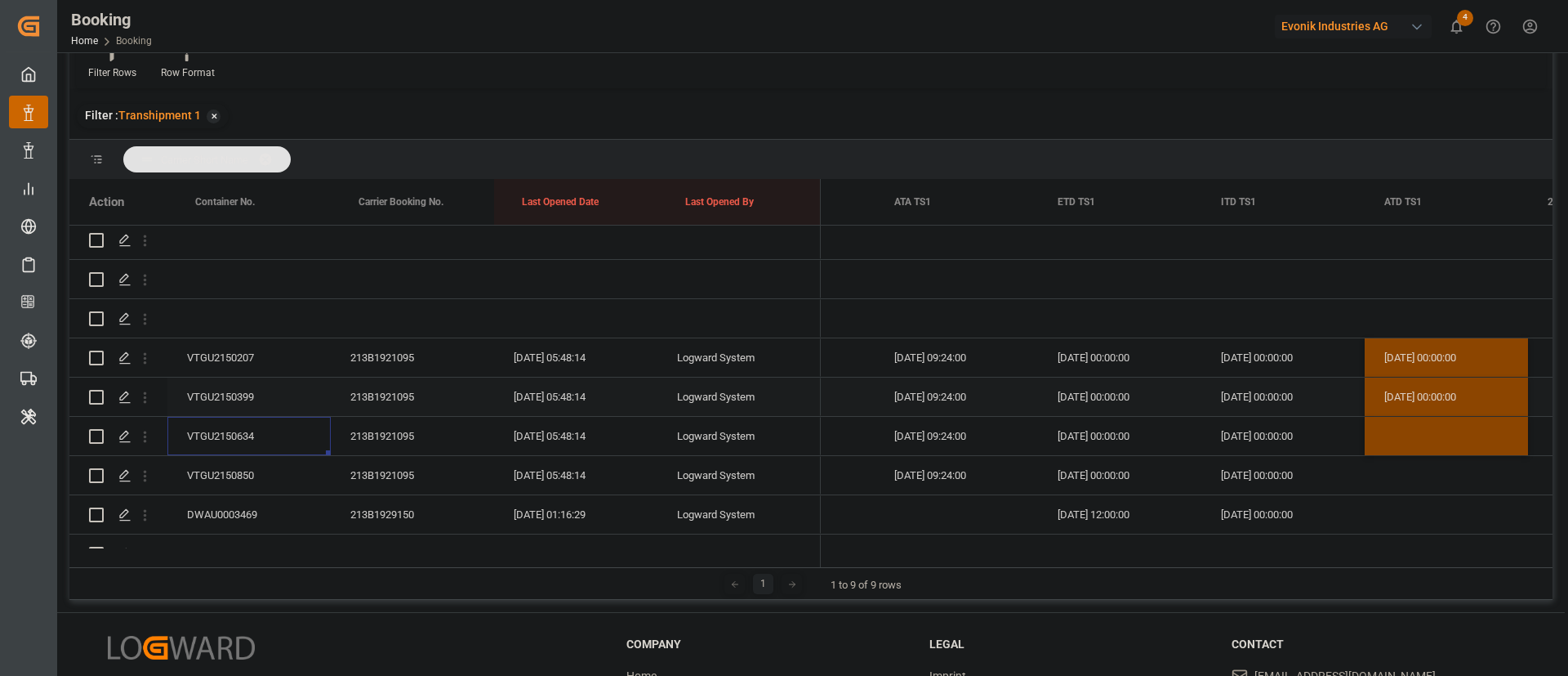
click at [1441, 399] on div "13.10.2025 00:00:00" at bounding box center [1447, 396] width 163 height 39
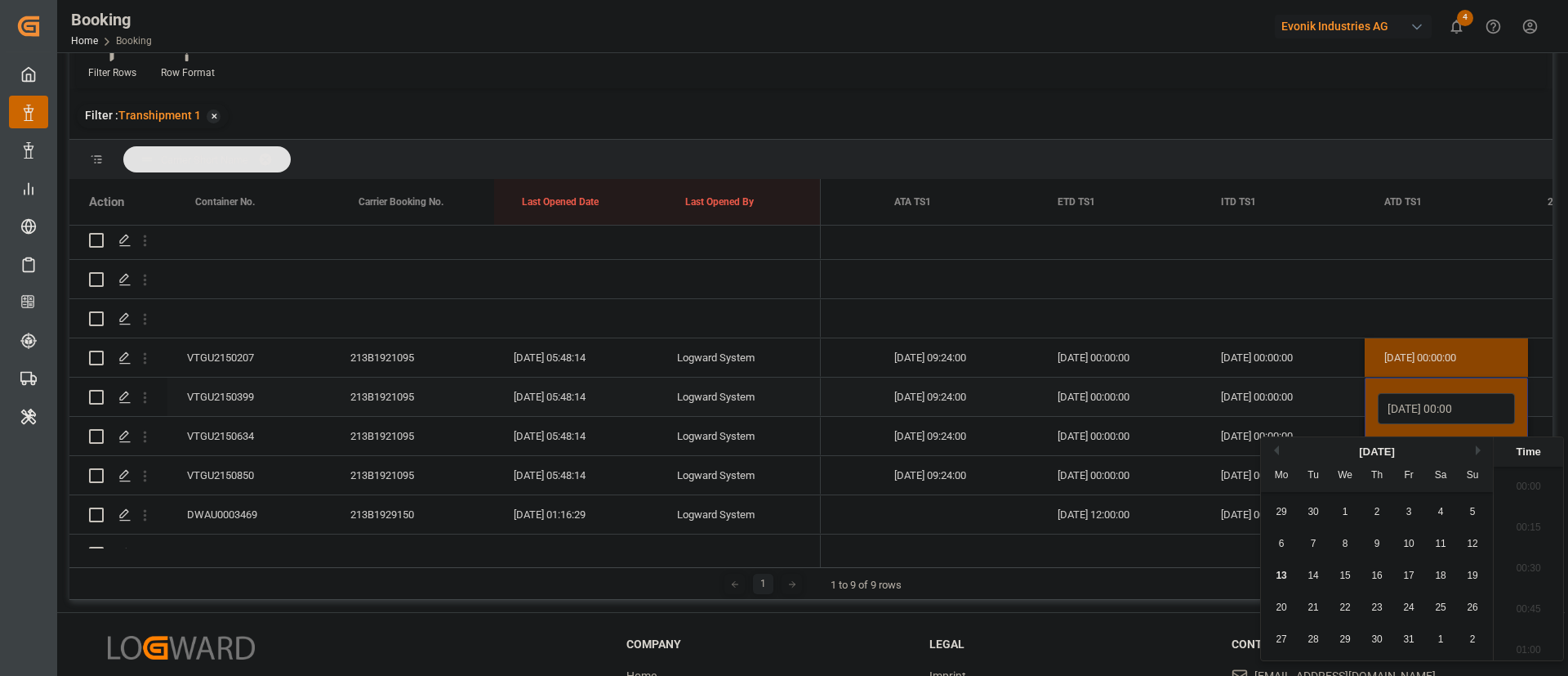
scroll to position [2212, 0]
type input "1"
click at [1459, 352] on div "13.10.2025 00:00:00" at bounding box center [1447, 358] width 163 height 39
click at [1459, 352] on div "[DATE] 00:00:00" at bounding box center [1447, 358] width 163 height 39
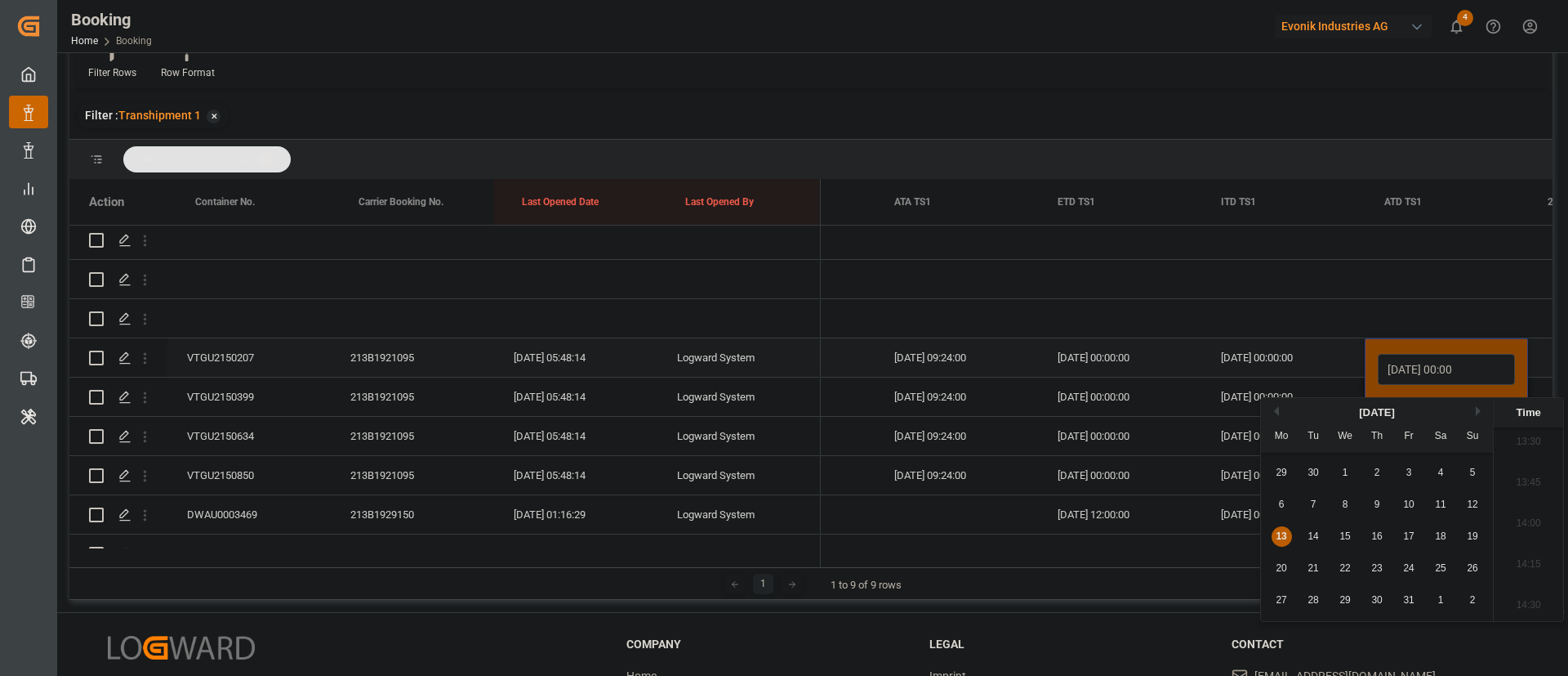
type input "13.10.2025 00:0"
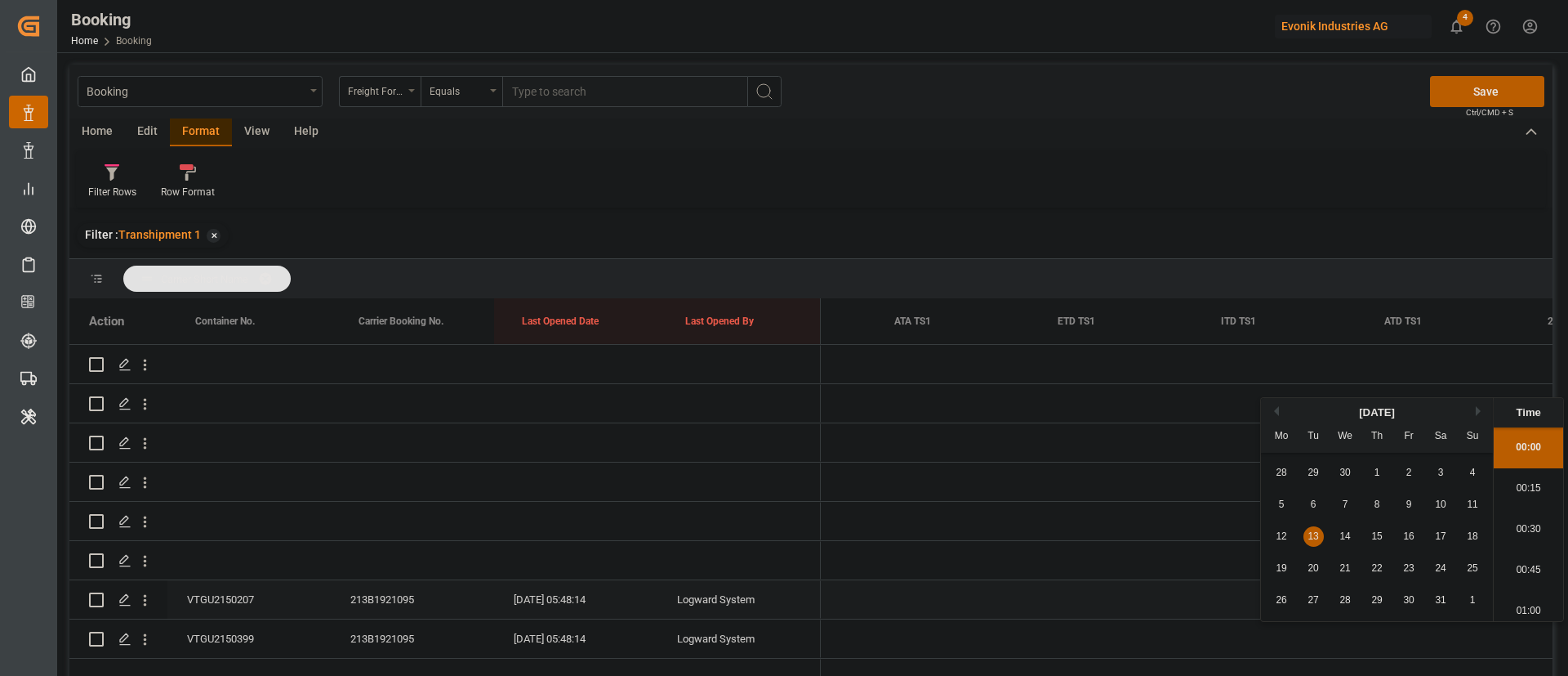
type input "1"
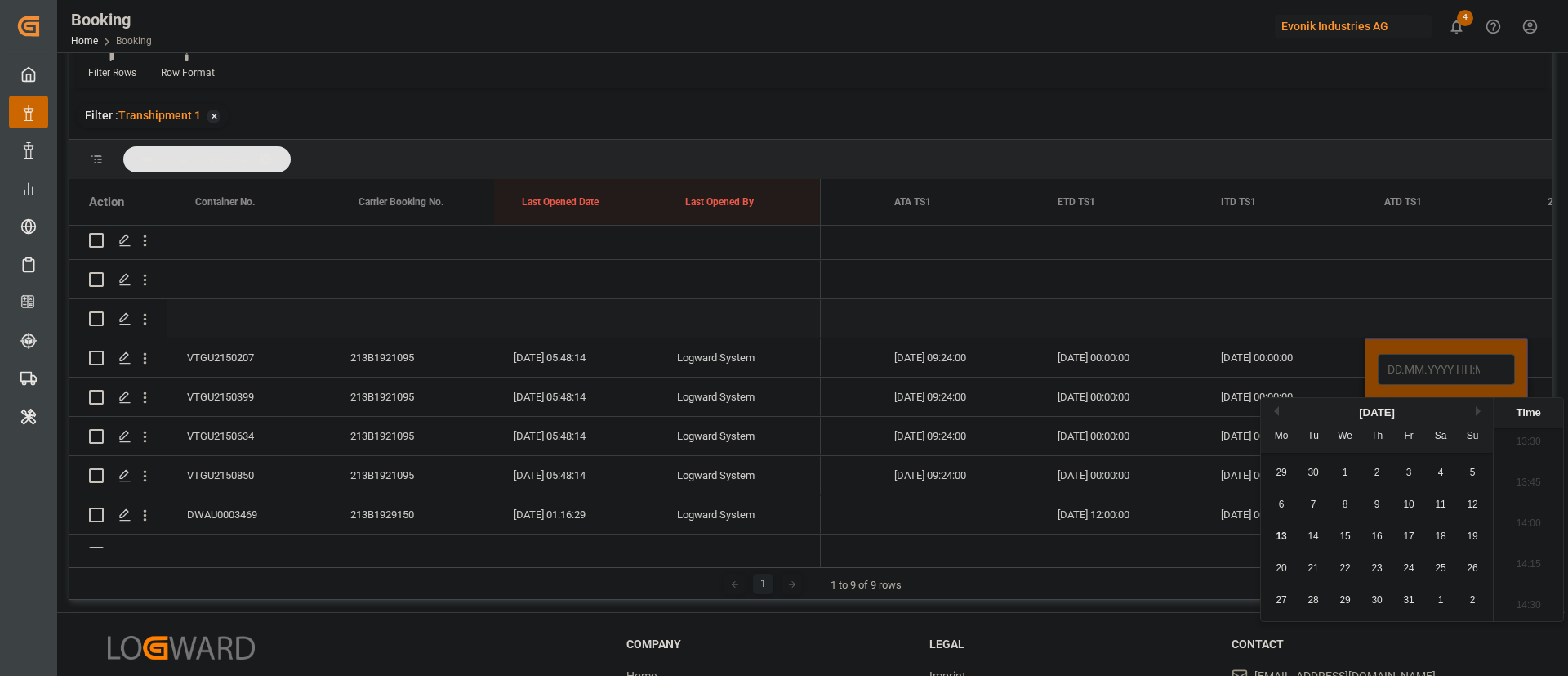
click at [1310, 309] on div "Press SPACE to select this row." at bounding box center [1283, 318] width 163 height 39
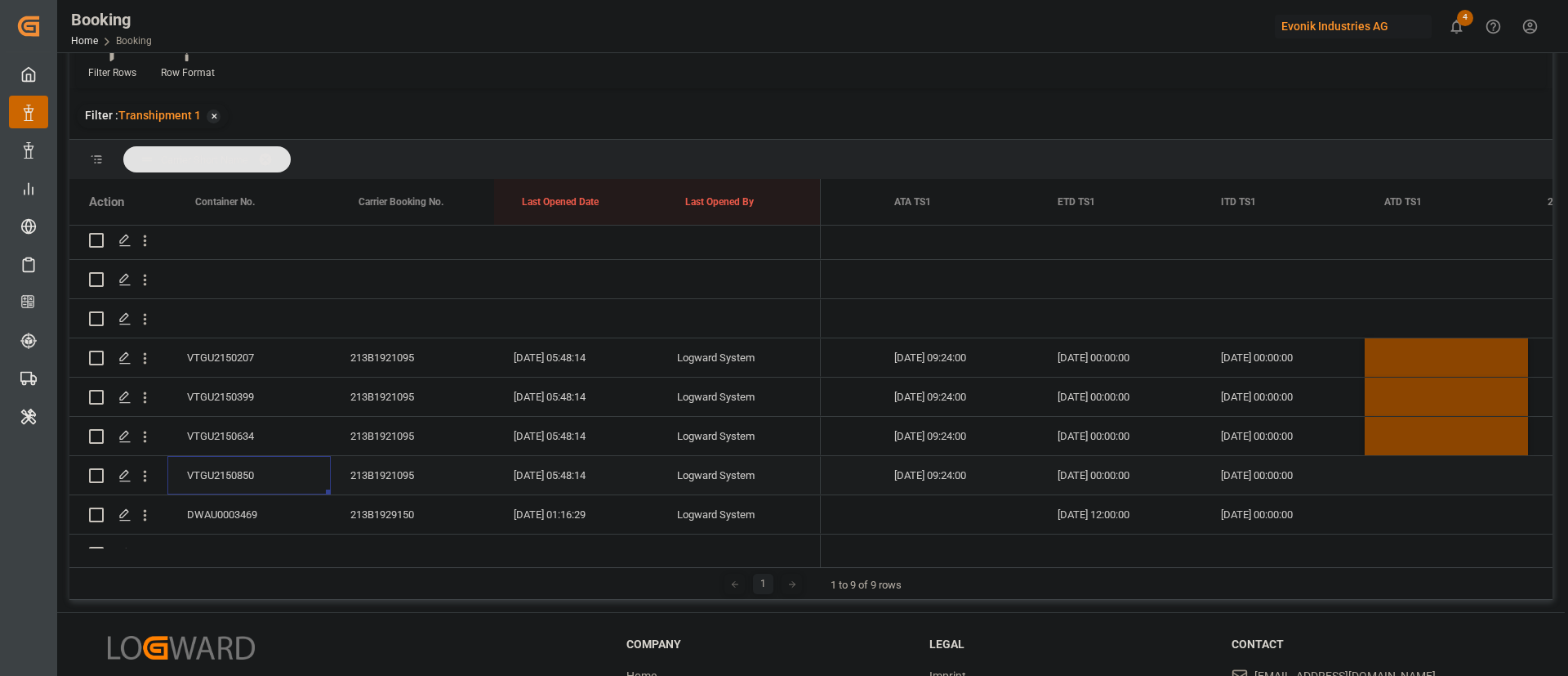
click at [232, 473] on div "VTGU2150850" at bounding box center [250, 476] width 163 height 39
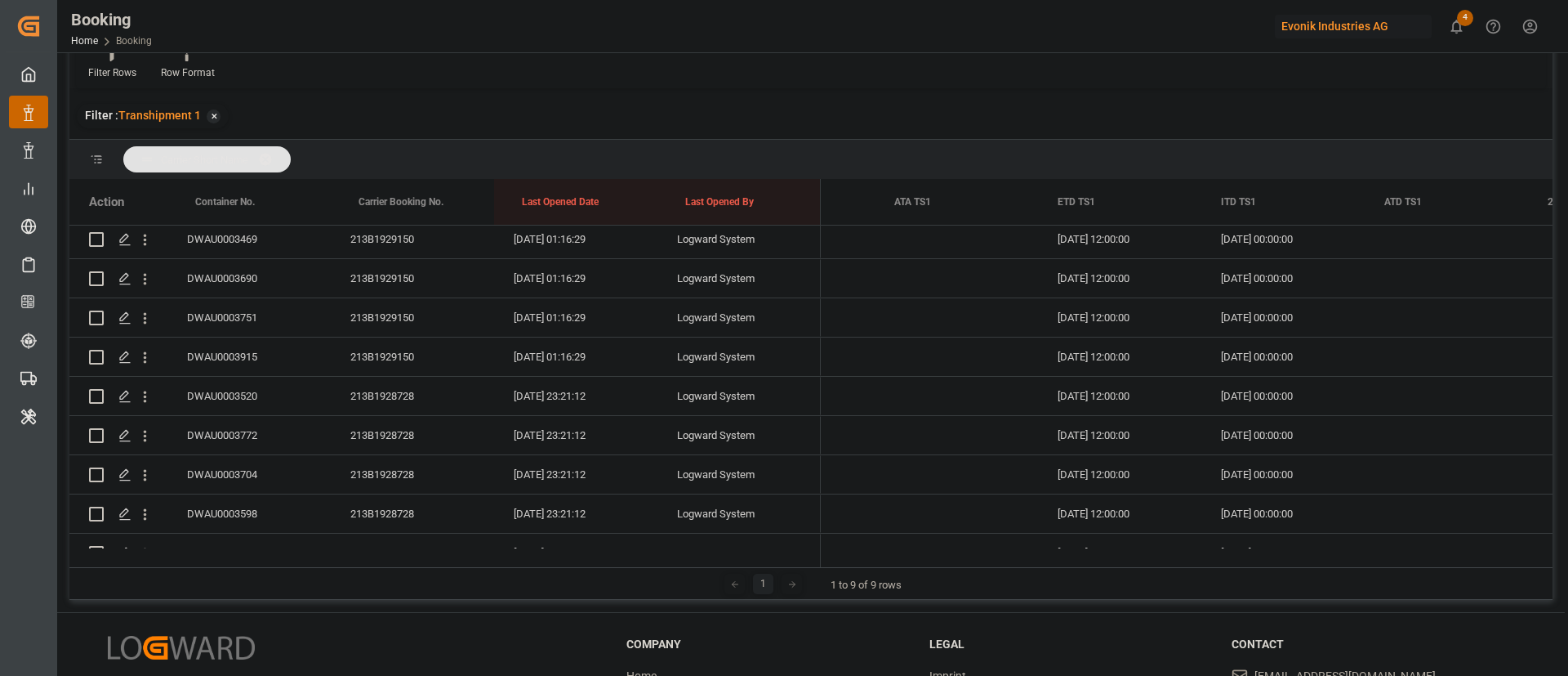
scroll to position [367, 0]
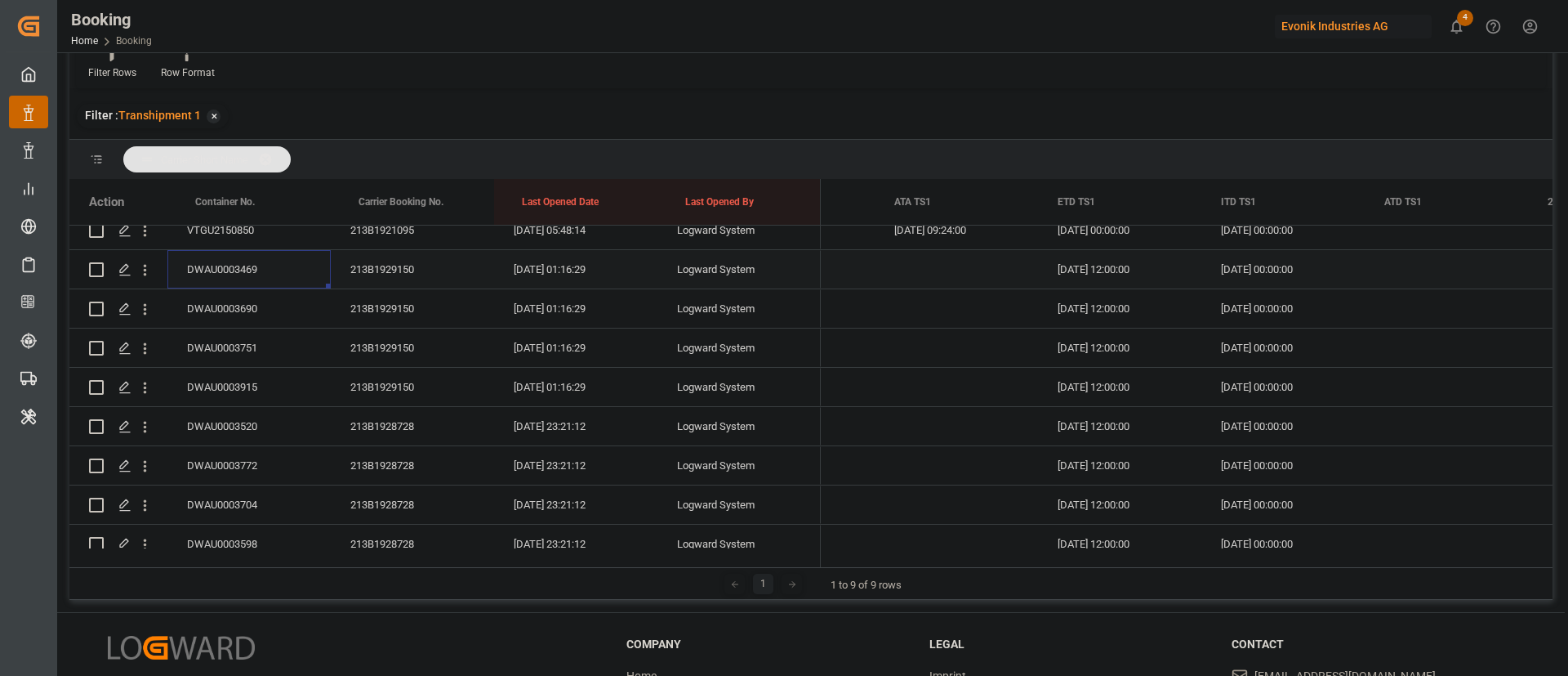
click at [279, 270] on div "DWAU0003469" at bounding box center [250, 269] width 163 height 39
click at [244, 307] on div "DWAU0003690" at bounding box center [250, 309] width 163 height 39
click at [226, 344] on div "DWAU0003751" at bounding box center [250, 348] width 163 height 39
click at [233, 375] on div "DWAU0003915" at bounding box center [250, 387] width 163 height 39
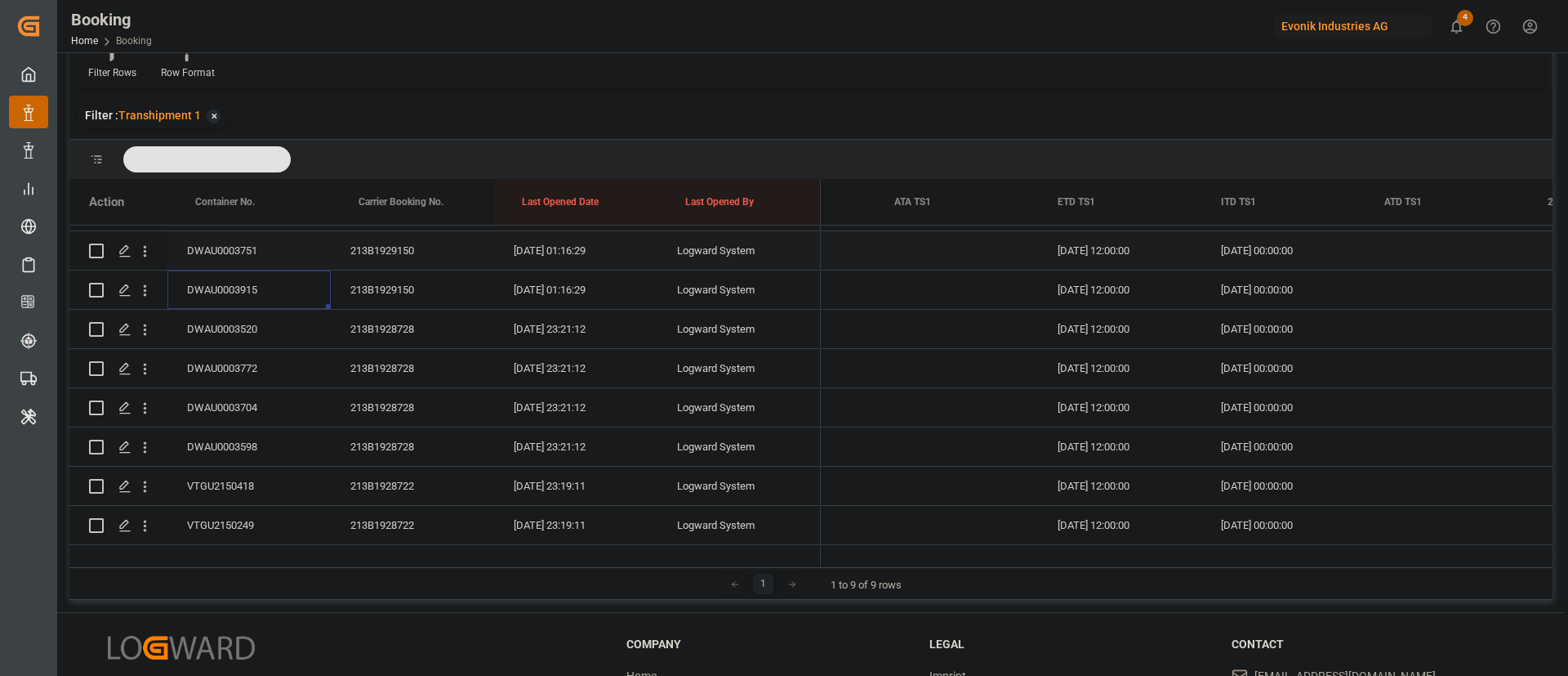
scroll to position [491, 0]
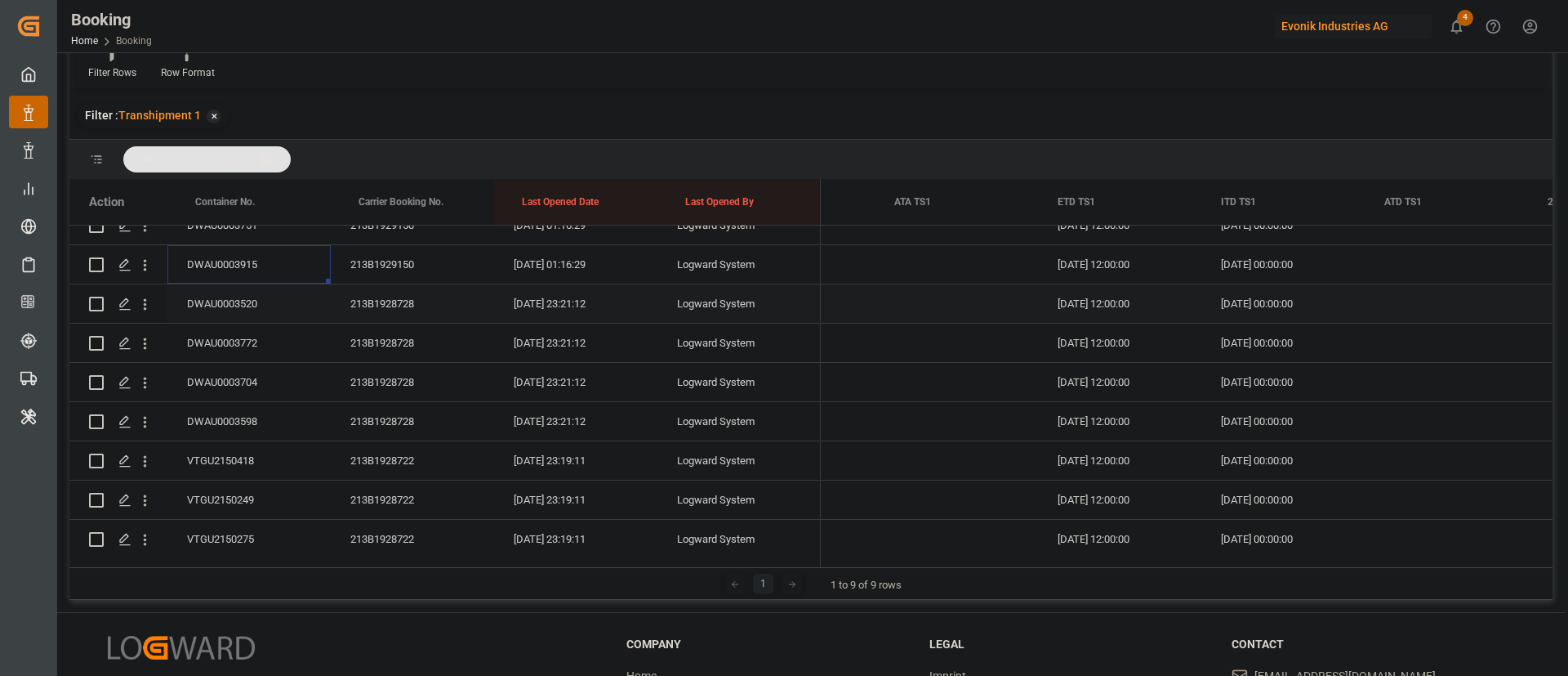
click at [273, 302] on div "DWAU0003520" at bounding box center [250, 303] width 163 height 39
click at [258, 345] on div "DWAU0003772" at bounding box center [250, 343] width 163 height 39
click at [252, 376] on div "DWAU0003704" at bounding box center [250, 382] width 163 height 39
click at [262, 418] on div "DWAU0003598" at bounding box center [250, 421] width 163 height 39
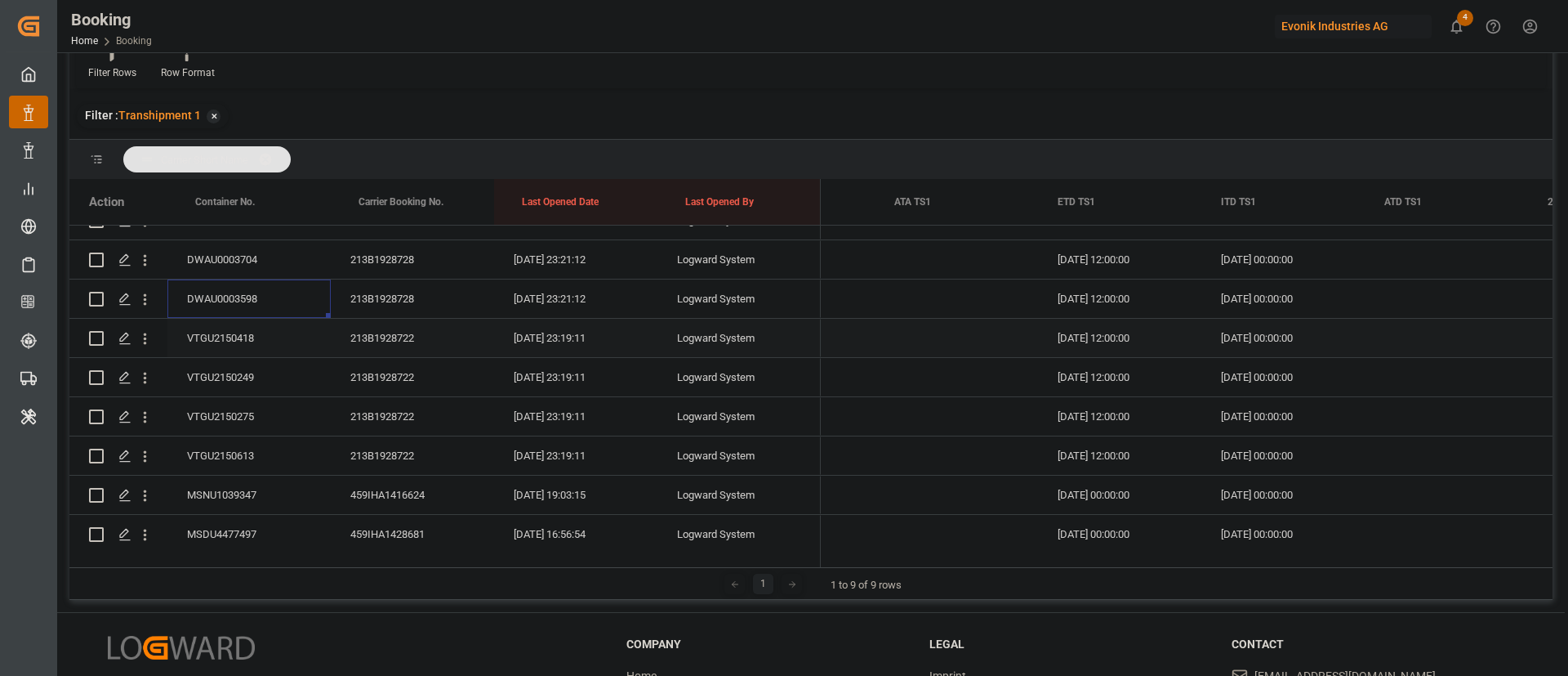
click at [282, 346] on div "VTGU2150418" at bounding box center [250, 338] width 163 height 39
click at [236, 362] on div "VTGU2150249" at bounding box center [250, 377] width 163 height 39
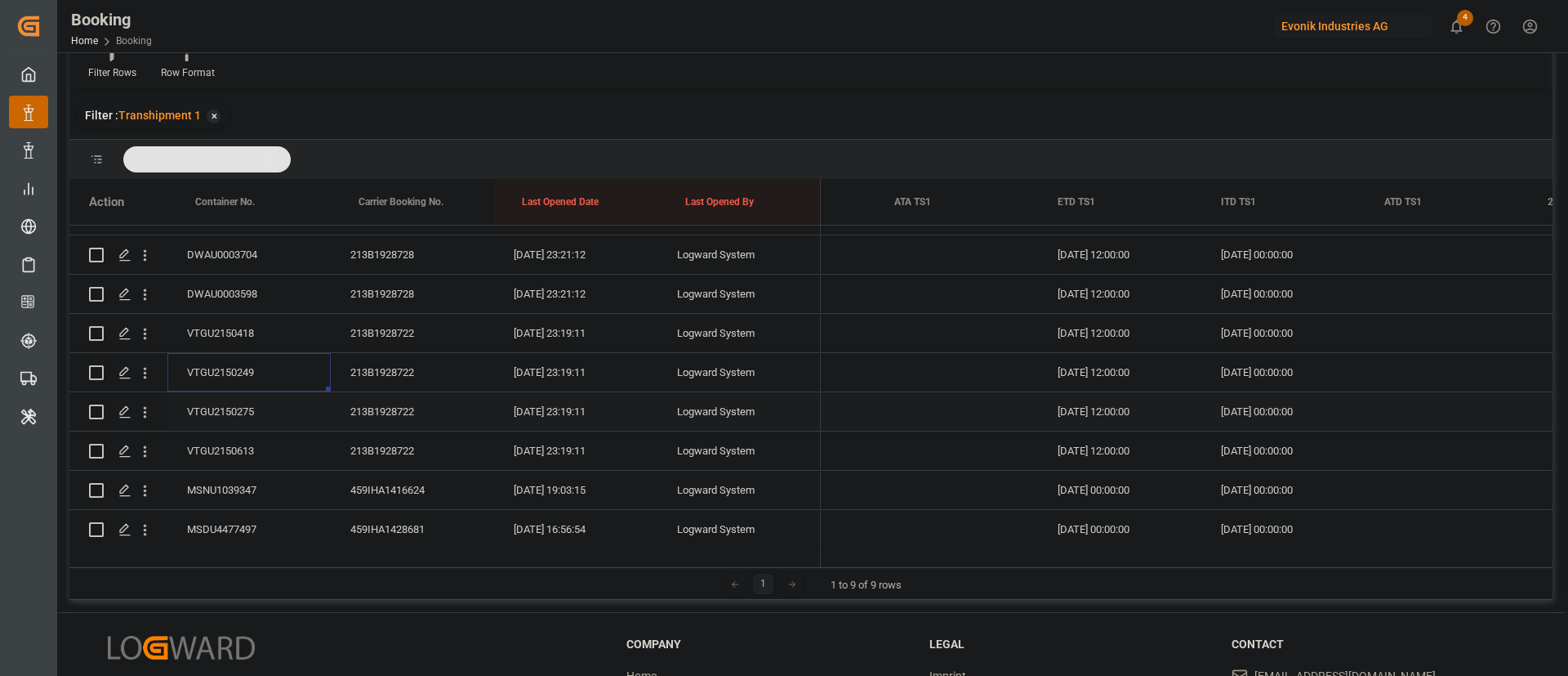
click at [214, 413] on div "VTGU2150275" at bounding box center [250, 411] width 163 height 39
click at [263, 447] on div "VTGU2150613" at bounding box center [250, 451] width 163 height 39
click at [236, 362] on div "MSNU1039347" at bounding box center [250, 367] width 163 height 39
click at [251, 410] on div "MSDU4477497" at bounding box center [250, 407] width 163 height 39
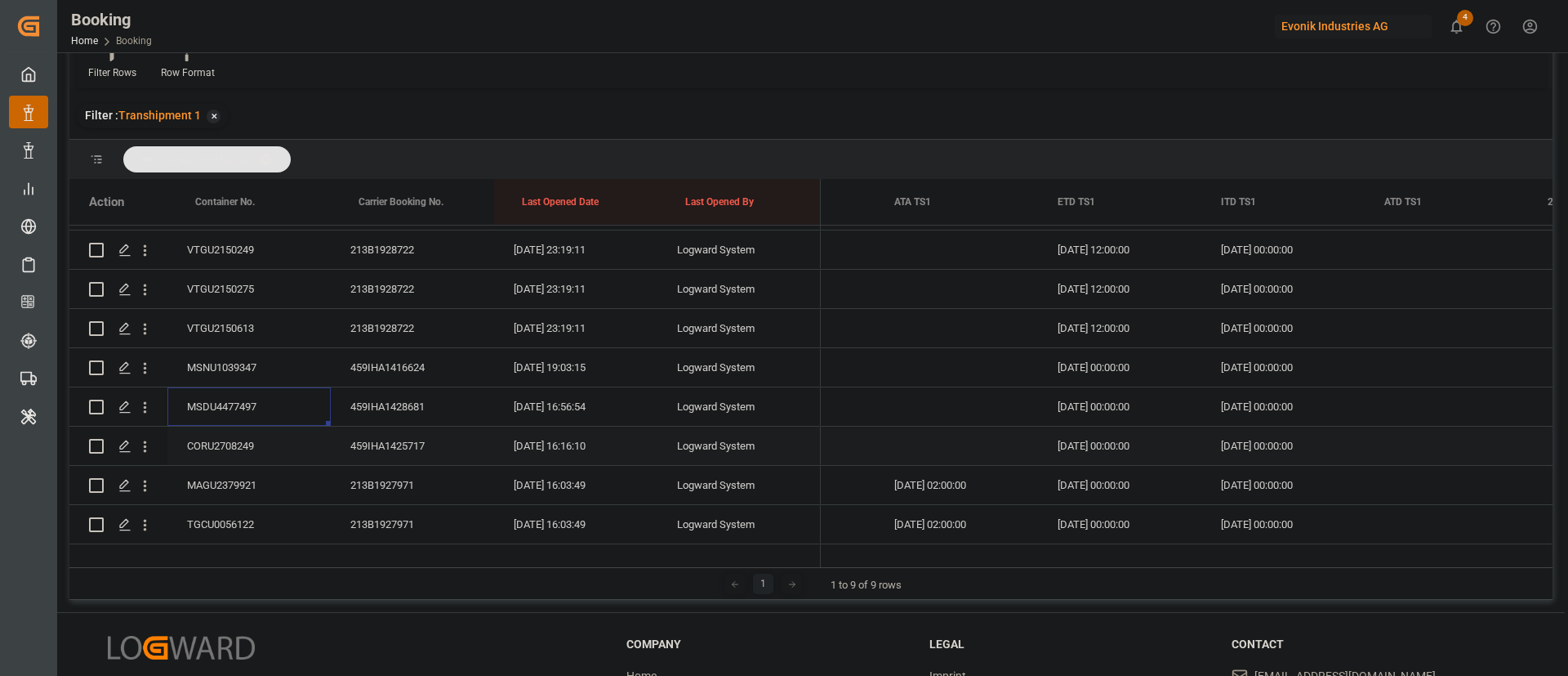
click at [258, 448] on div "CORU2708249" at bounding box center [250, 446] width 163 height 39
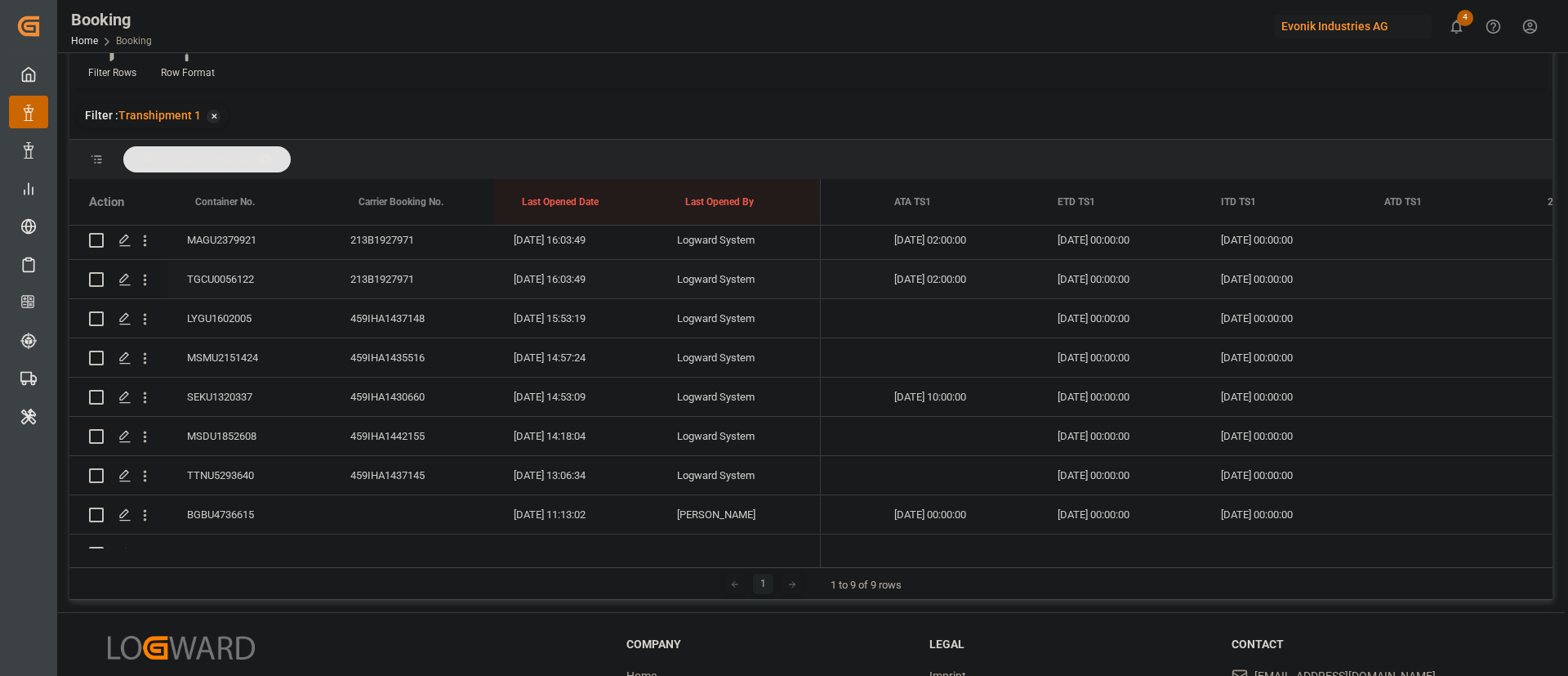
scroll to position [862, 0]
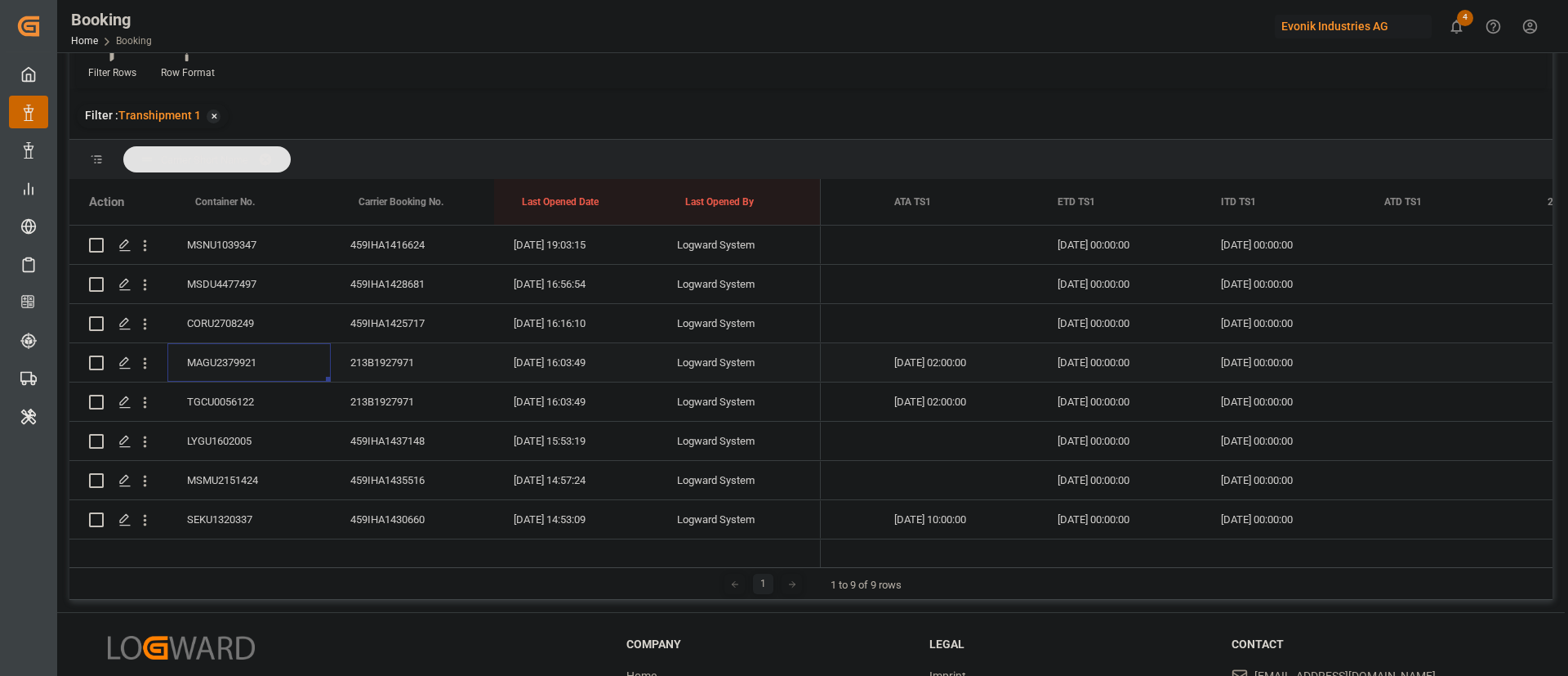
click at [244, 353] on div "MAGU2379921" at bounding box center [250, 362] width 163 height 39
click at [266, 396] on div "TGCU0056122" at bounding box center [250, 402] width 163 height 39
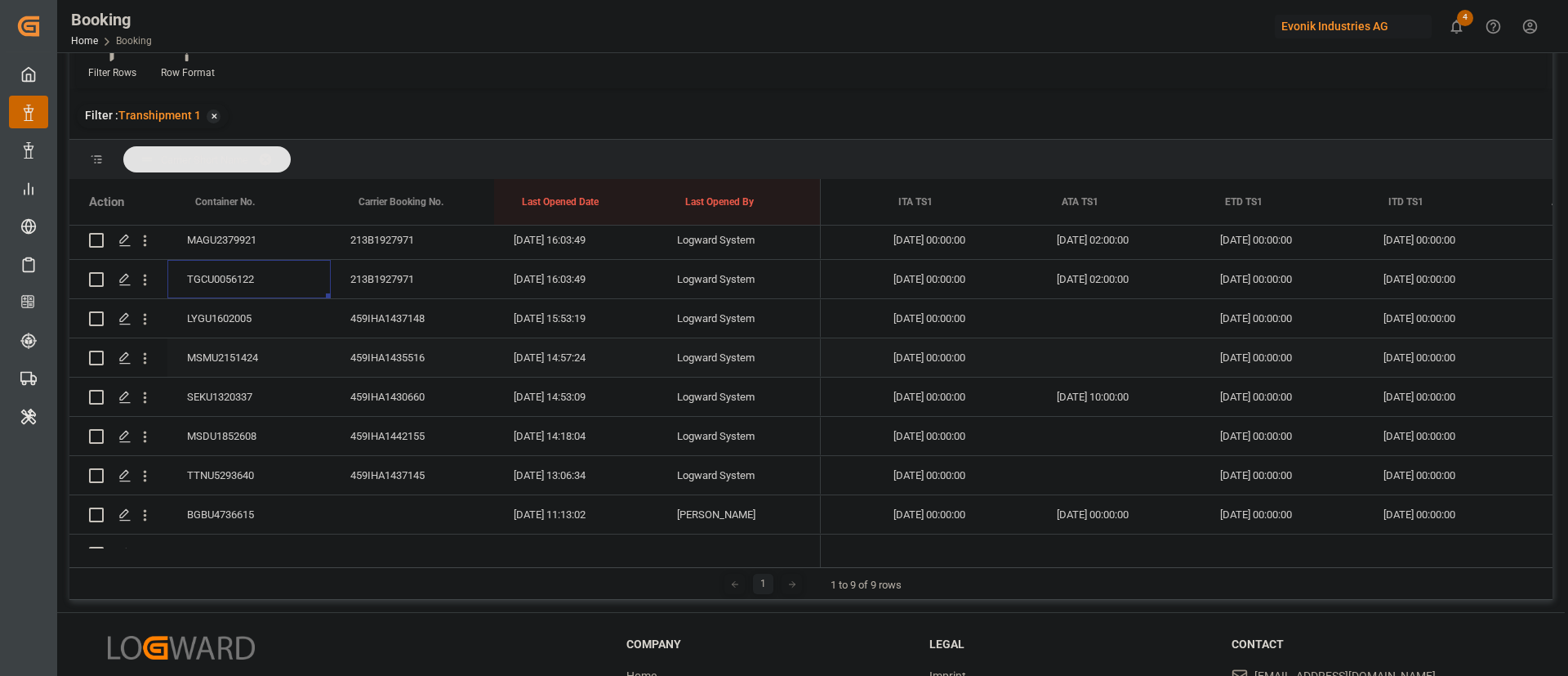
scroll to position [0, 0]
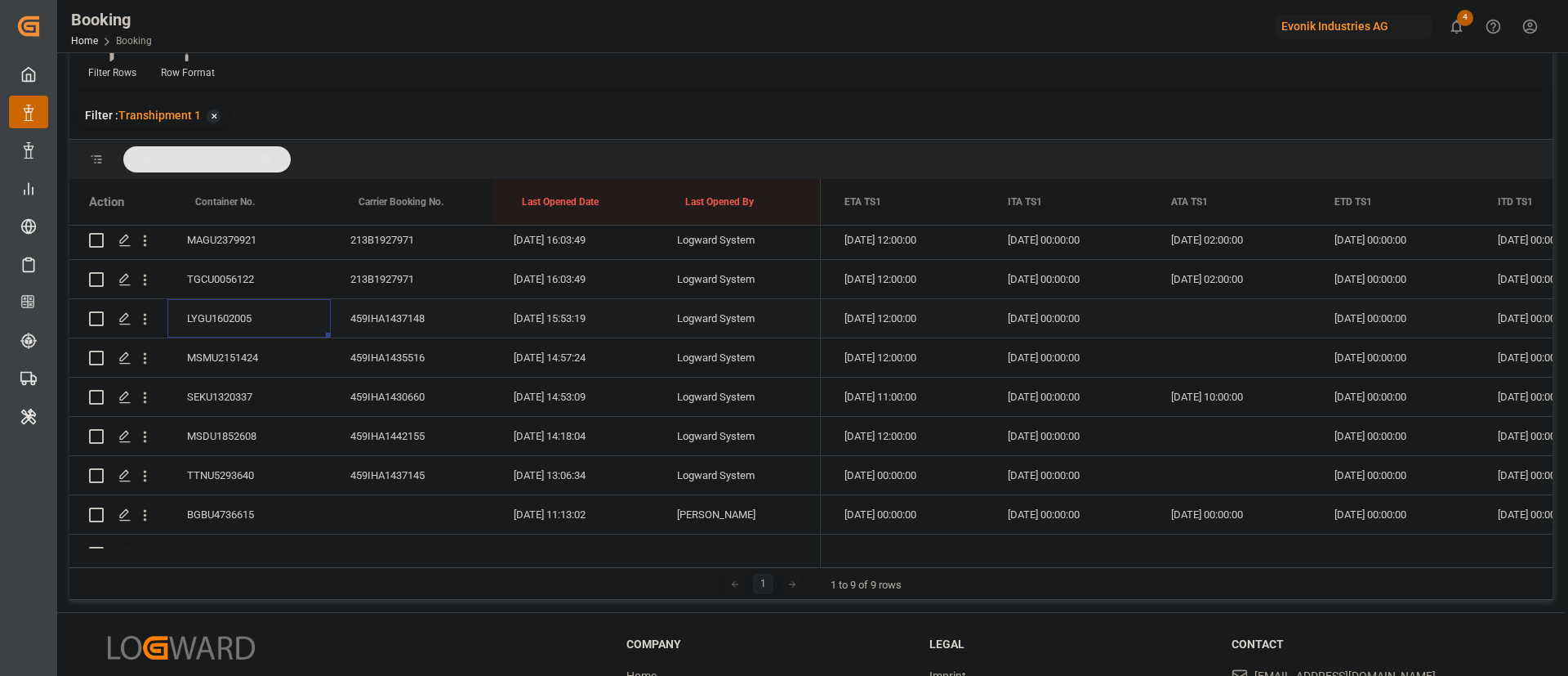
click at [255, 324] on div "LYGU1602005" at bounding box center [250, 318] width 163 height 39
click at [262, 363] on div "MSMU2151424" at bounding box center [250, 358] width 163 height 39
click at [262, 403] on div "SEKU1320337" at bounding box center [250, 396] width 163 height 39
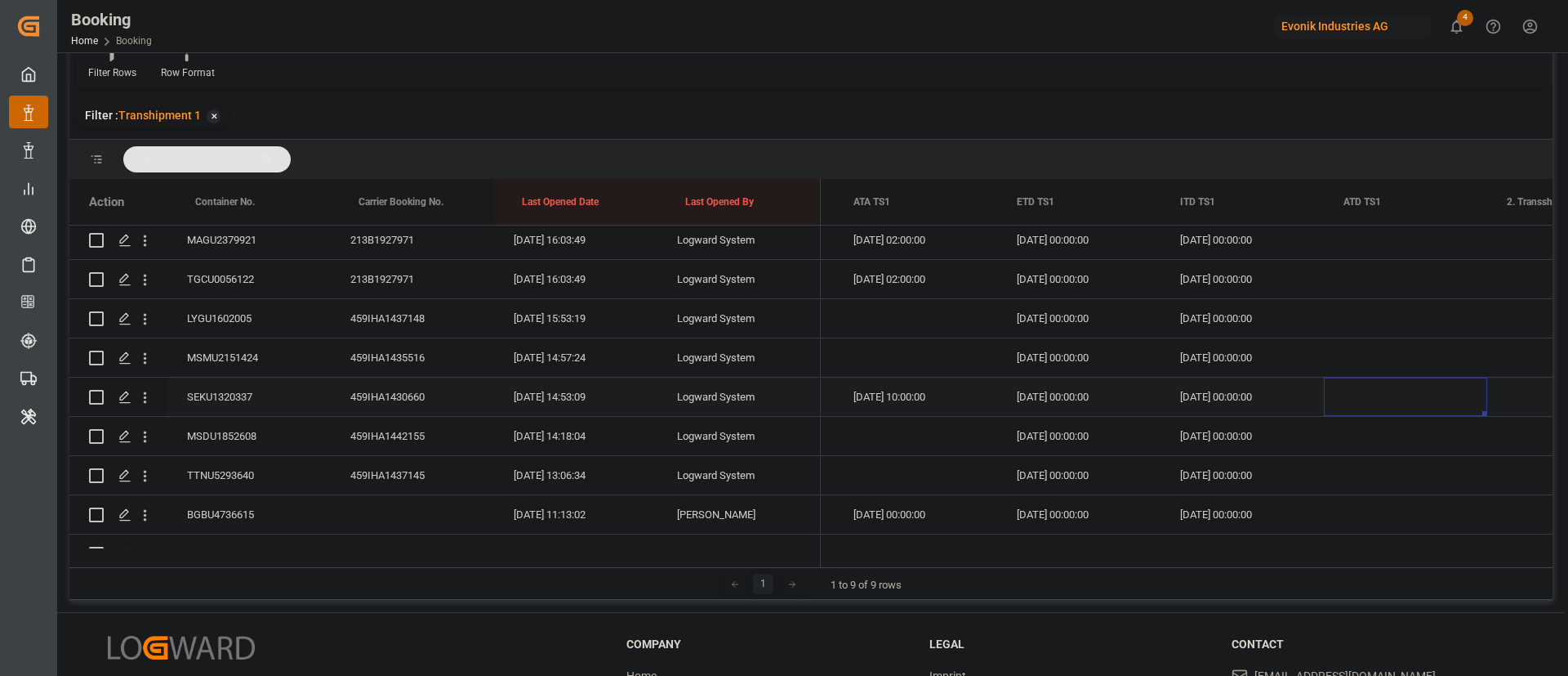
click at [1359, 396] on div "Press SPACE to select this row." at bounding box center [1406, 396] width 163 height 39
click at [1280, 587] on div "13 14 15 16 17 18 19" at bounding box center [1378, 576] width 223 height 32
click at [1288, 579] on div "13" at bounding box center [1281, 576] width 20 height 19
type input "13.10.2025 00:00"
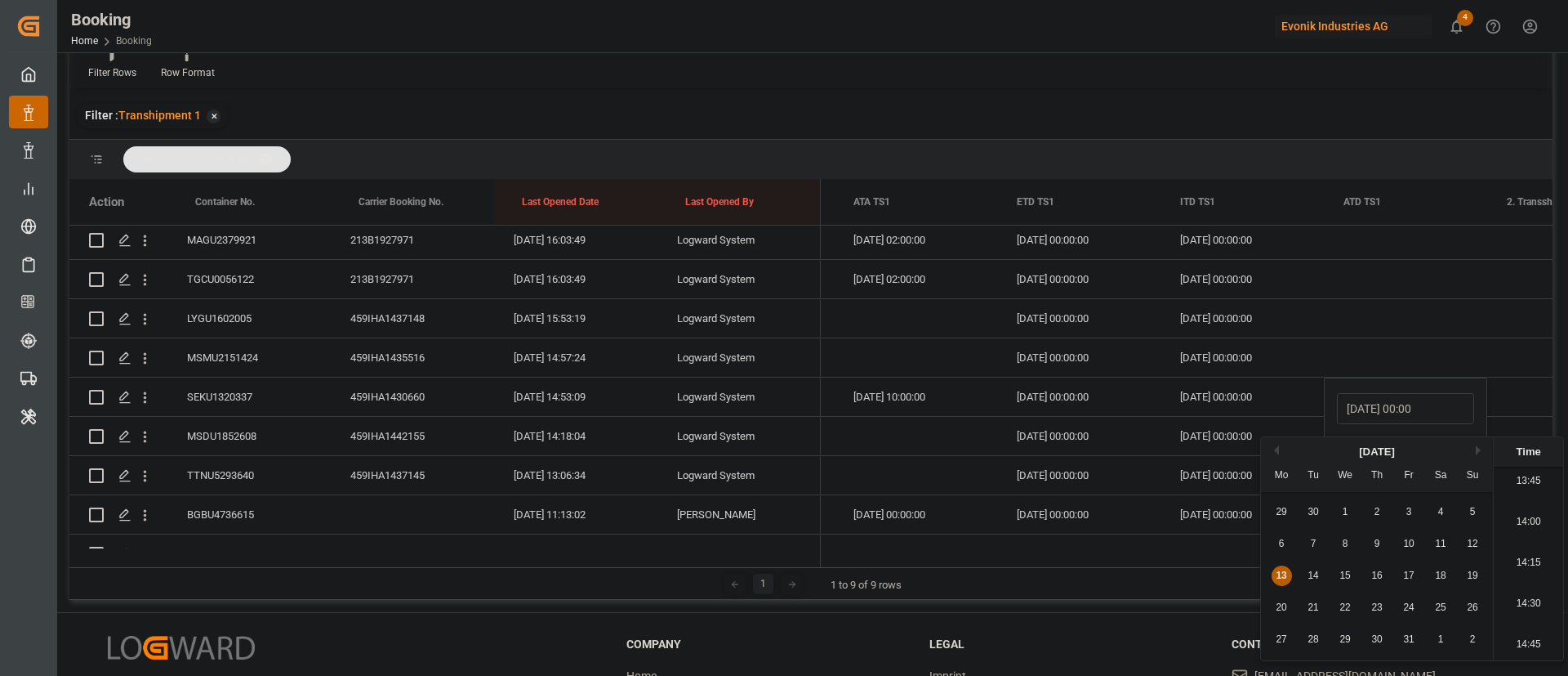
click at [1151, 471] on div "04.11.2025 00:00:00" at bounding box center [1079, 476] width 163 height 39
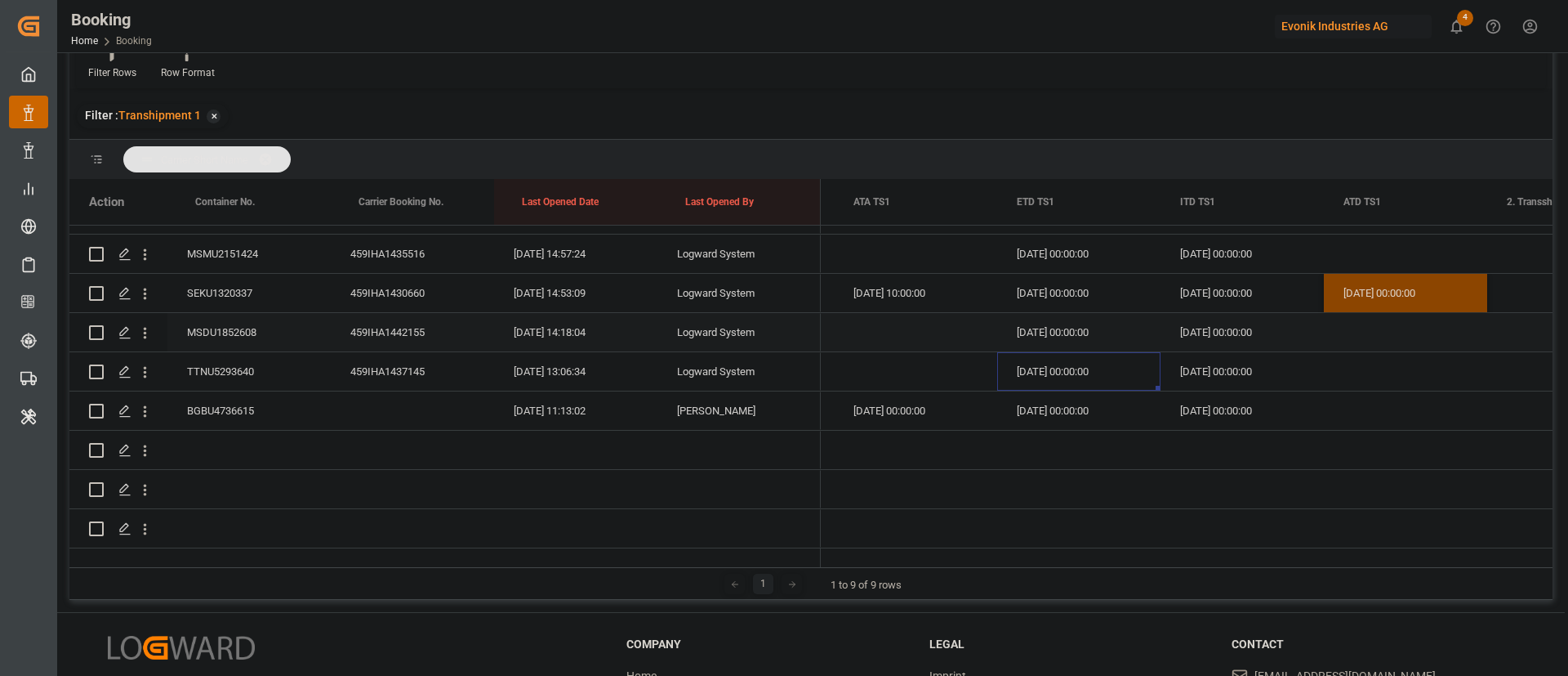
click at [217, 320] on div "MSDU1852608" at bounding box center [250, 332] width 163 height 39
click at [278, 355] on div "TTNU5293640" at bounding box center [250, 372] width 163 height 39
click at [246, 403] on div "BGBU4736615" at bounding box center [250, 411] width 163 height 39
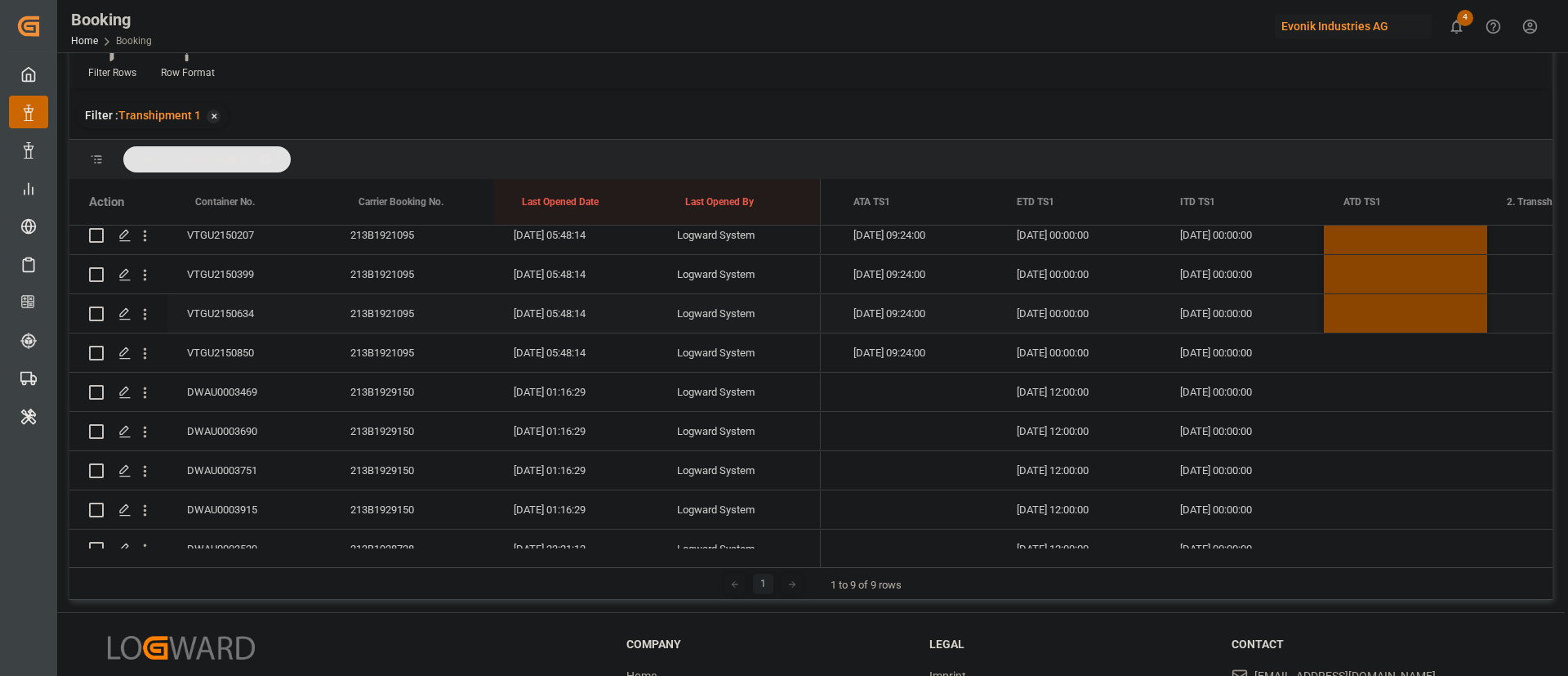
click at [211, 301] on div "VTGU2150634" at bounding box center [250, 314] width 163 height 39
click at [1376, 309] on div "Press SPACE to select this row." at bounding box center [1406, 314] width 163 height 39
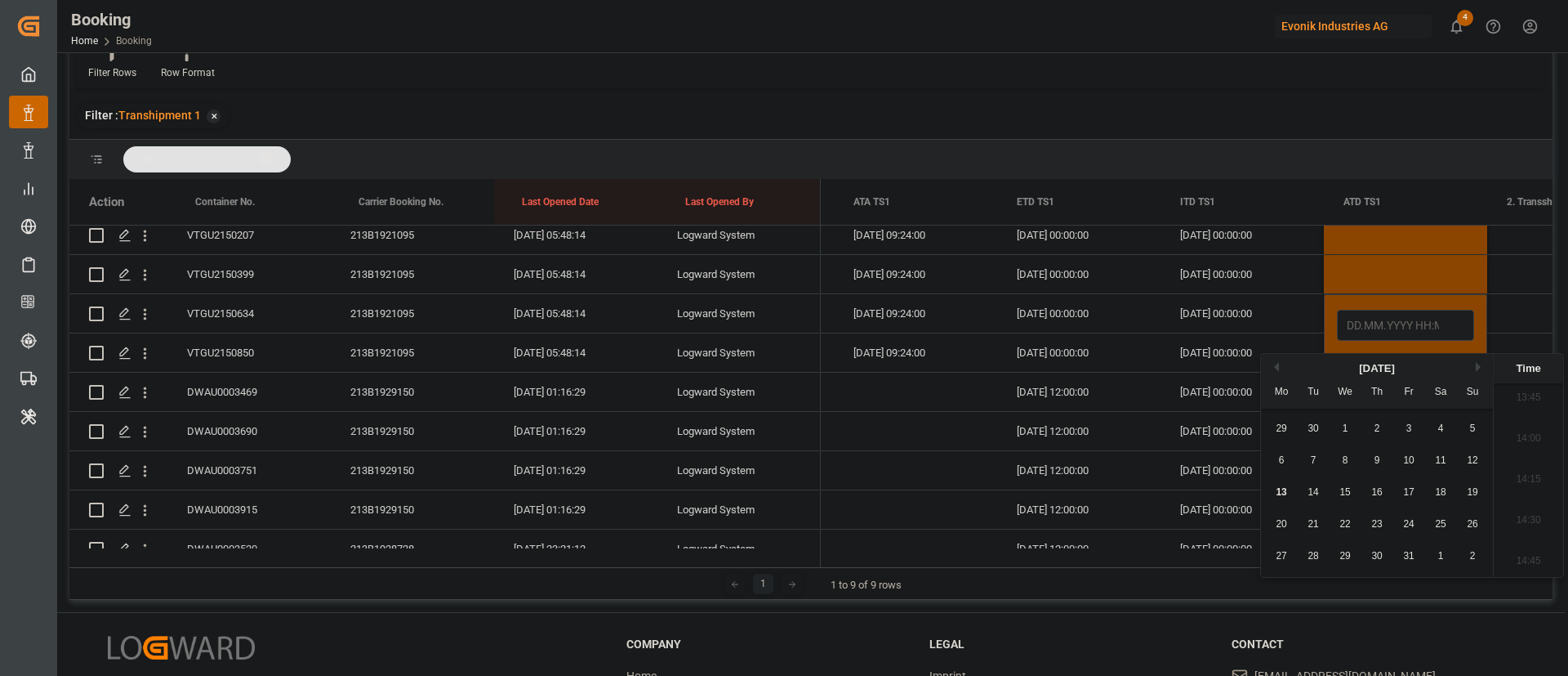
click at [1281, 490] on span "13" at bounding box center [1281, 491] width 11 height 11
type input "13.10.2025 00:00"
click at [1149, 365] on div "[DATE] 00:00:00" at bounding box center [1079, 353] width 163 height 39
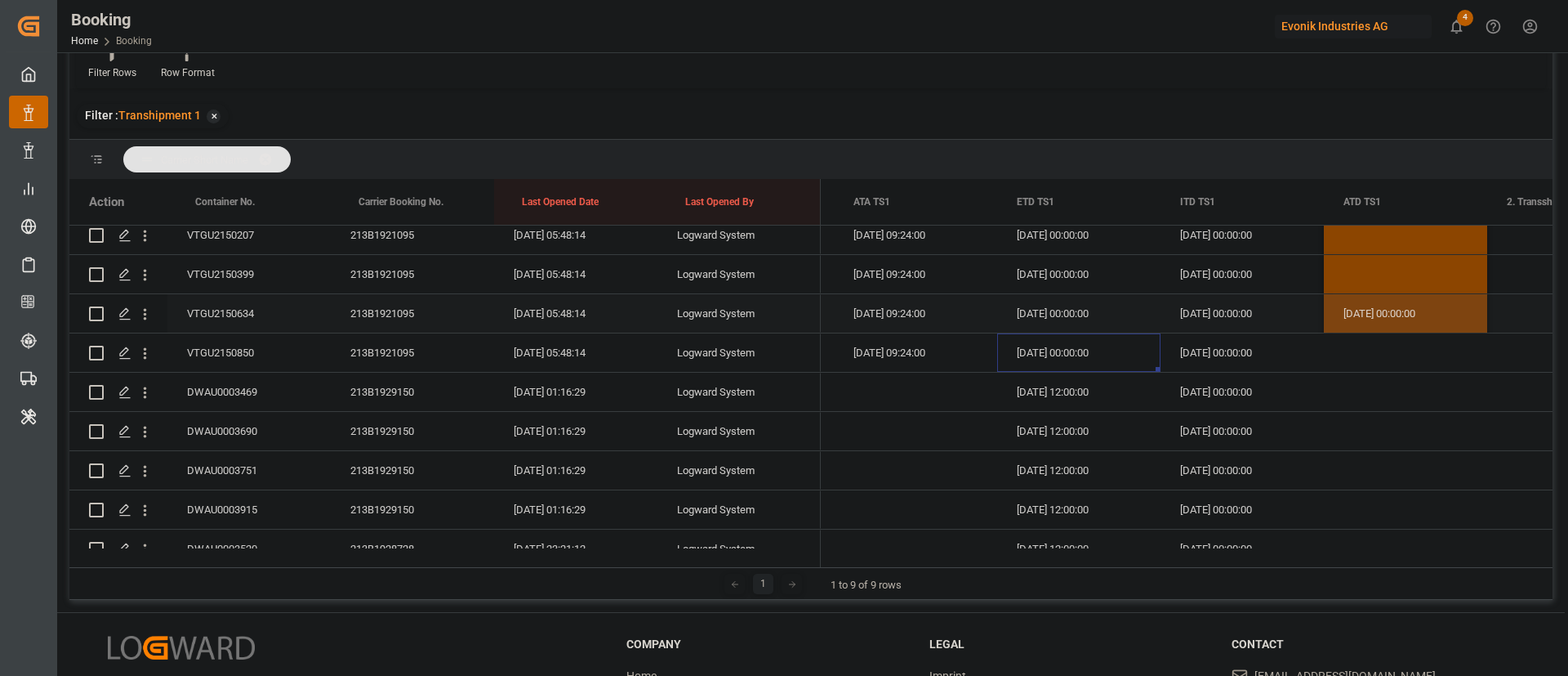
click at [1356, 296] on div "[DATE] 00:00:00" at bounding box center [1406, 314] width 163 height 39
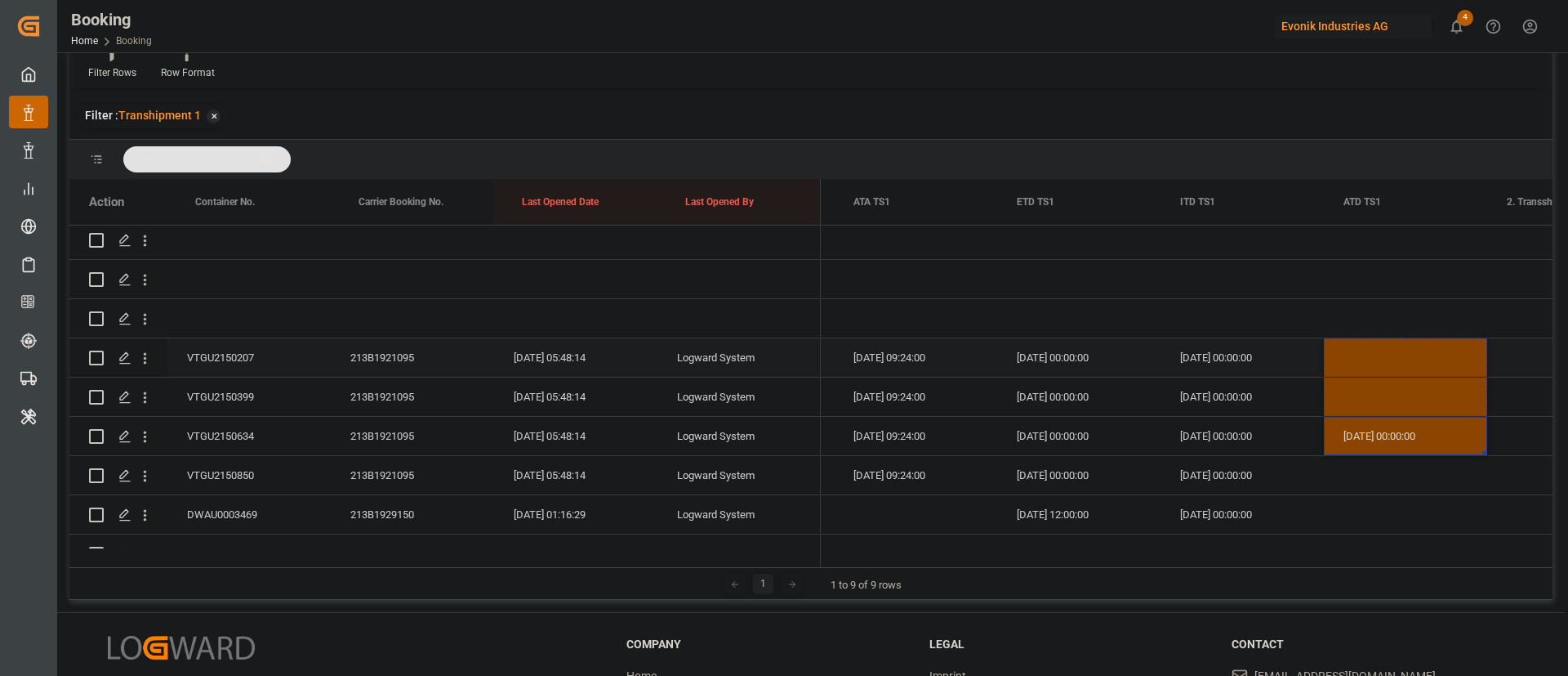
drag, startPoint x: 1485, startPoint y: 328, endPoint x: 1472, endPoint y: 354, distance: 29.1
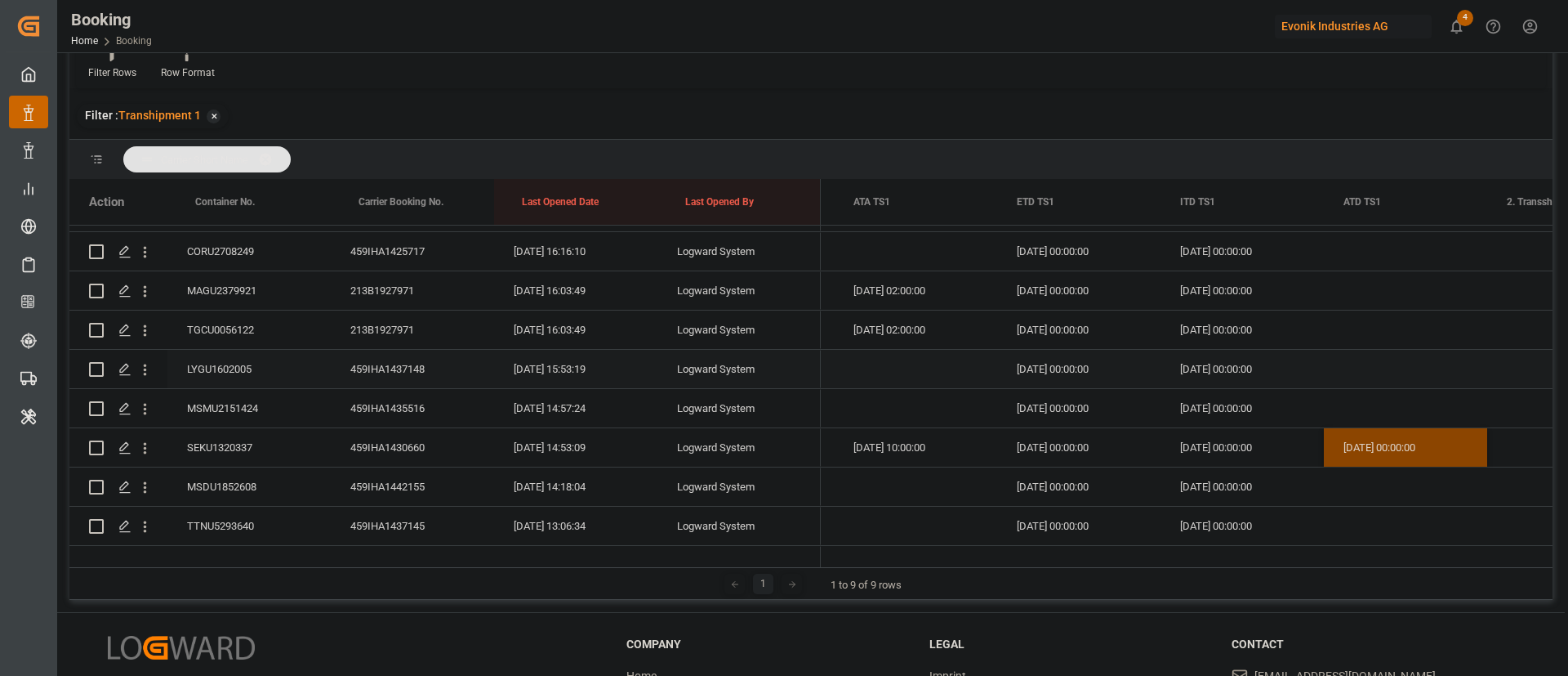
scroll to position [980, 0]
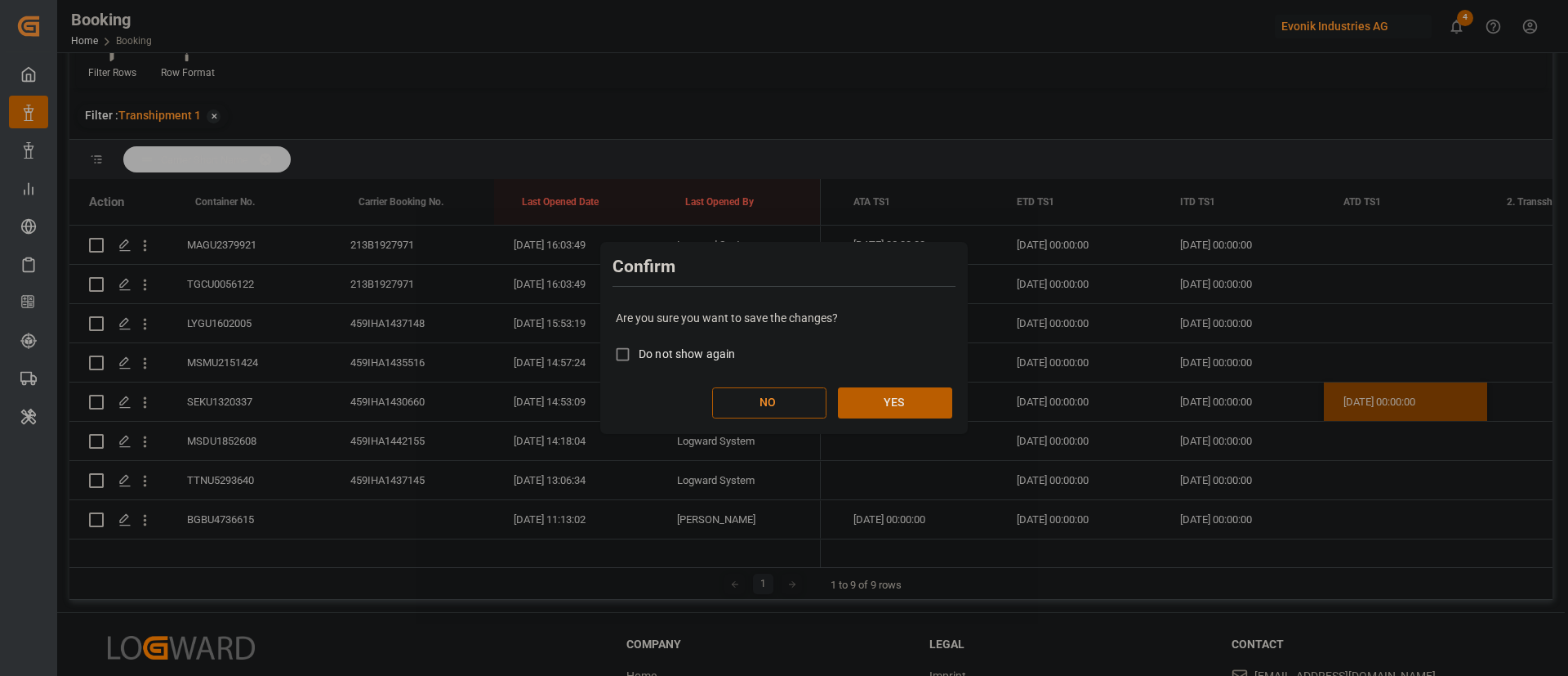
click at [795, 411] on button "NO" at bounding box center [769, 403] width 114 height 31
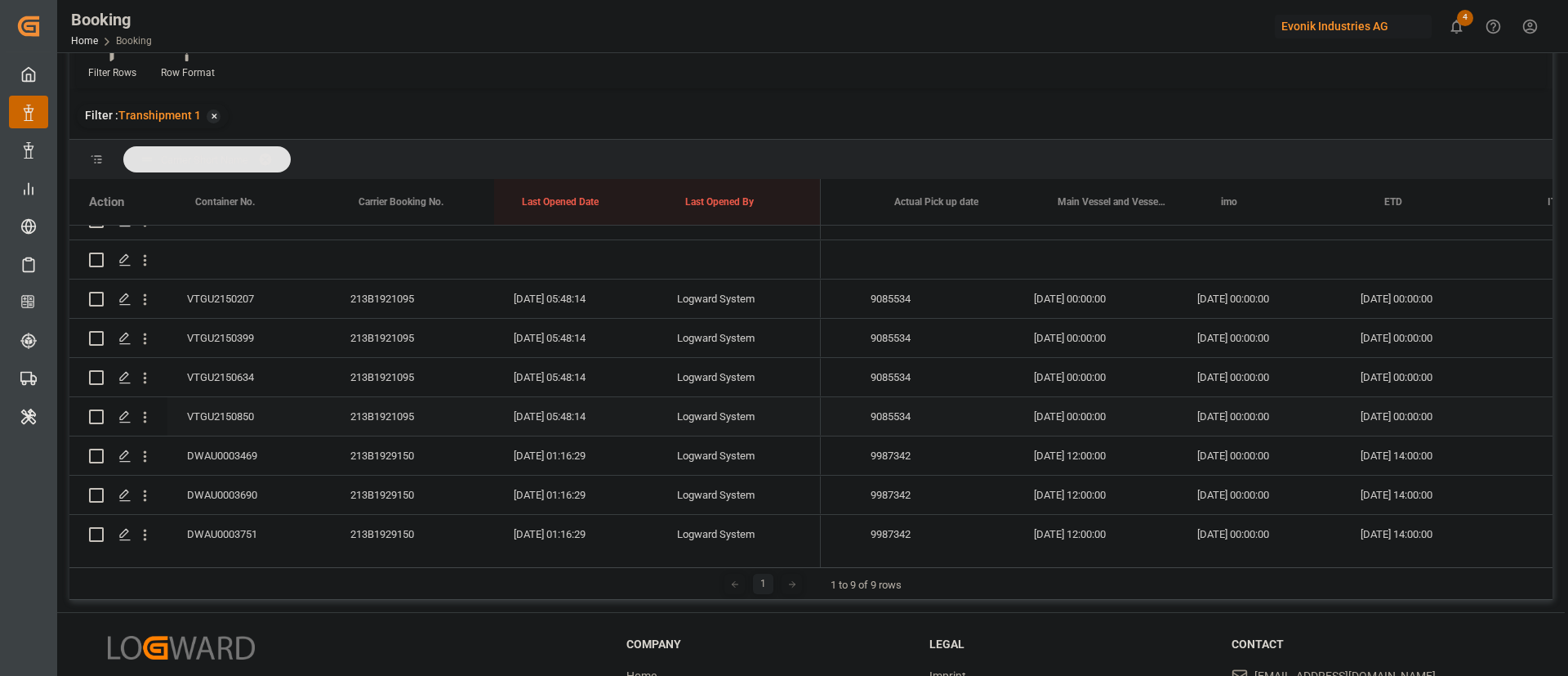
scroll to position [0, 15432]
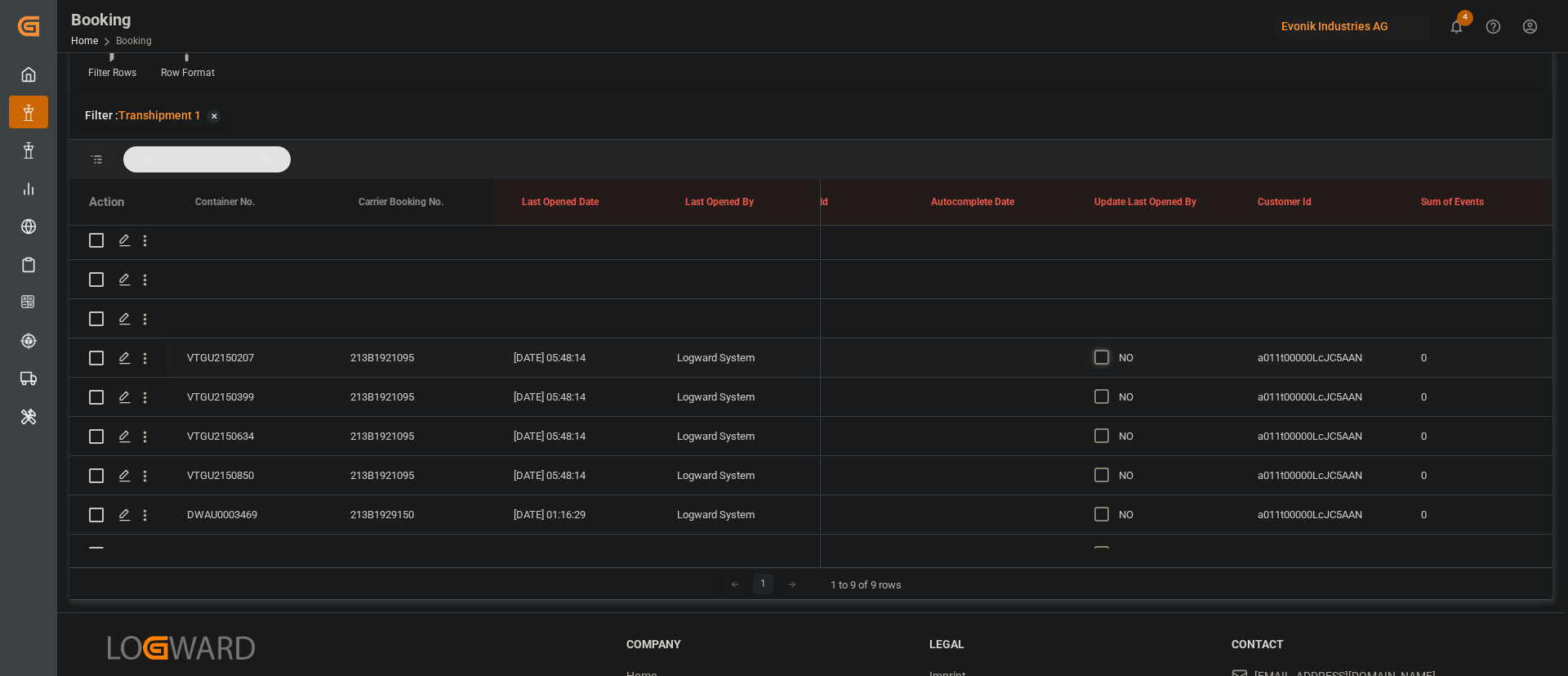
click at [1101, 358] on span "Press SPACE to select this row." at bounding box center [1101, 357] width 15 height 15
click at [1107, 350] on input "Press SPACE to select this row." at bounding box center [1107, 350] width 0 height 0
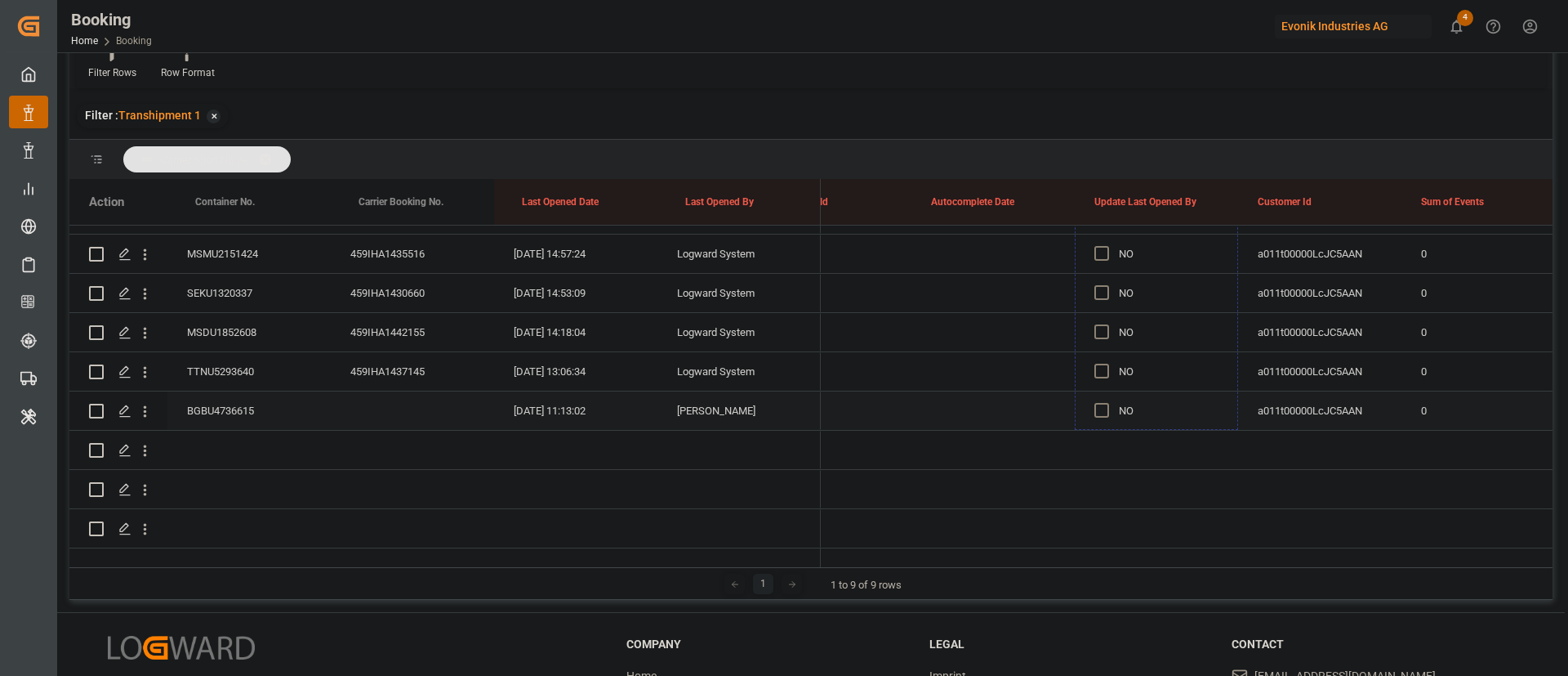
drag, startPoint x: 1233, startPoint y: 373, endPoint x: 1163, endPoint y: 390, distance: 72.0
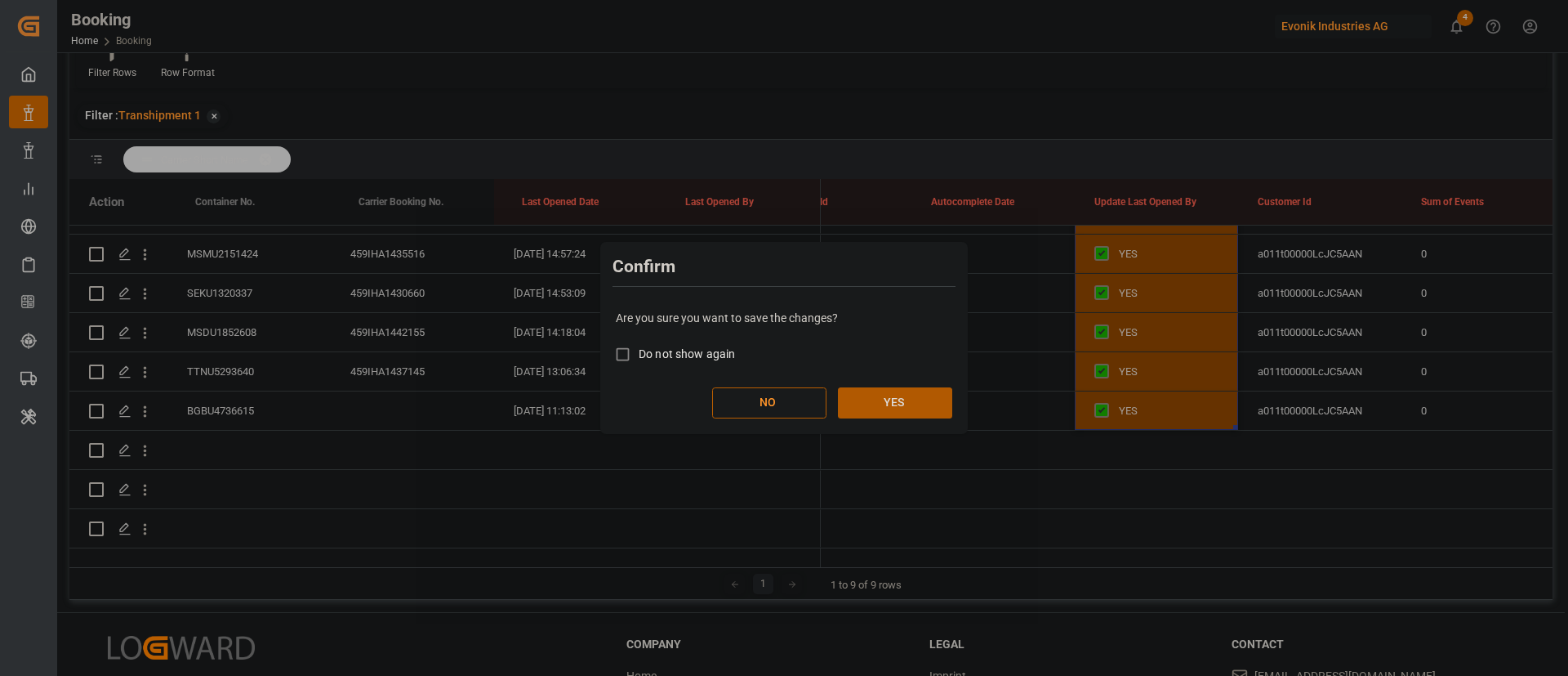
click at [904, 403] on button "YES" at bounding box center [896, 403] width 114 height 31
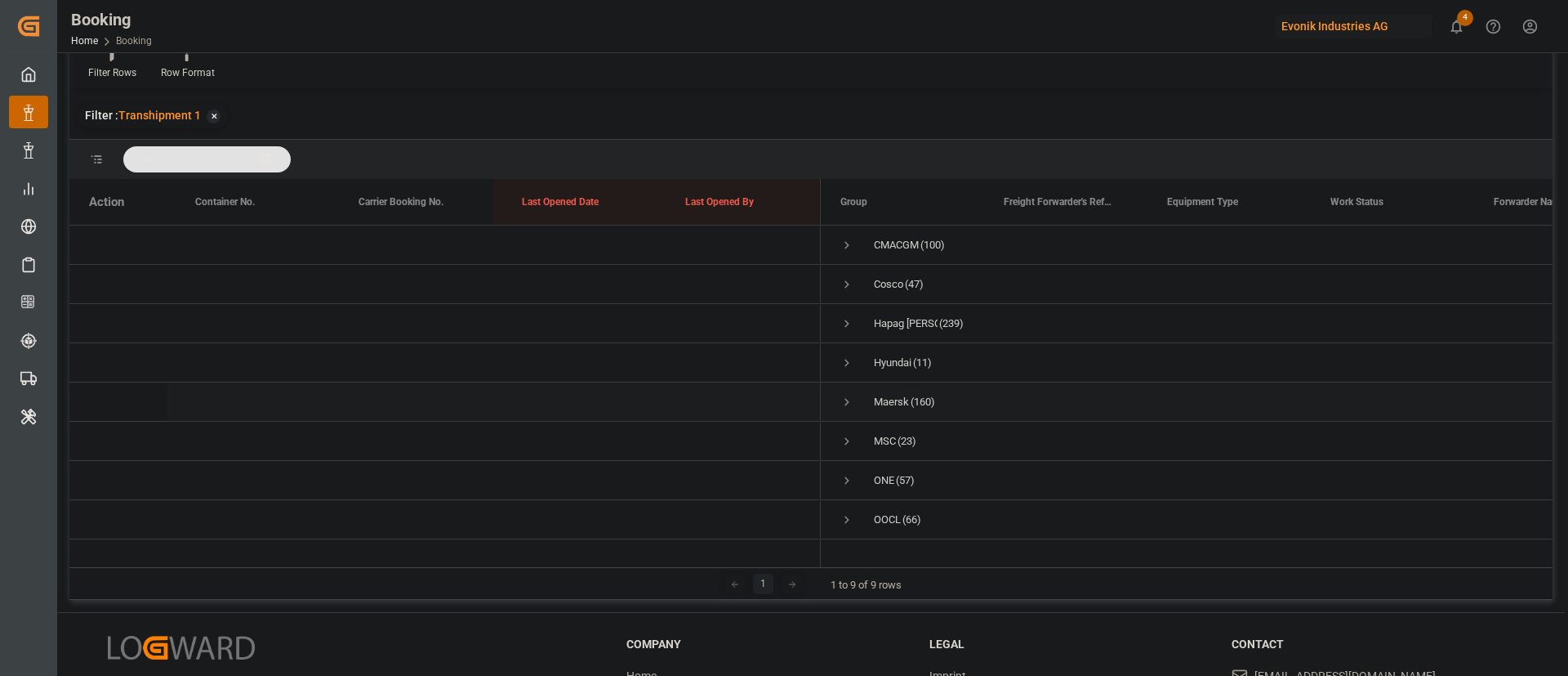
scroll to position [0, 0]
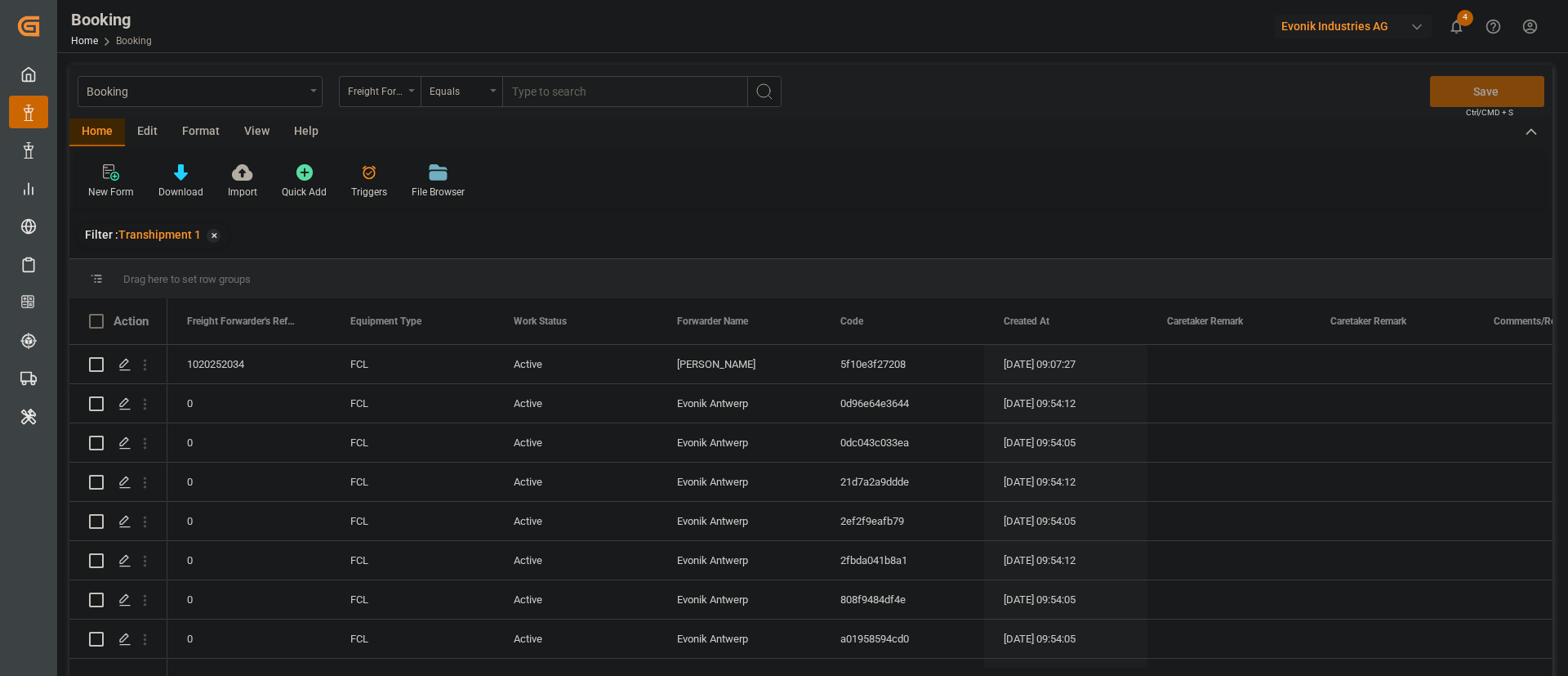
click at [252, 123] on div "View" at bounding box center [257, 133] width 50 height 28
click at [113, 181] on div "Default" at bounding box center [104, 181] width 56 height 36
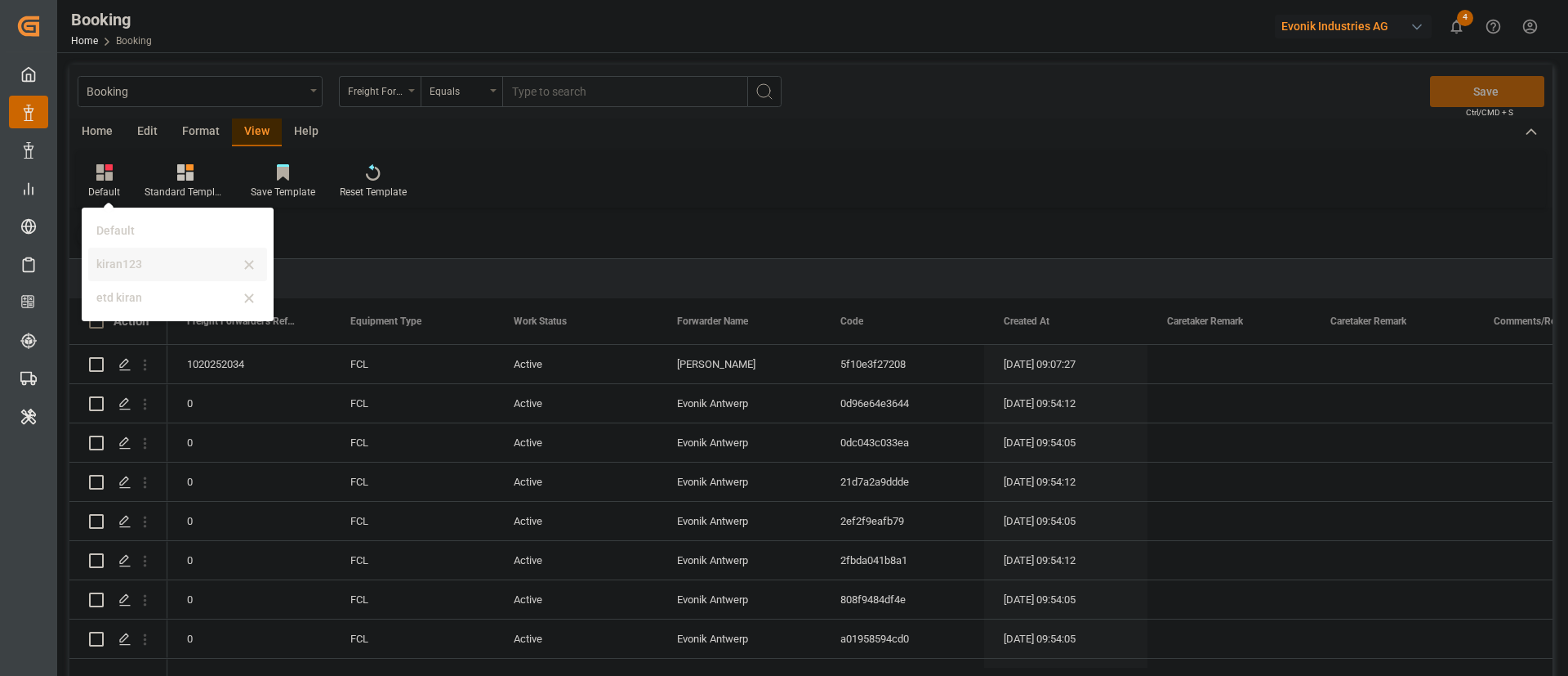
click at [114, 265] on div "kiran123" at bounding box center [168, 265] width 143 height 18
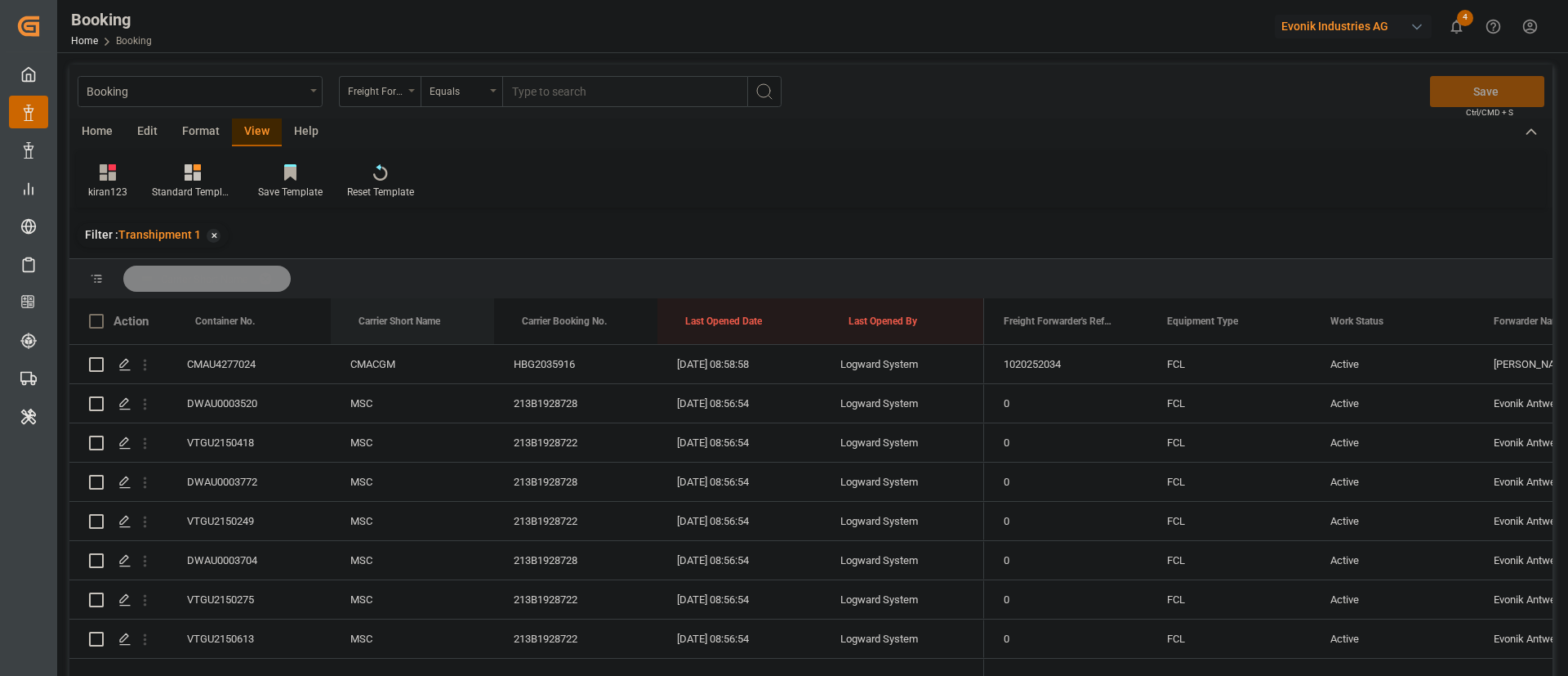
drag, startPoint x: 399, startPoint y: 322, endPoint x: 427, endPoint y: 278, distance: 52.2
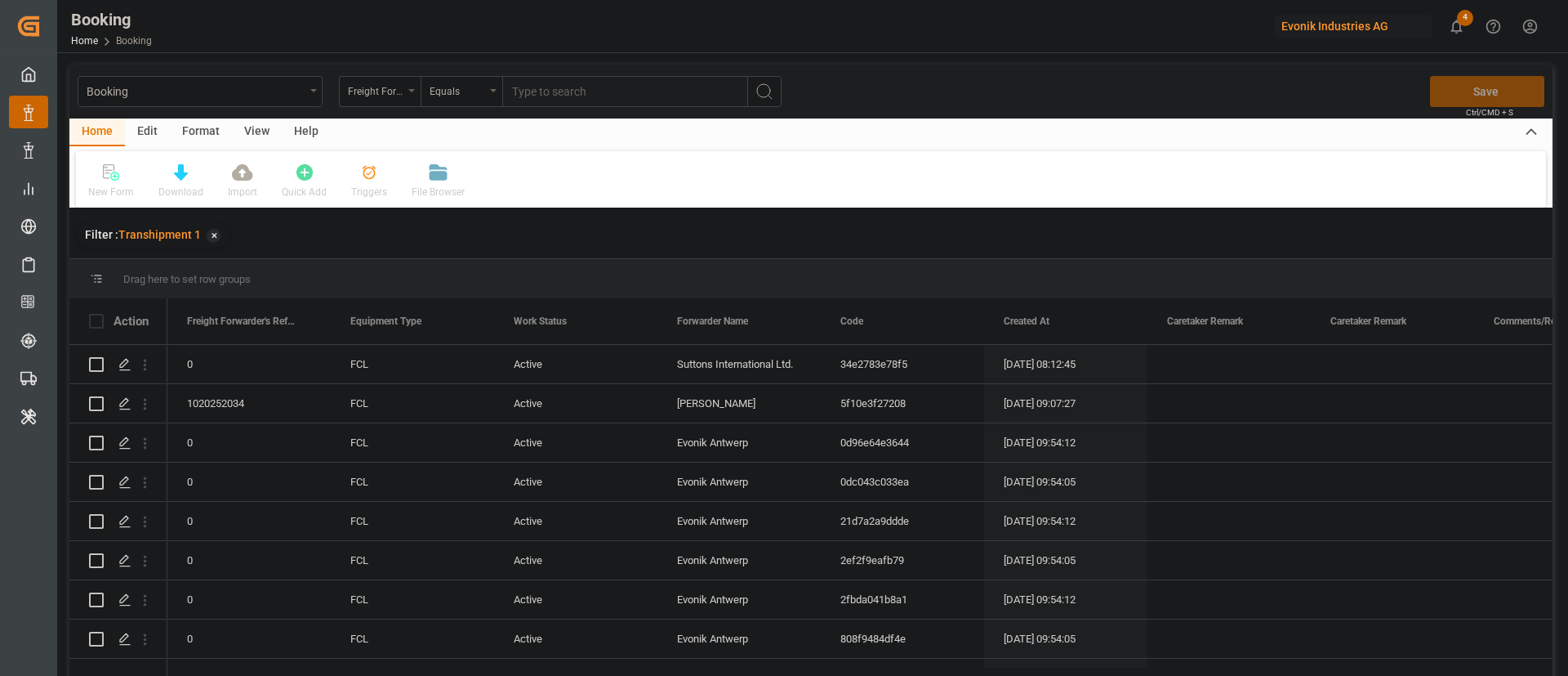
click at [247, 133] on div "View" at bounding box center [257, 133] width 50 height 28
click at [110, 186] on div "Default" at bounding box center [104, 192] width 32 height 15
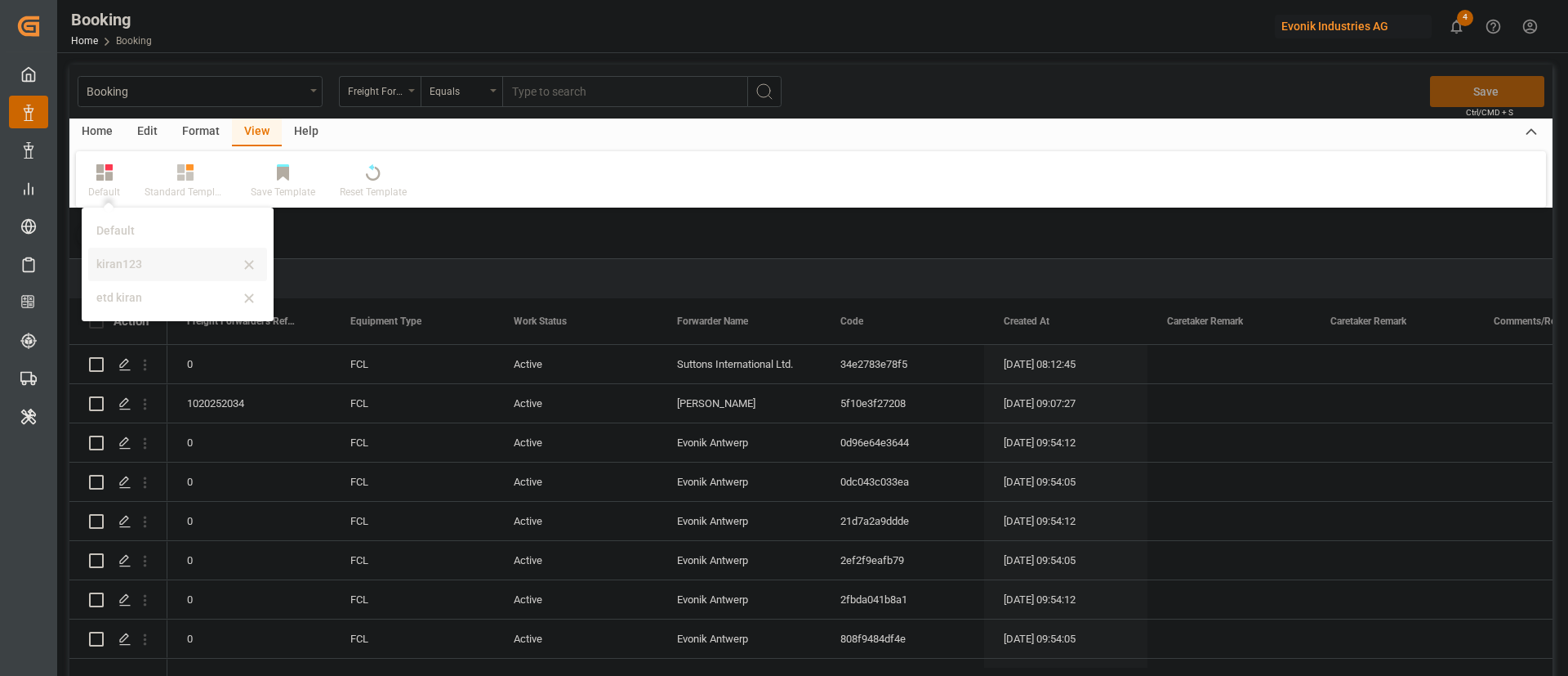
click at [136, 260] on div "kiran123" at bounding box center [168, 265] width 143 height 18
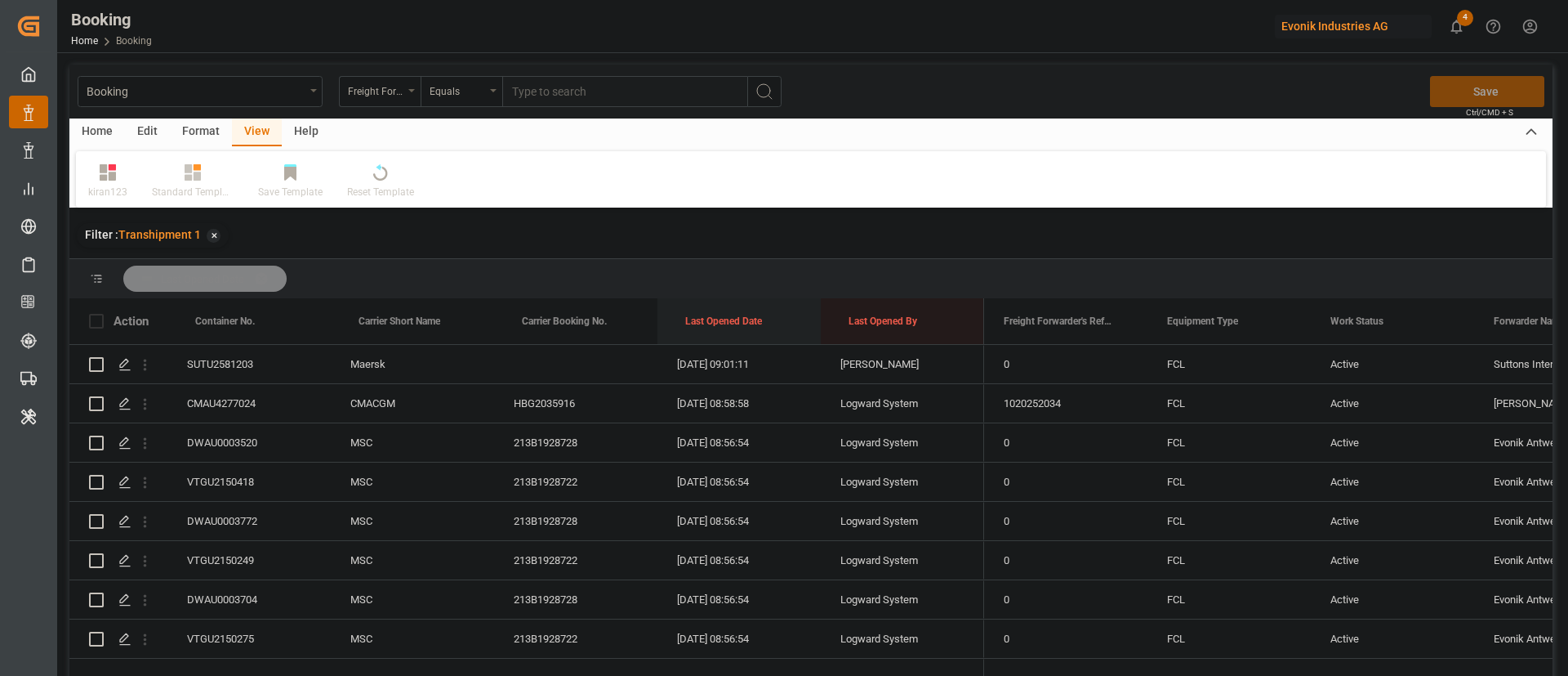
drag, startPoint x: 727, startPoint y: 321, endPoint x: 722, endPoint y: 288, distance: 33.4
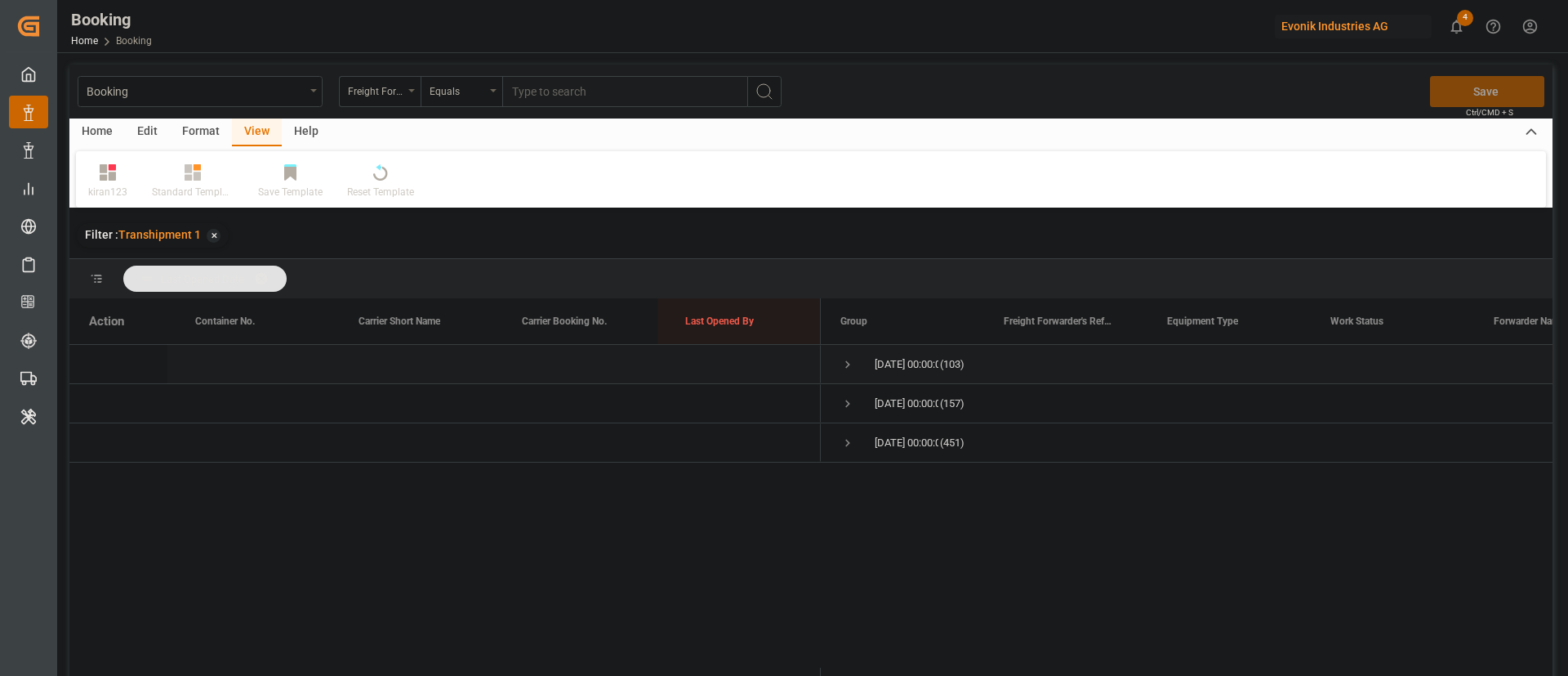
click at [847, 362] on span "Press SPACE to select this row." at bounding box center [847, 364] width 15 height 15
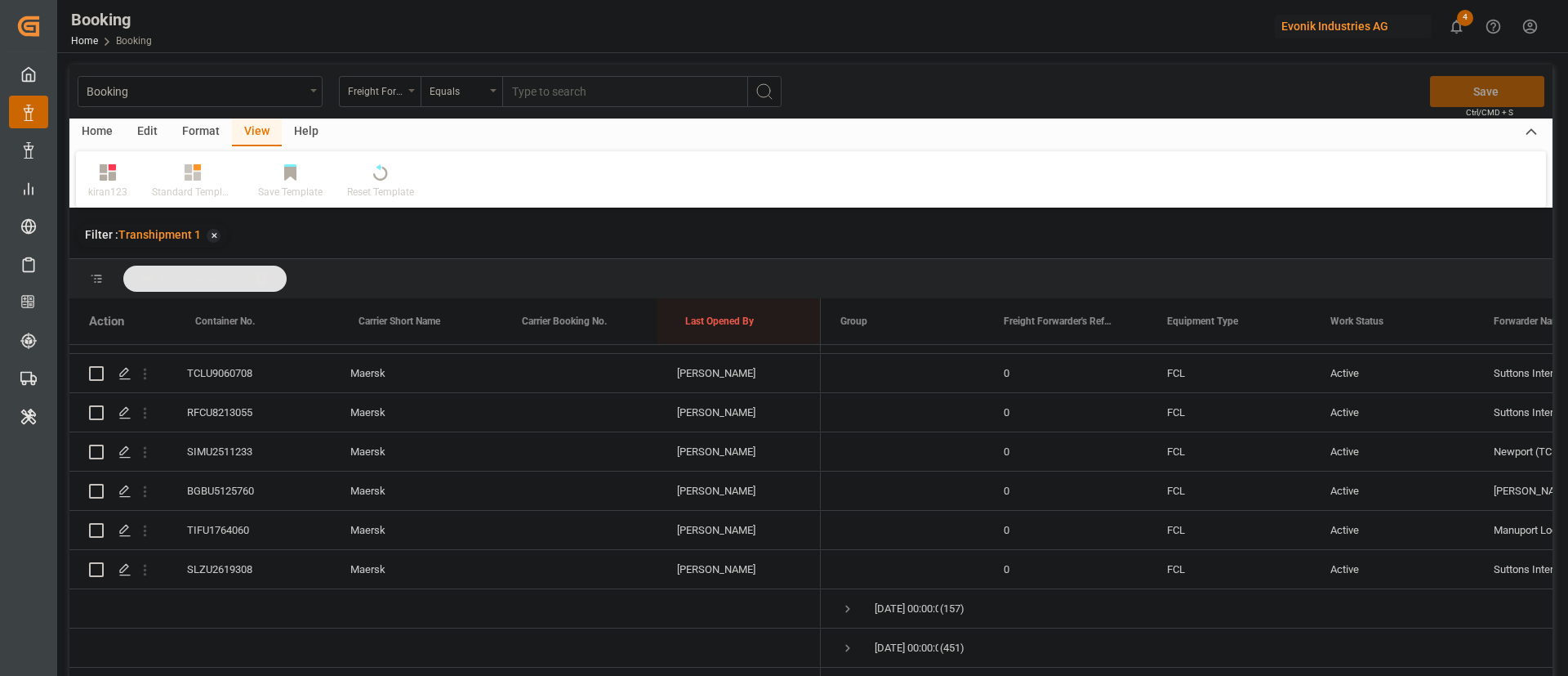
scroll to position [3853, 0]
click at [844, 601] on span "Press SPACE to select this row." at bounding box center [847, 608] width 15 height 15
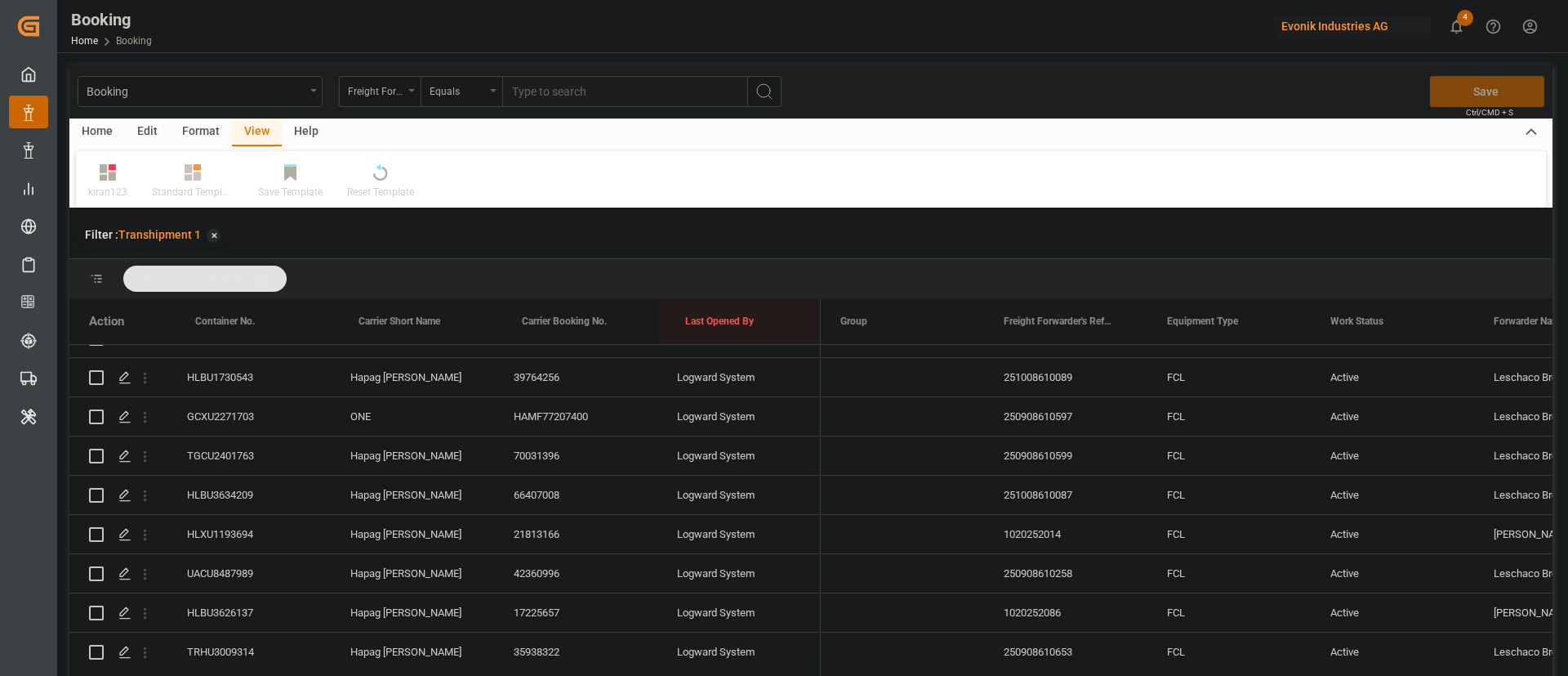
scroll to position [9275, 0]
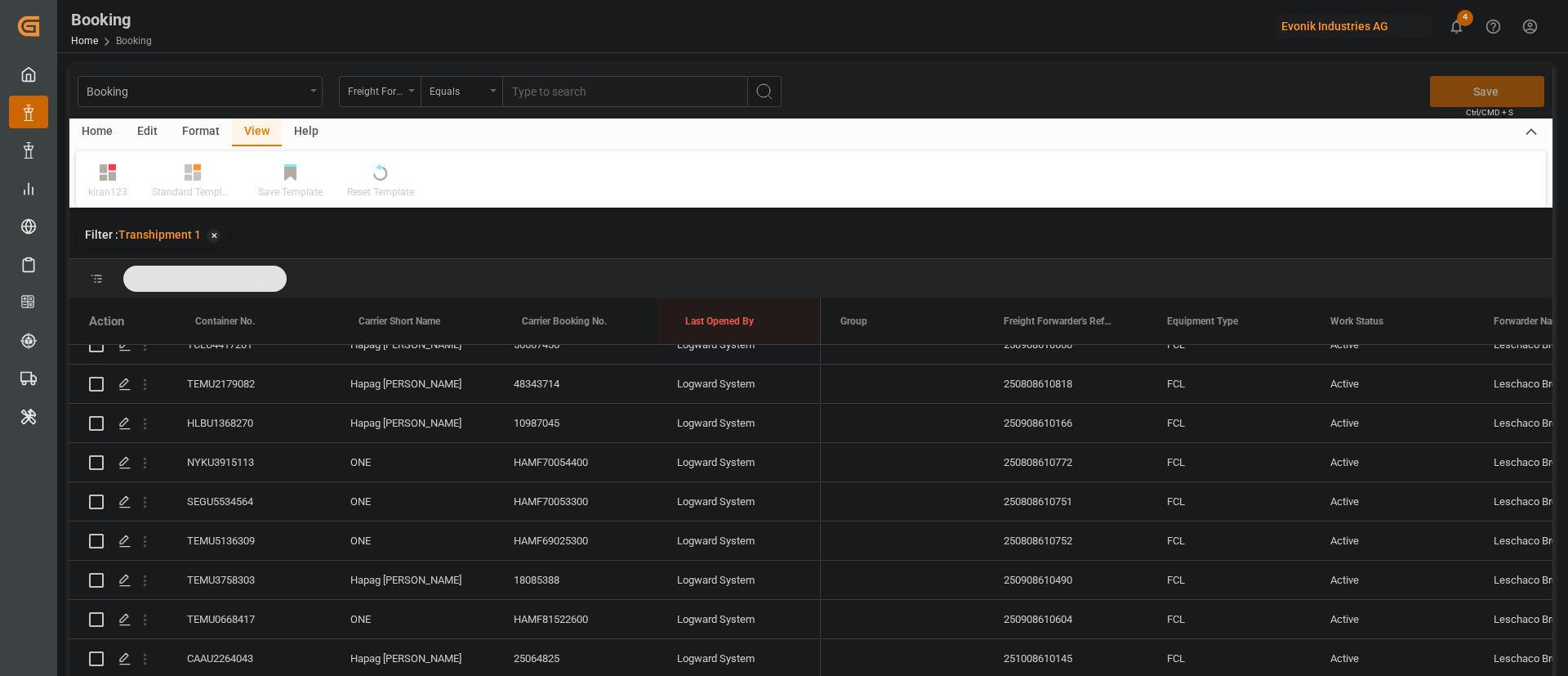
drag, startPoint x: 113, startPoint y: 168, endPoint x: 128, endPoint y: 200, distance: 35.3
click at [113, 168] on icon at bounding box center [113, 167] width 7 height 6
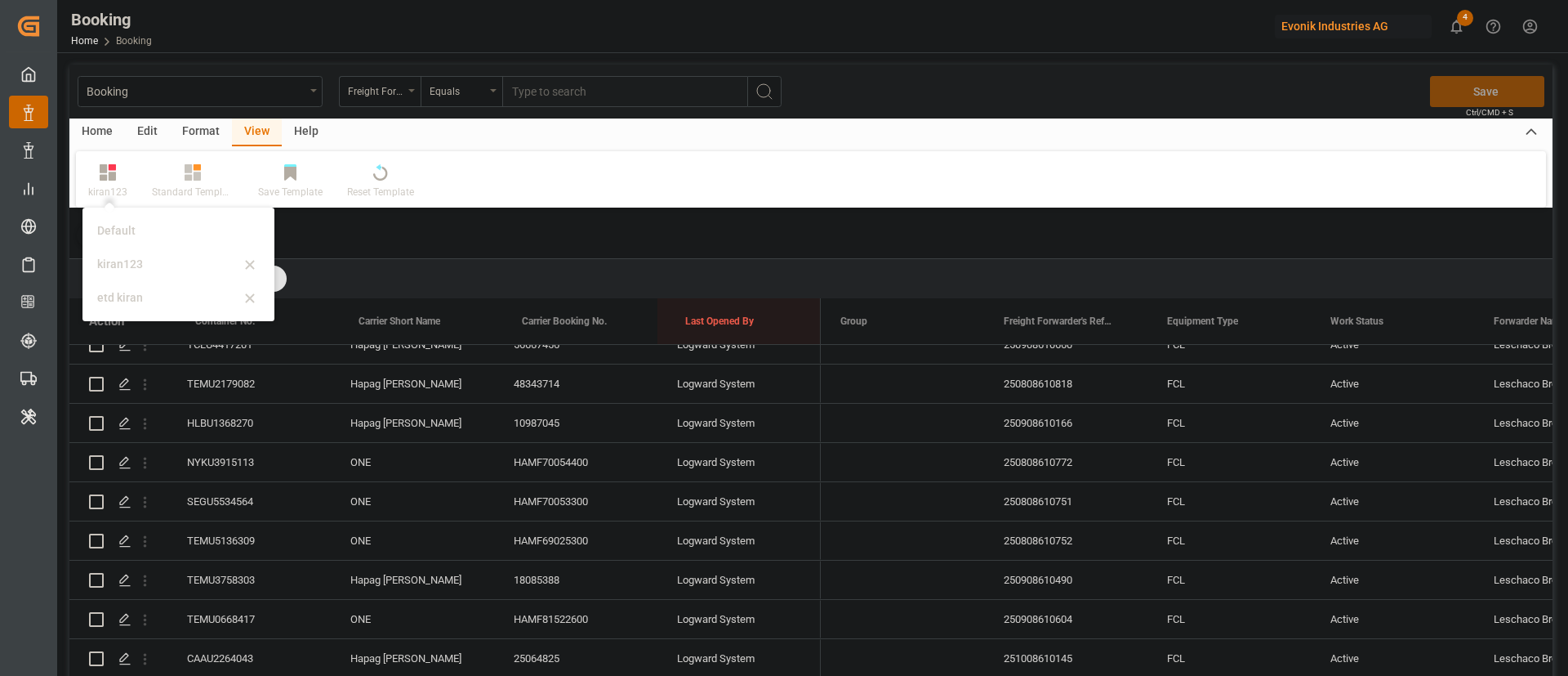
click at [203, 121] on div "Format" at bounding box center [200, 133] width 62 height 28
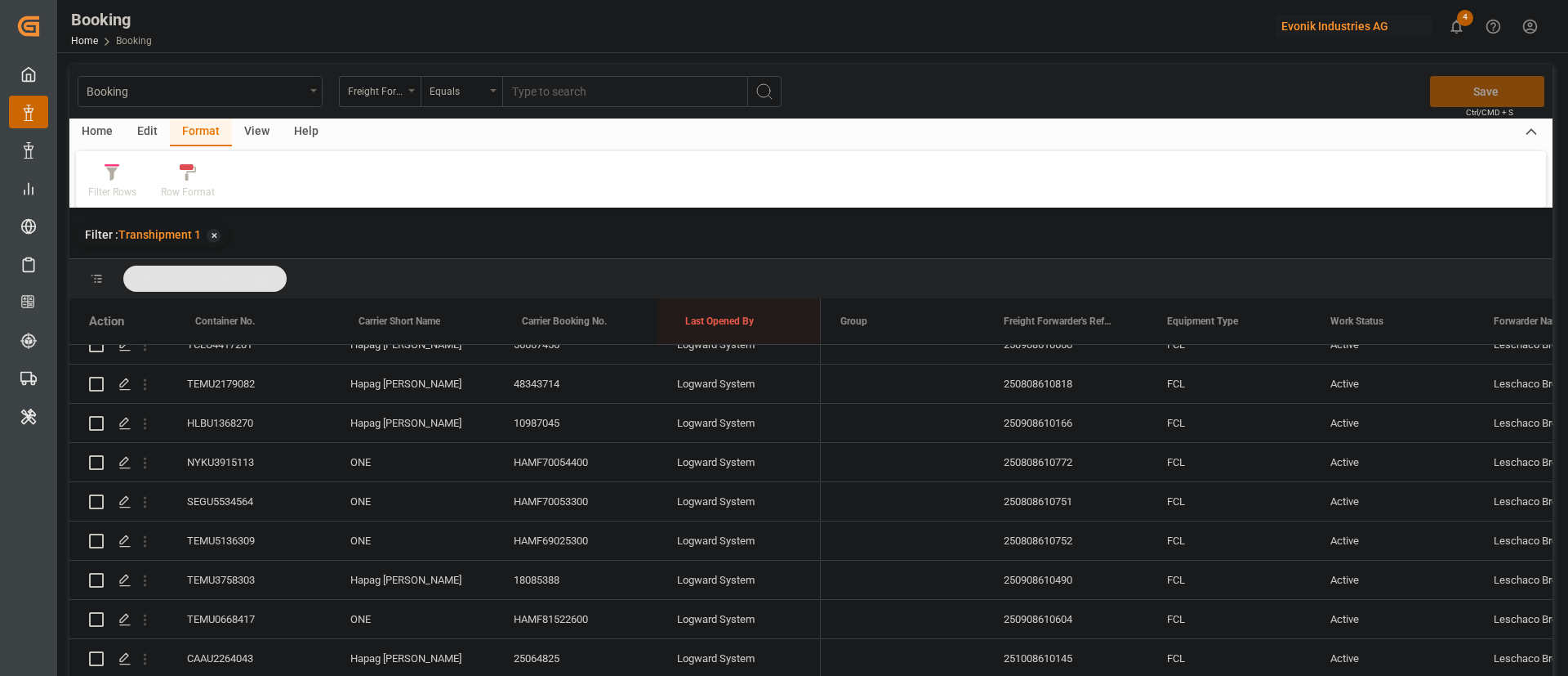
click at [109, 202] on div "Filter Rows Row Format" at bounding box center [810, 179] width 1470 height 56
click at [121, 191] on div "Filter Rows" at bounding box center [112, 192] width 48 height 15
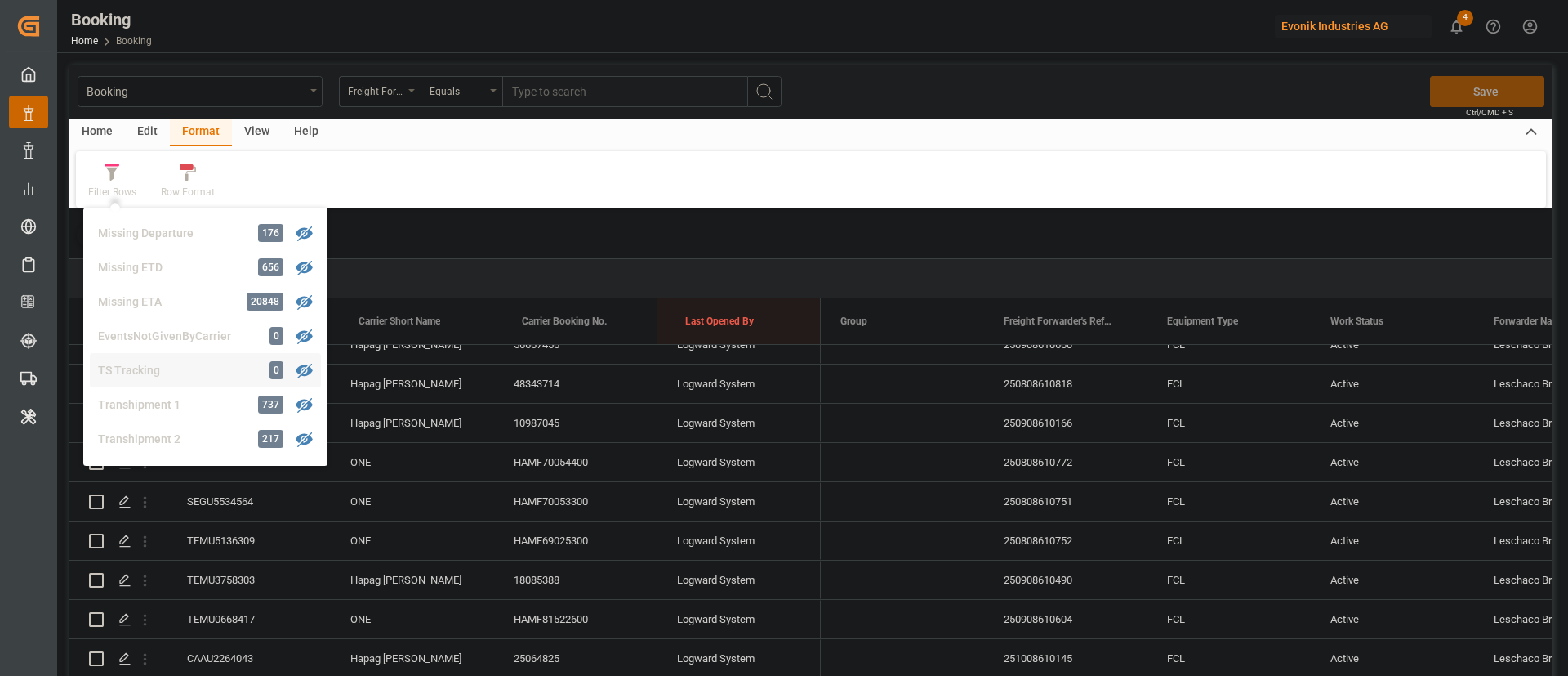
scroll to position [498, 0]
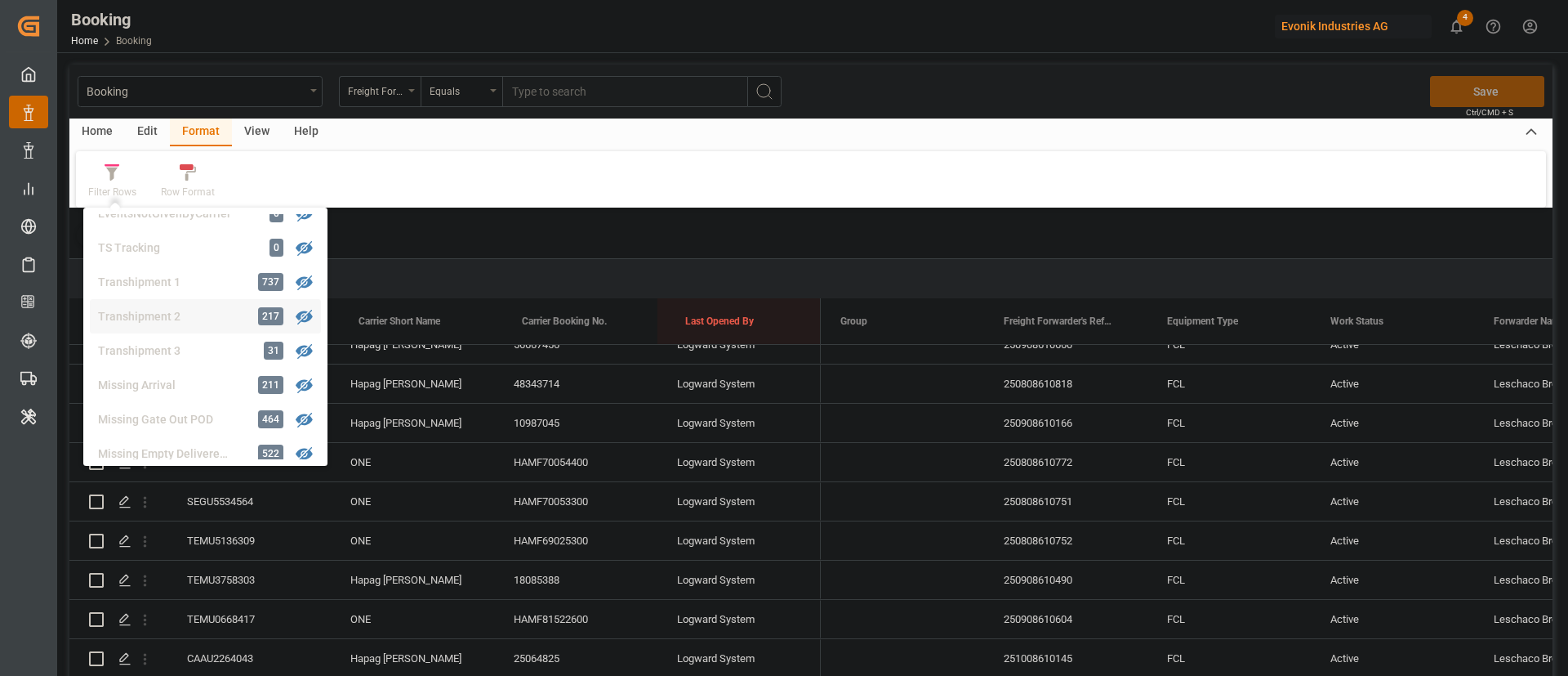
click at [184, 313] on div "Transhipment 2" at bounding box center [170, 316] width 143 height 18
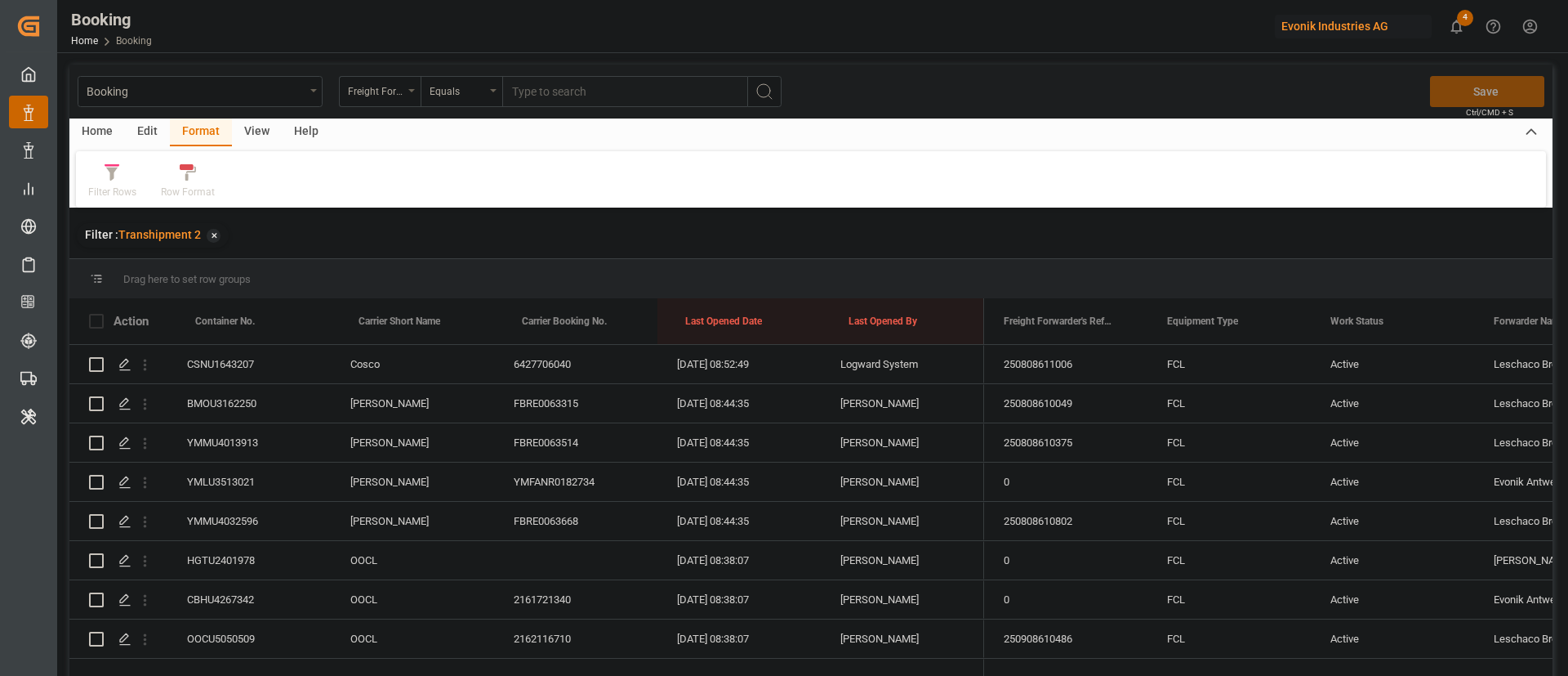
click at [259, 119] on div "View" at bounding box center [257, 133] width 50 height 28
click at [109, 179] on icon at bounding box center [107, 172] width 17 height 17
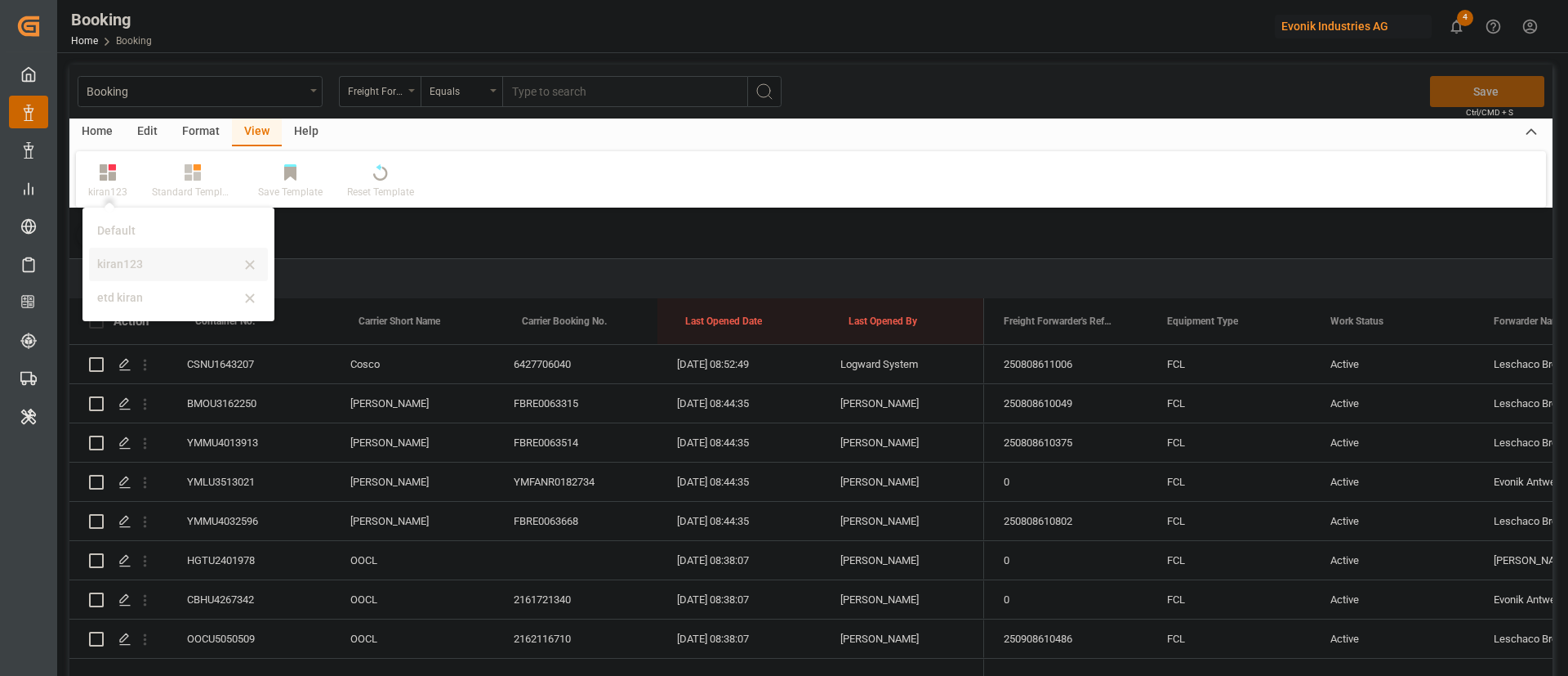
click at [114, 259] on div "kiran123" at bounding box center [169, 265] width 143 height 18
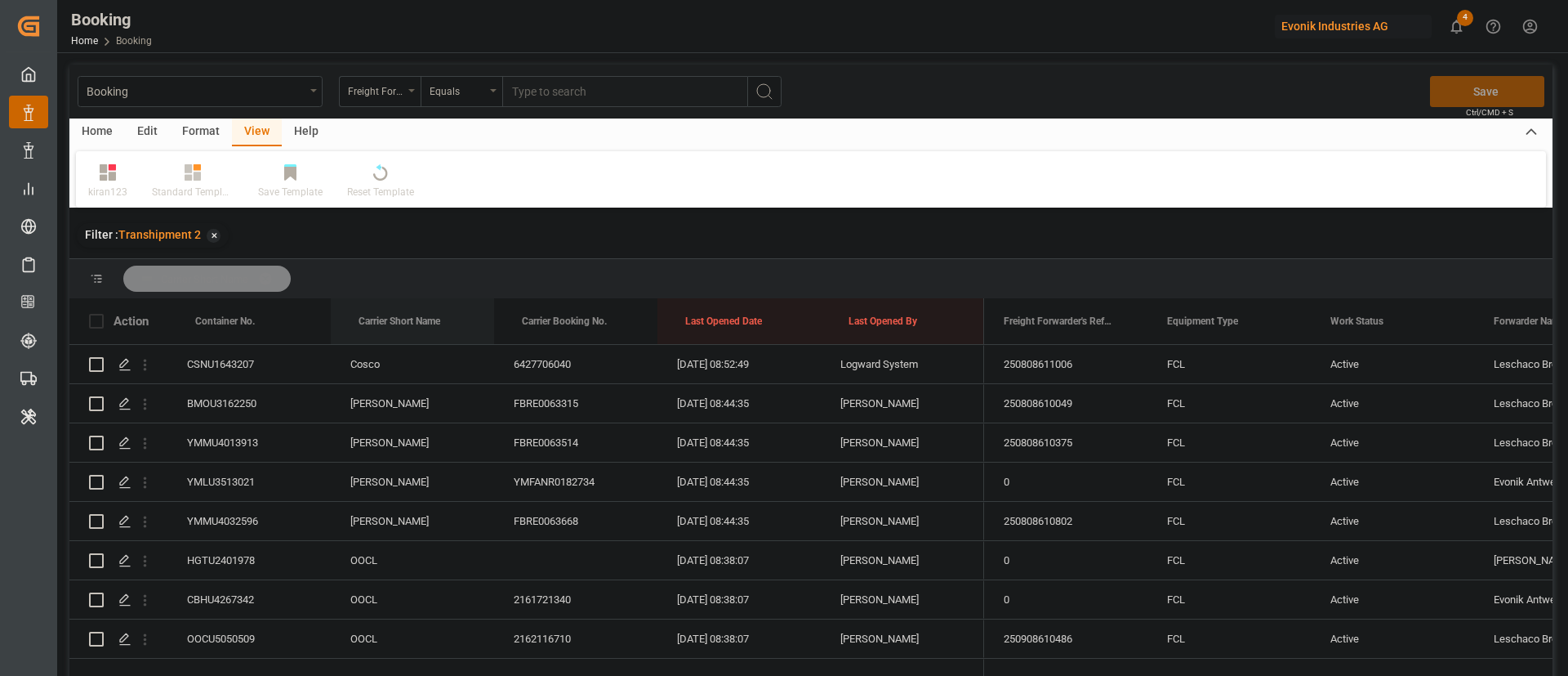
drag, startPoint x: 397, startPoint y: 313, endPoint x: 428, endPoint y: 284, distance: 42.4
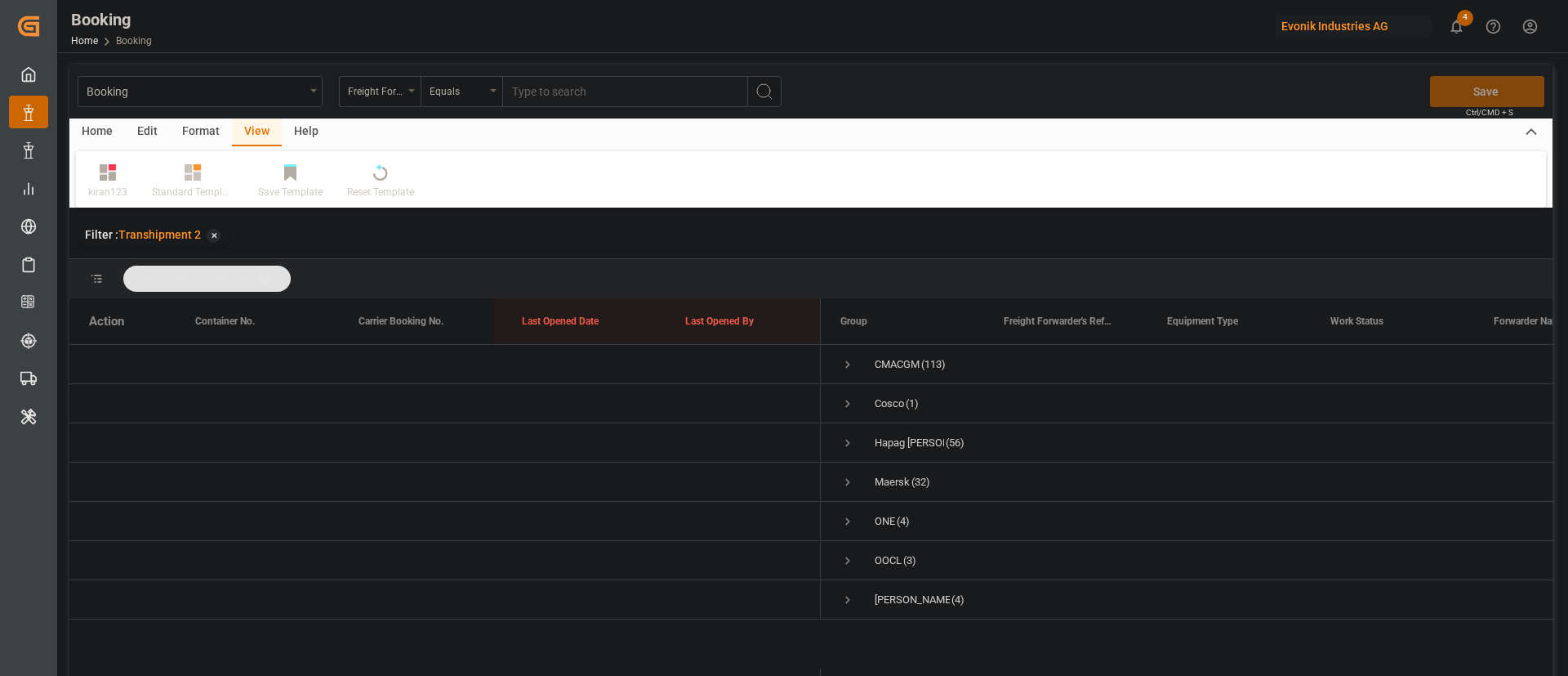
click at [284, 272] on span at bounding box center [272, 279] width 26 height 15
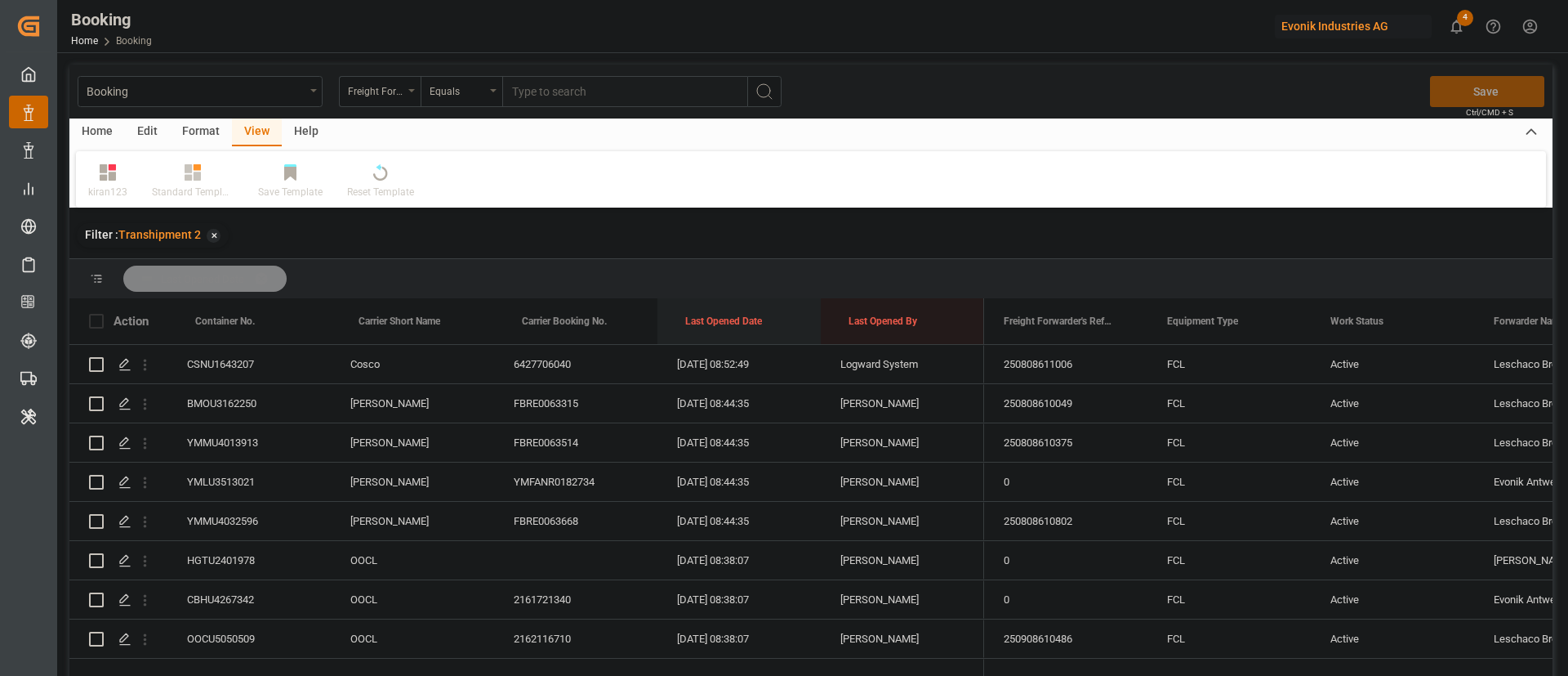
drag, startPoint x: 720, startPoint y: 308, endPoint x: 726, endPoint y: 279, distance: 29.6
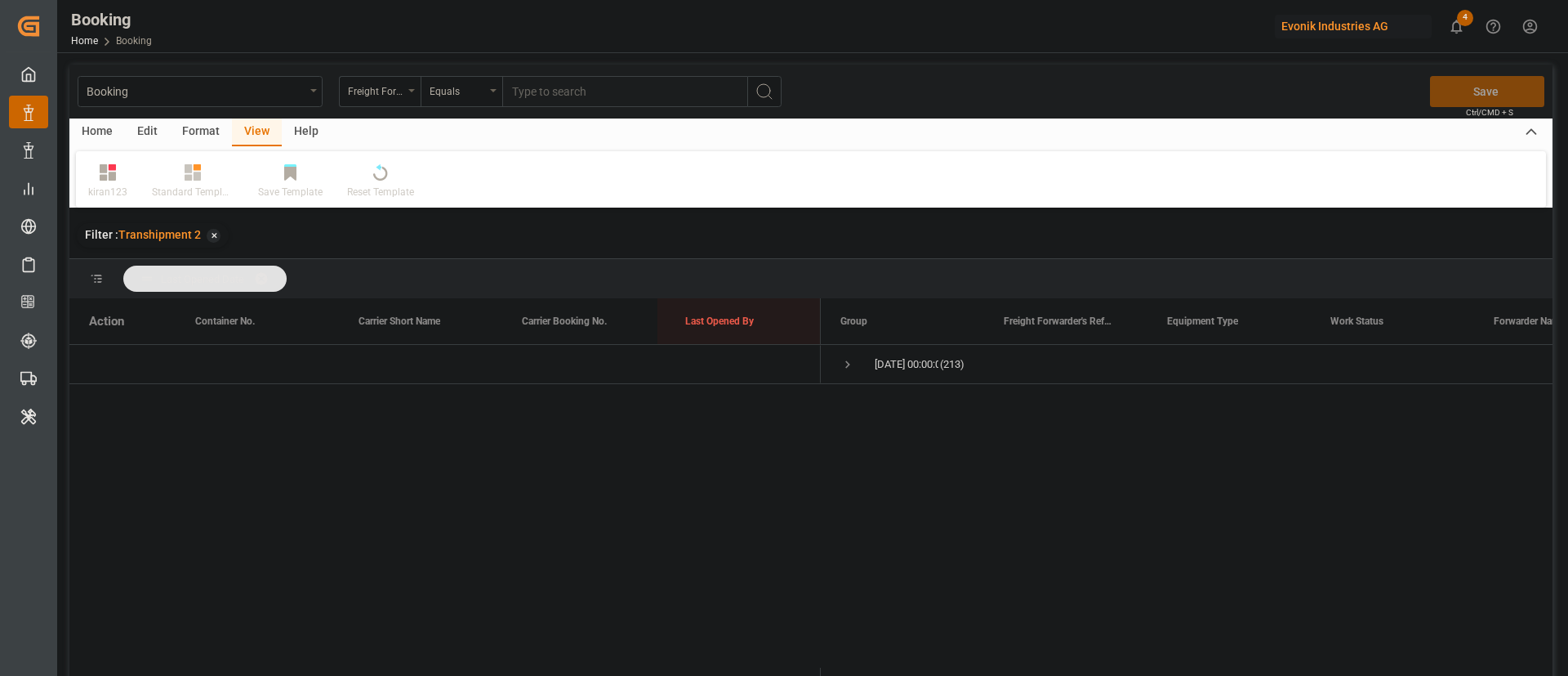
click at [191, 133] on div "Format" at bounding box center [200, 133] width 62 height 28
click at [111, 185] on div "Filter Rows" at bounding box center [112, 192] width 48 height 15
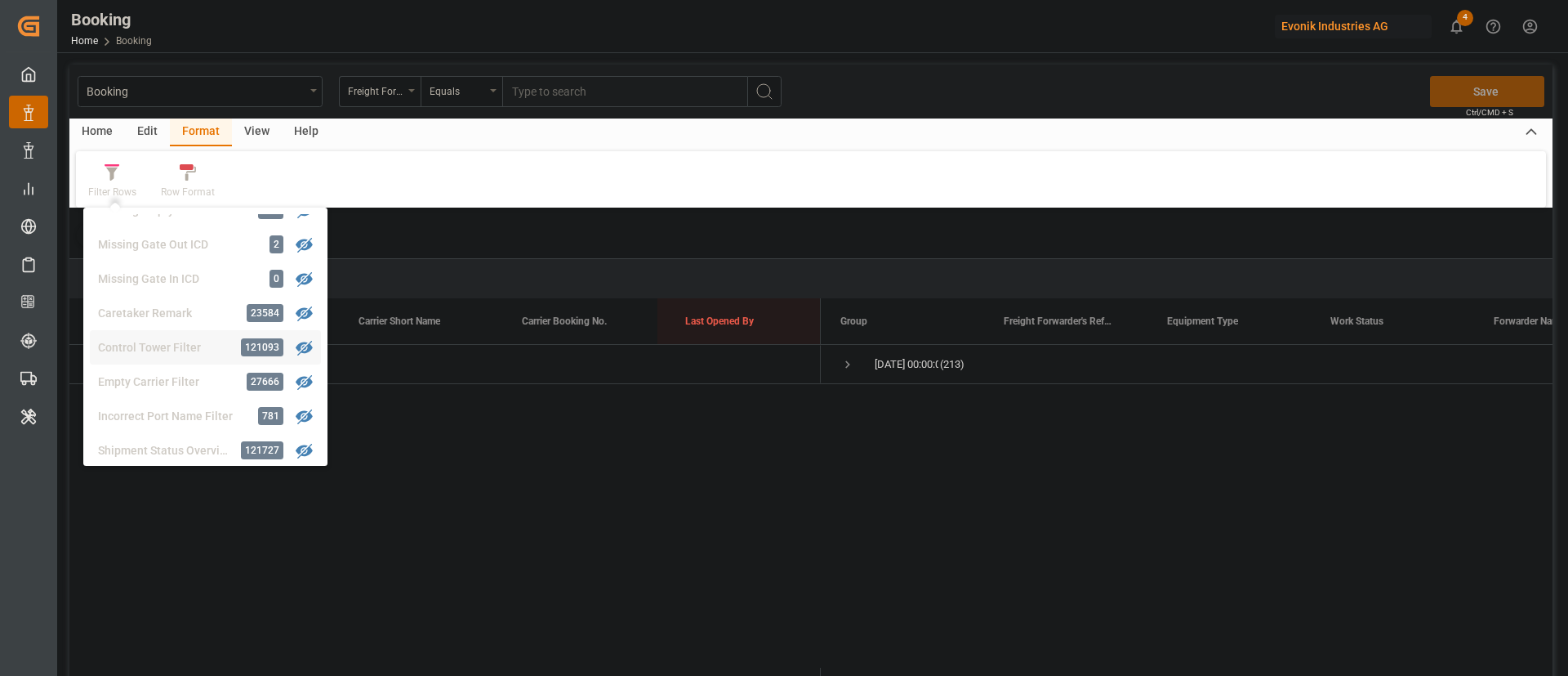
scroll to position [619, 0]
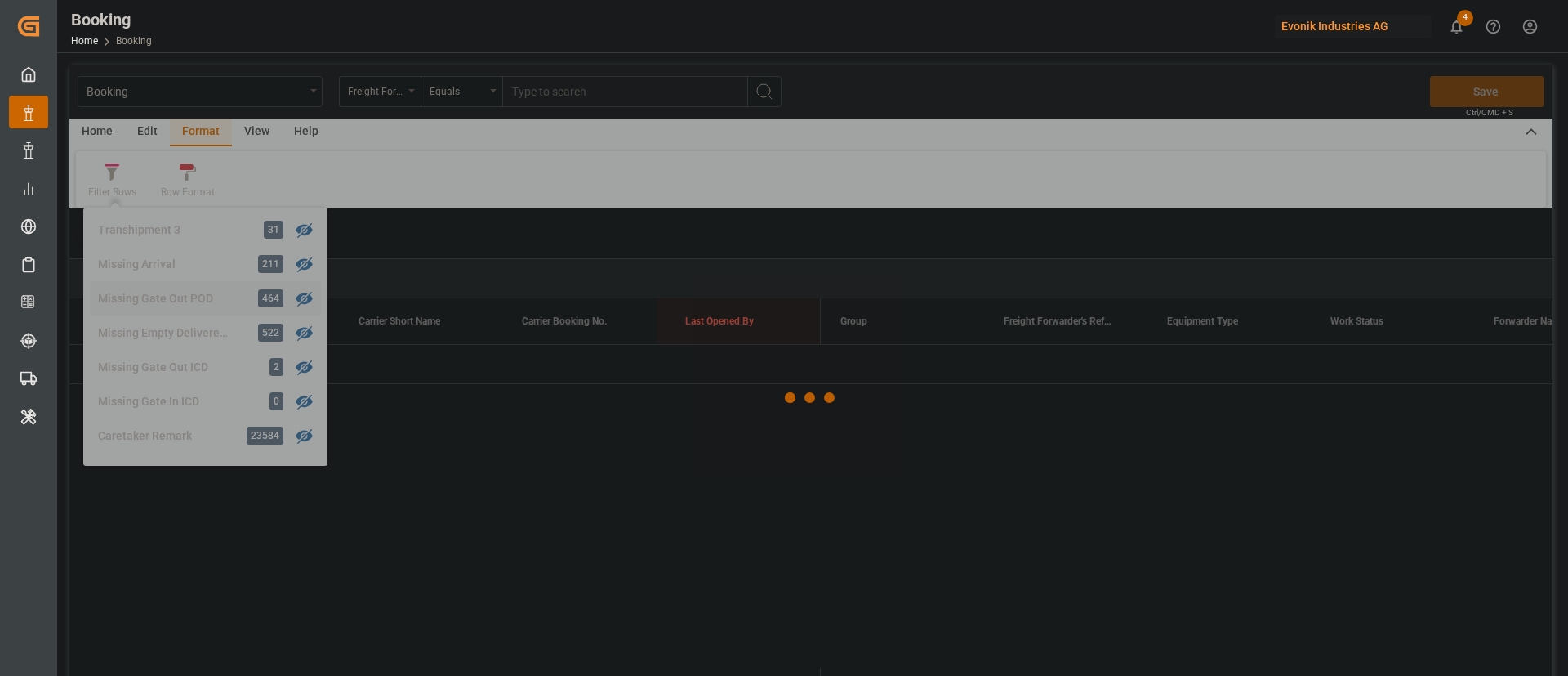
click at [224, 287] on div "Booking Freight Forwarder's Reference No. Equals Save Ctrl/CMD + S Home Edit Fo…" at bounding box center [811, 391] width 1484 height 654
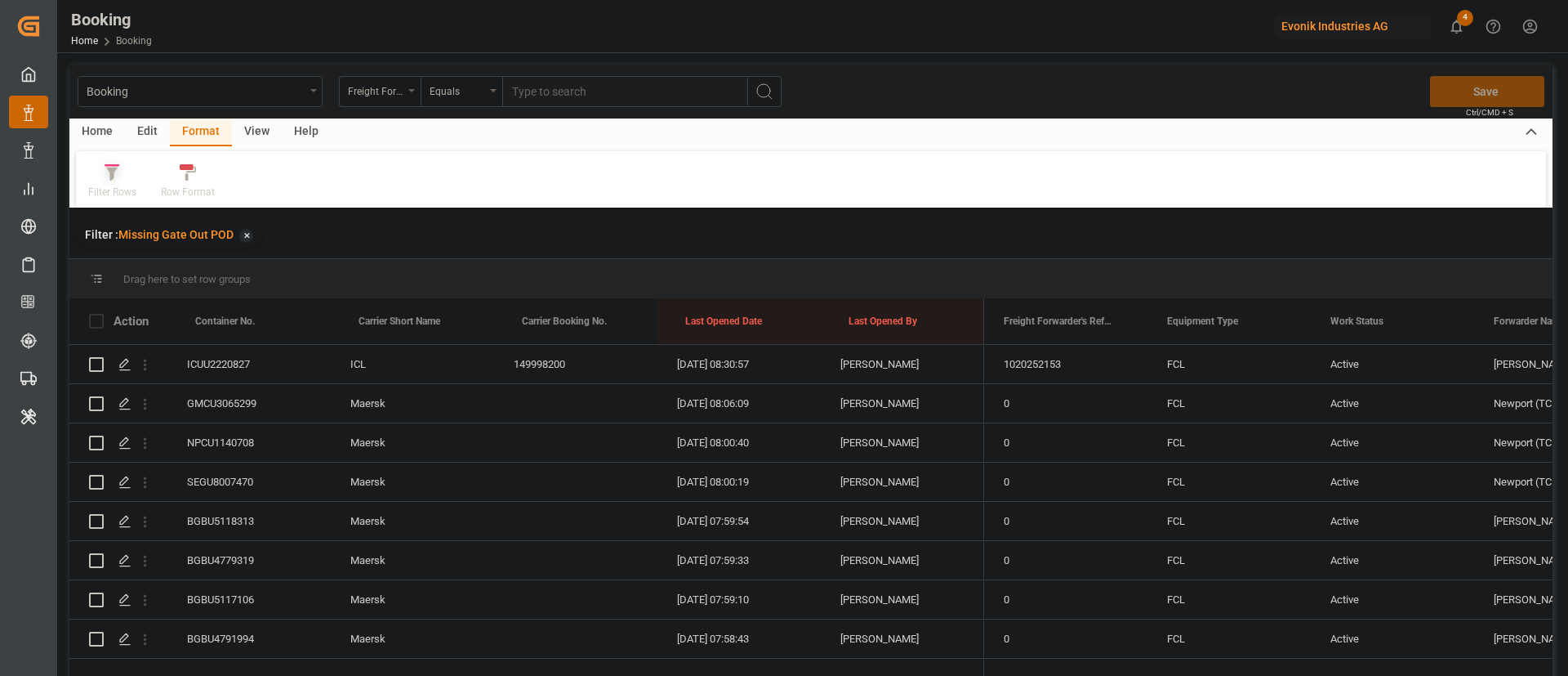
click at [134, 179] on div at bounding box center [112, 172] width 48 height 18
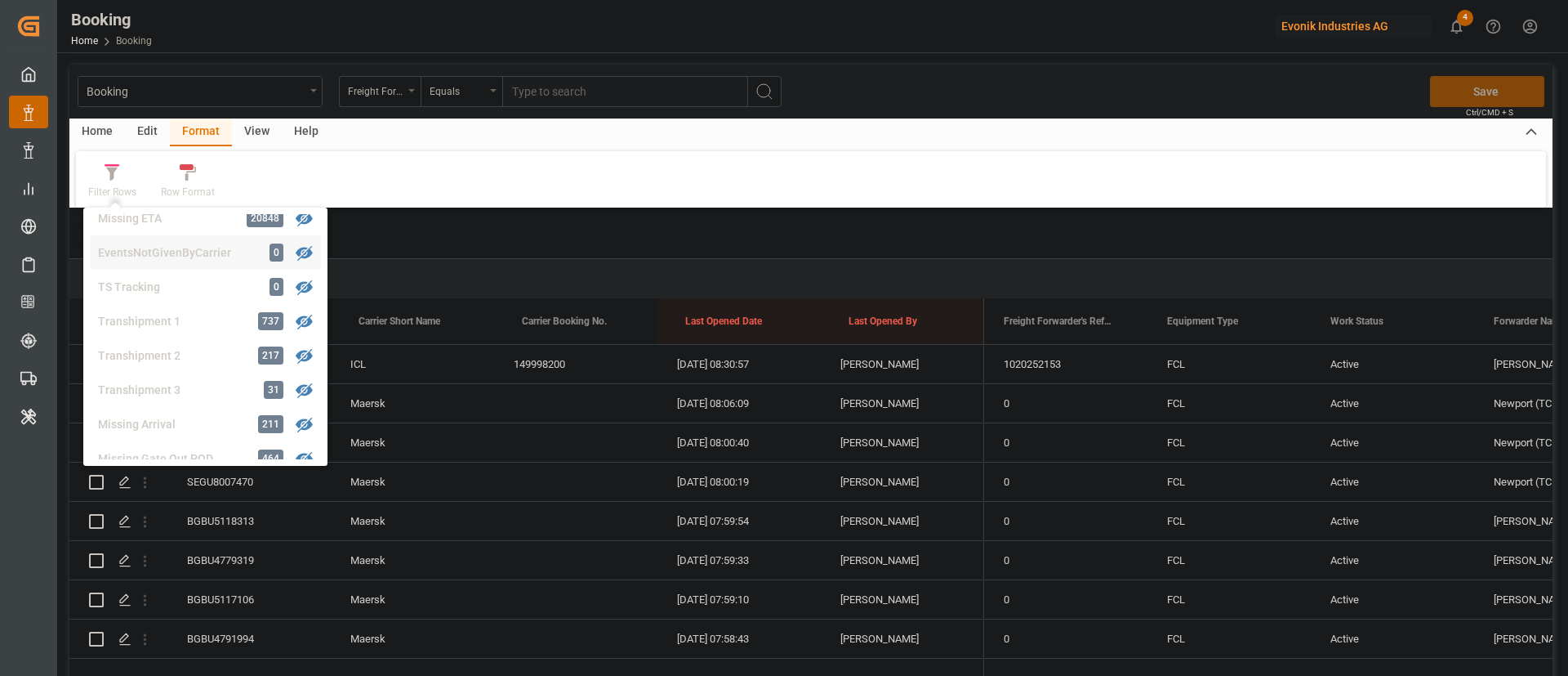
scroll to position [499, 0]
click at [186, 414] on div "Missing Gate Out POD" at bounding box center [170, 419] width 143 height 18
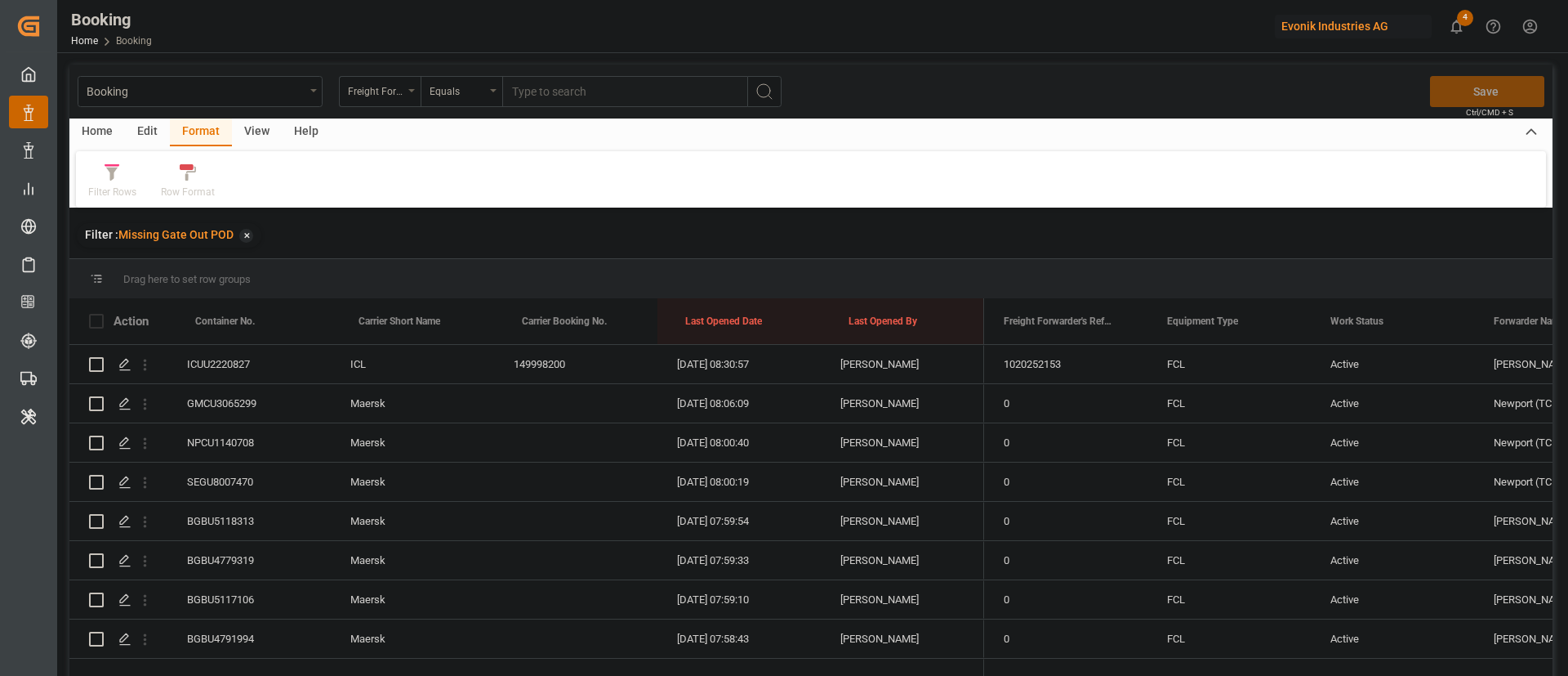
click at [250, 125] on div "View" at bounding box center [257, 133] width 50 height 28
drag, startPoint x: 394, startPoint y: 318, endPoint x: 408, endPoint y: 277, distance: 43.3
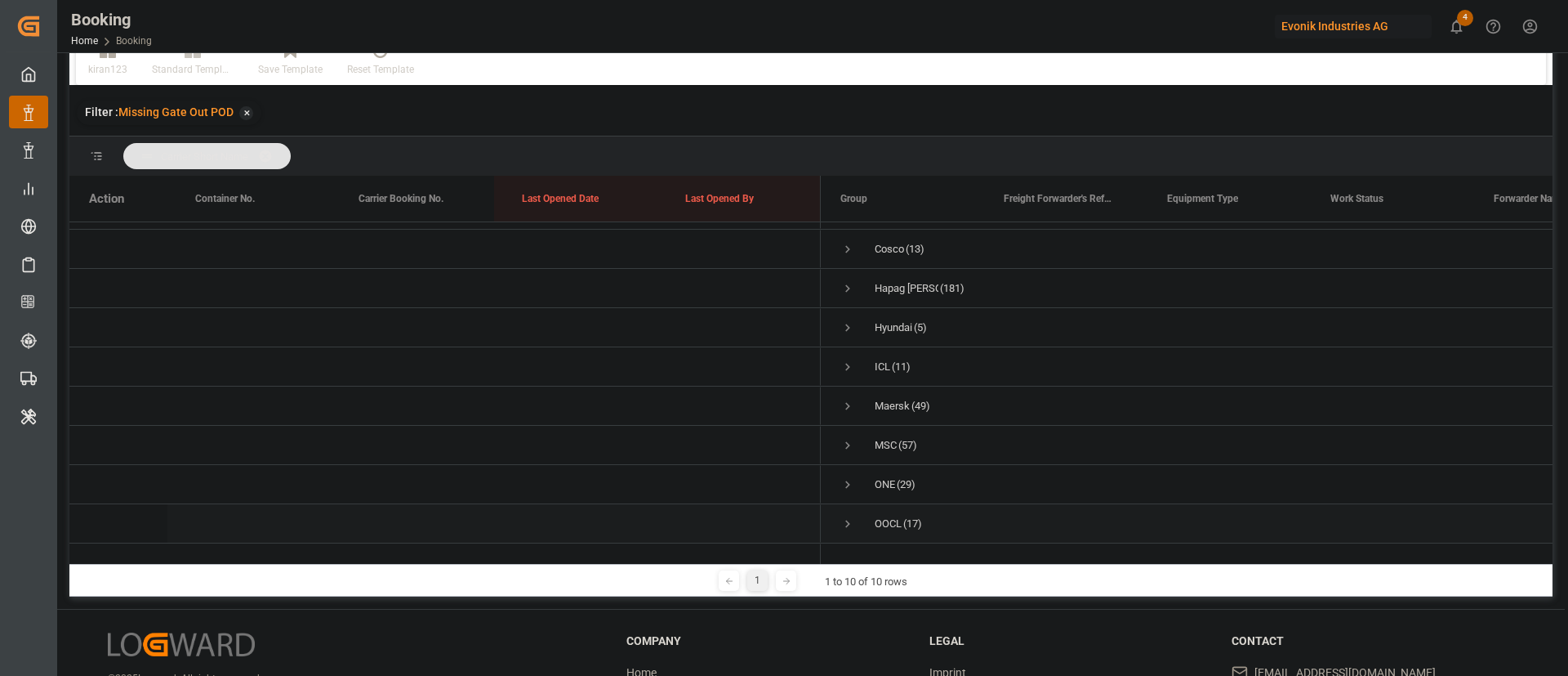
scroll to position [0, 0]
click at [852, 318] on span "Press SPACE to select this row." at bounding box center [847, 320] width 15 height 15
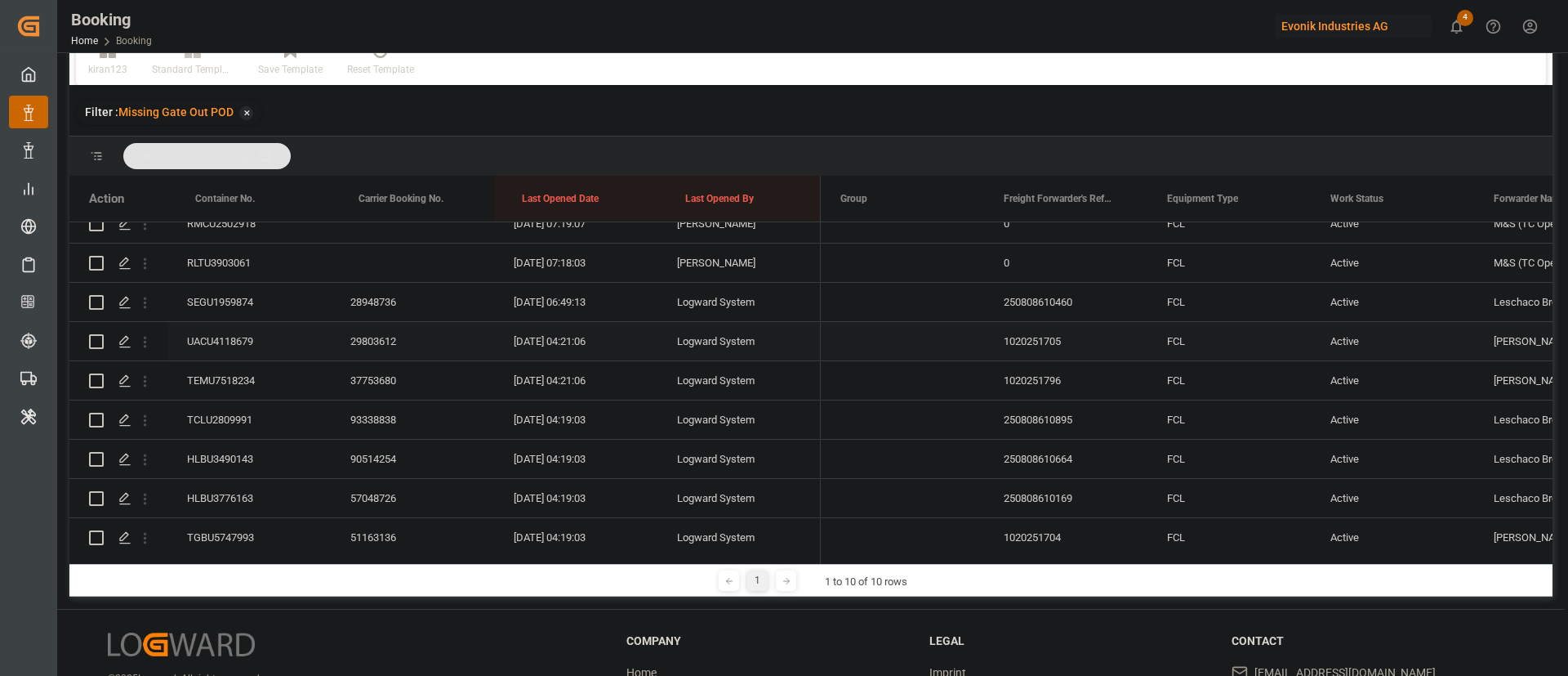
scroll to position [491, 0]
click at [255, 297] on div "SEGU1959874" at bounding box center [250, 301] width 163 height 39
